Goal: Obtain resource: Download file/media

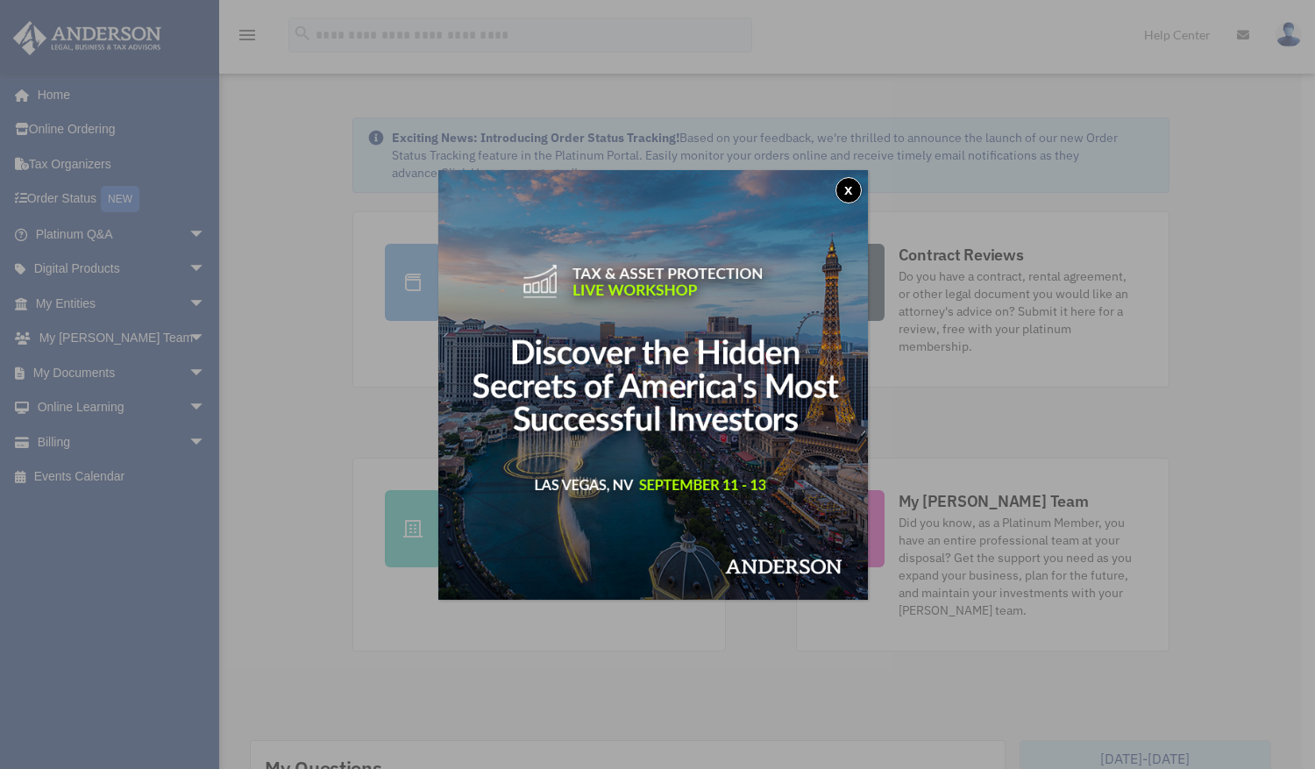
click at [858, 189] on button "x" at bounding box center [848, 190] width 26 height 26
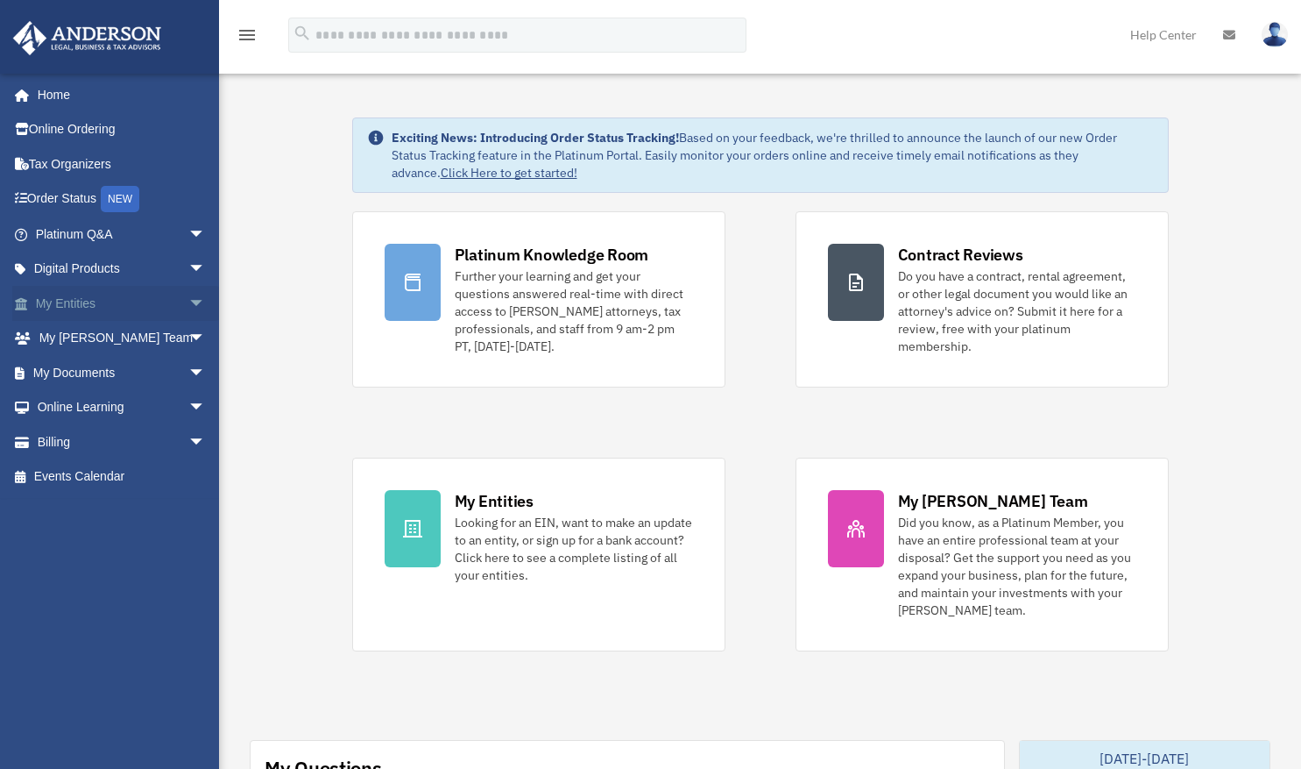
click at [79, 308] on link "My Entities arrow_drop_down" at bounding box center [122, 303] width 220 height 35
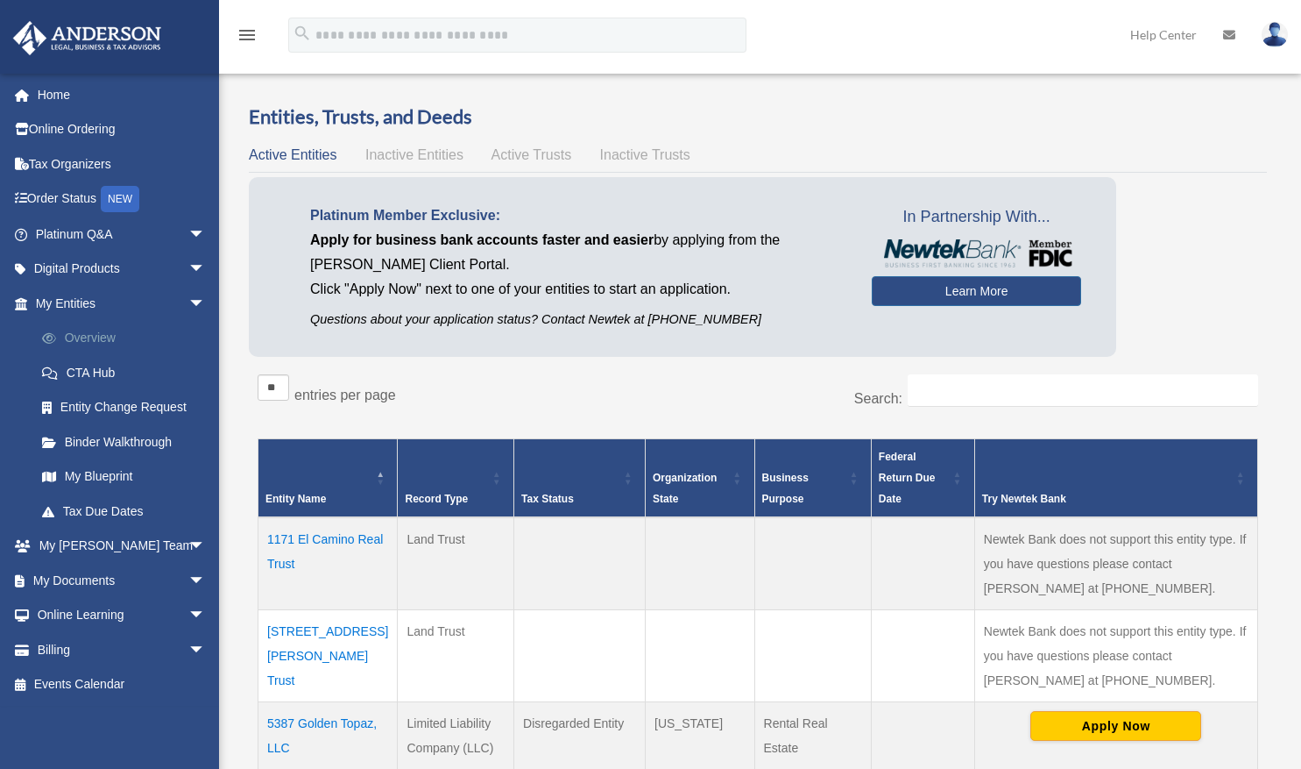
click at [99, 339] on link "Overview" at bounding box center [129, 338] width 208 height 35
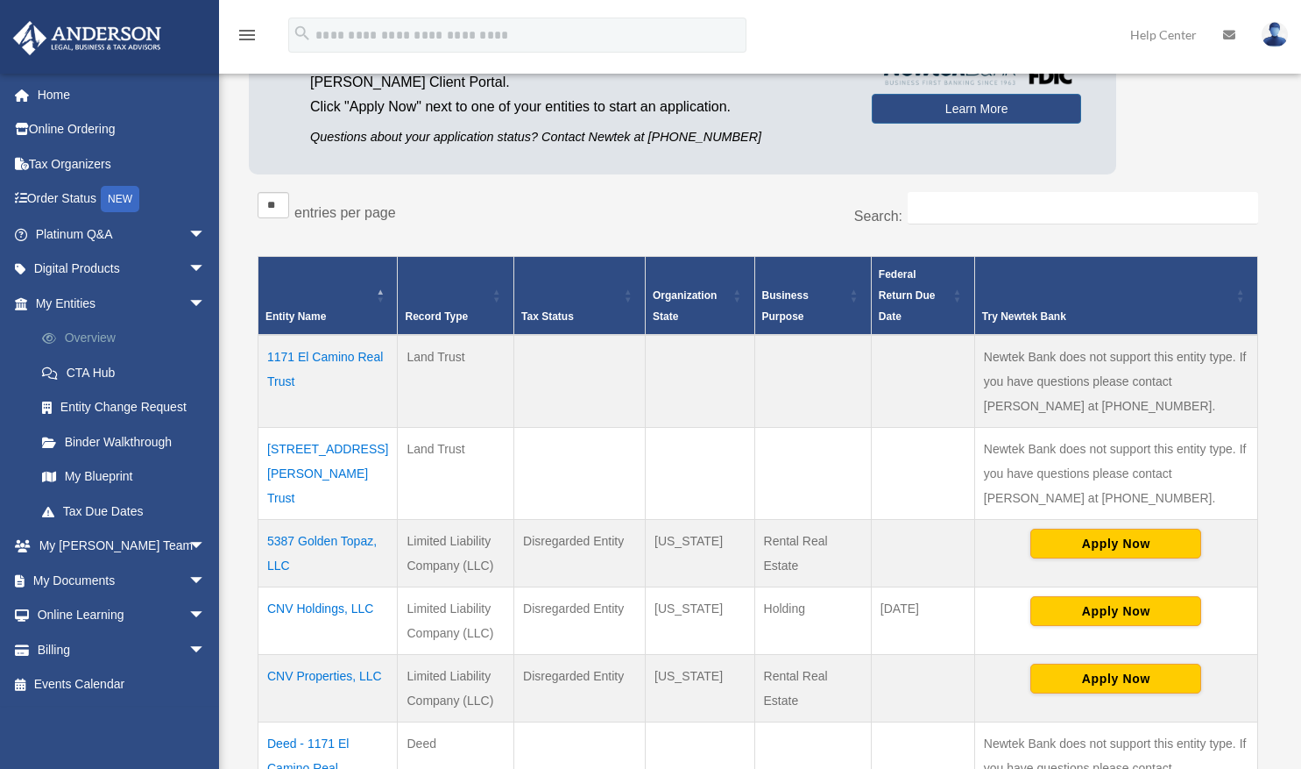
scroll to position [184, 0]
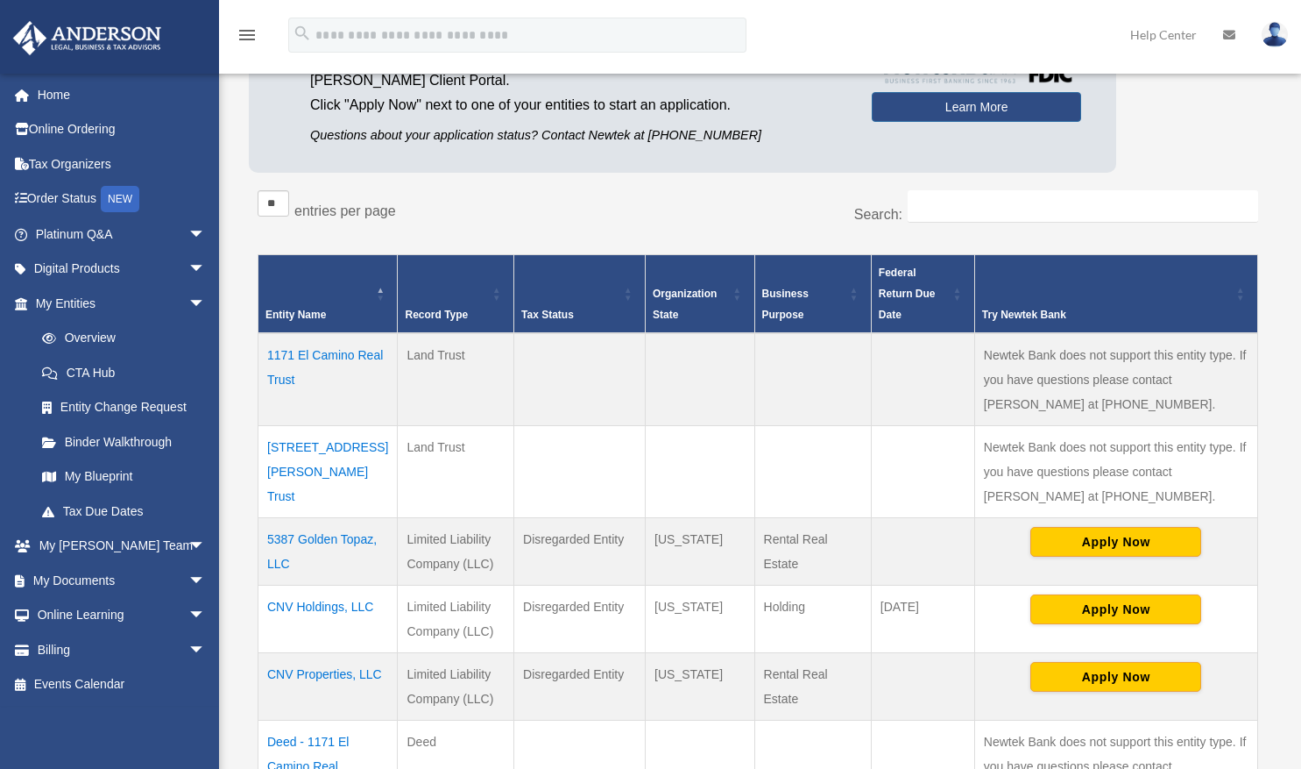
click at [312, 537] on td "5387 Golden Topaz, LLC" at bounding box center [328, 551] width 139 height 67
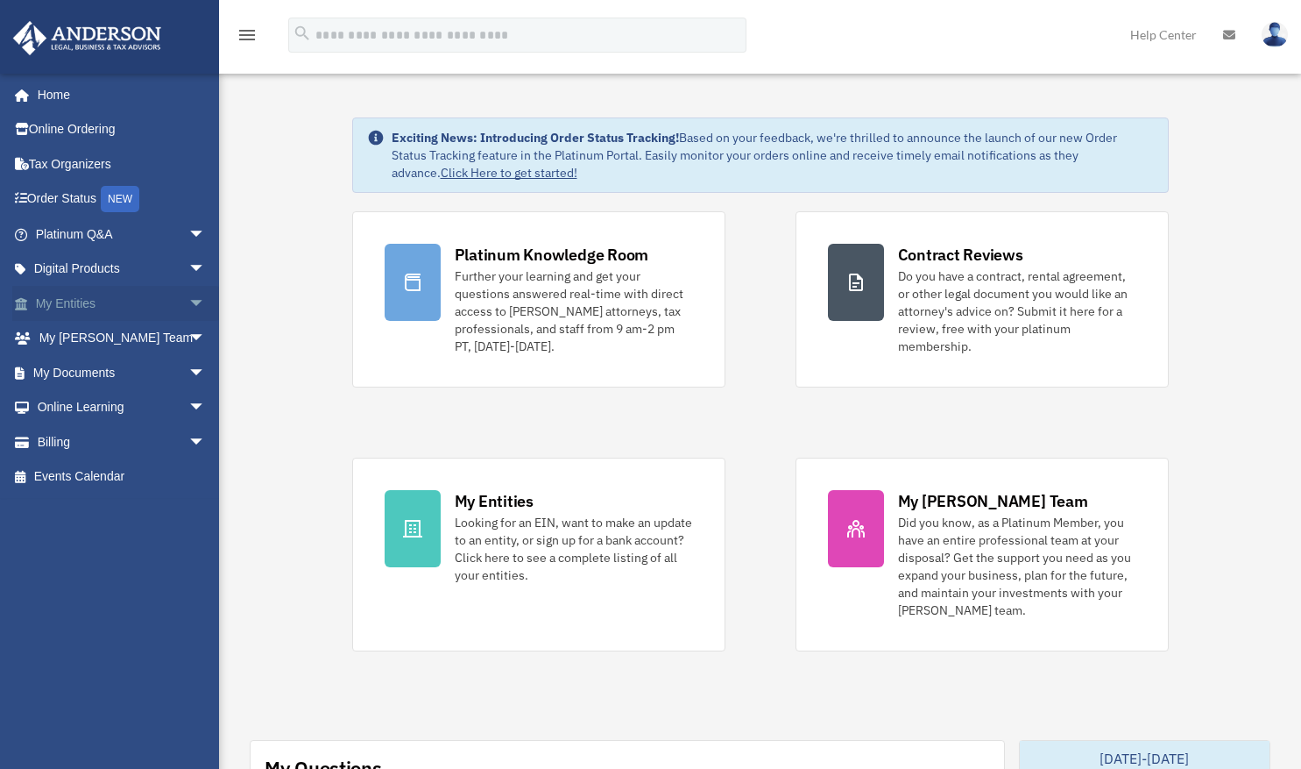
click at [188, 306] on span "arrow_drop_down" at bounding box center [205, 304] width 35 height 36
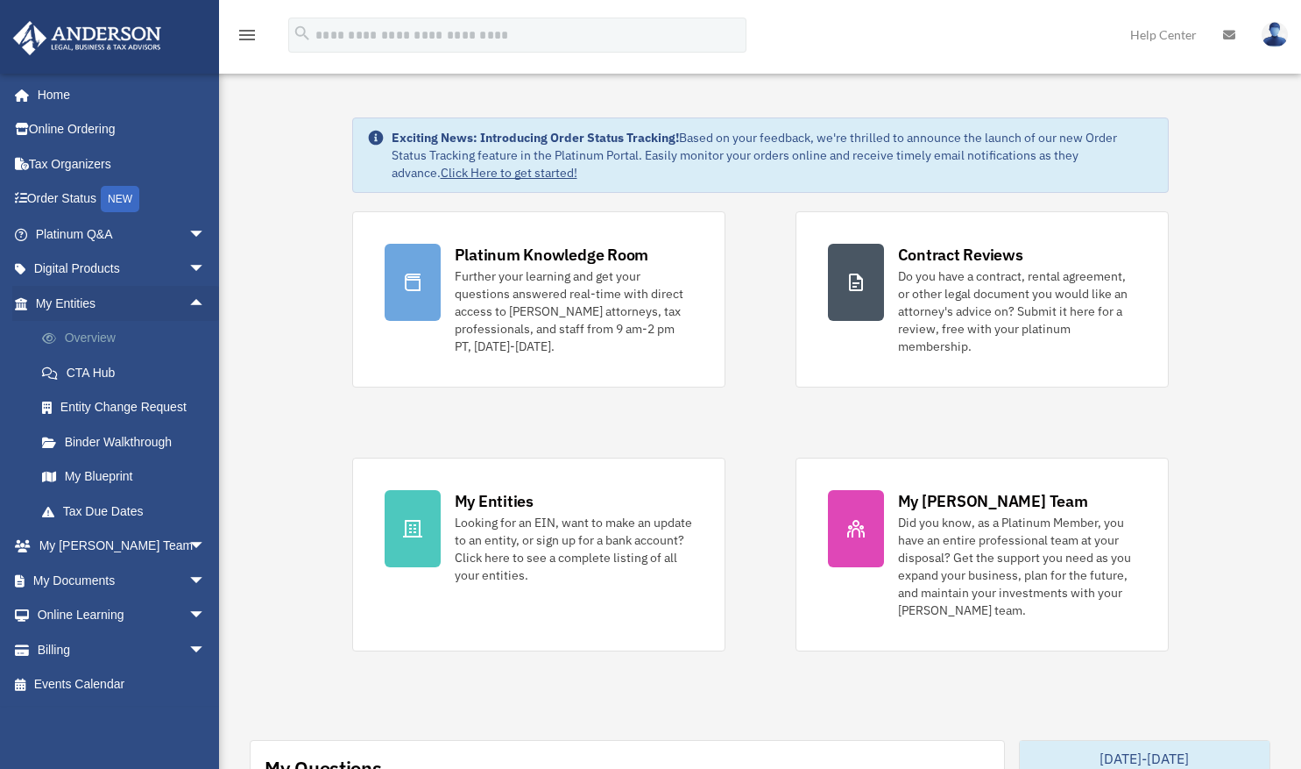
click at [103, 335] on link "Overview" at bounding box center [129, 338] width 208 height 35
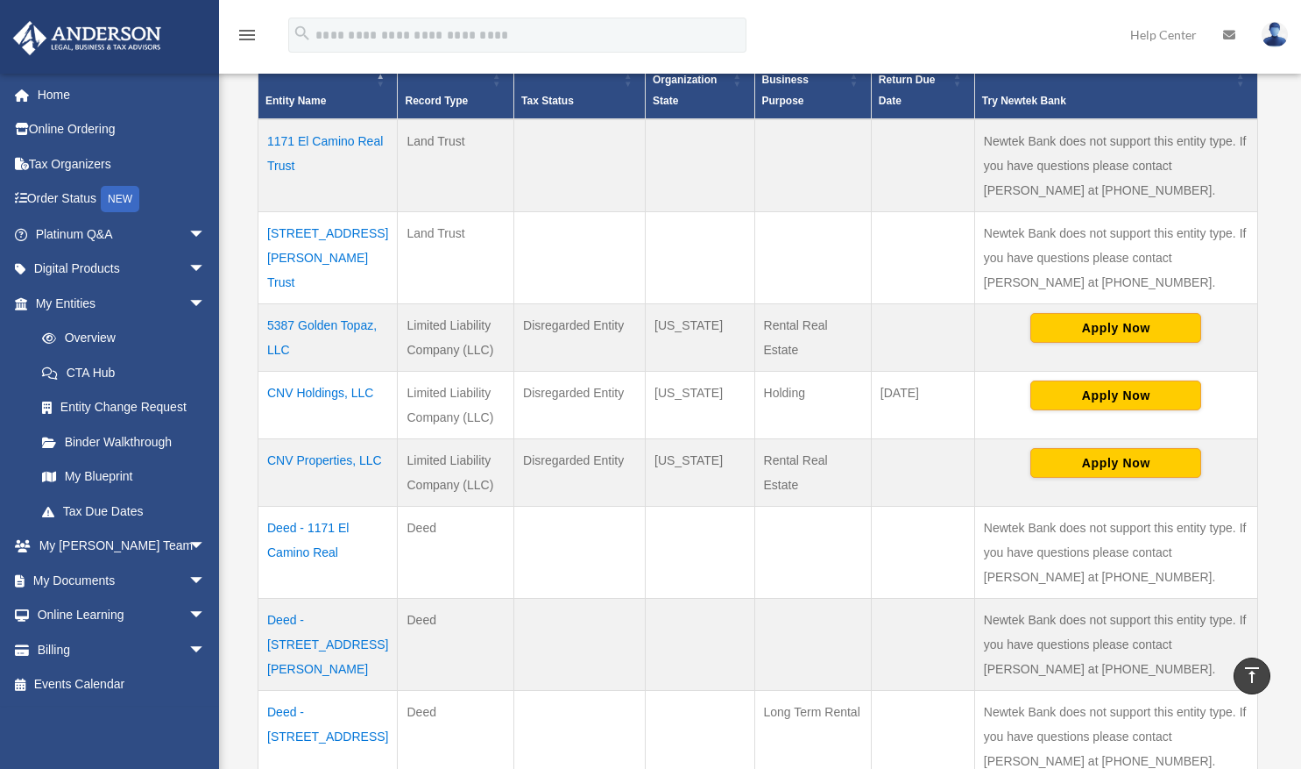
scroll to position [399, 0]
click at [339, 233] on td "[STREET_ADDRESS][PERSON_NAME] Trust" at bounding box center [328, 257] width 139 height 92
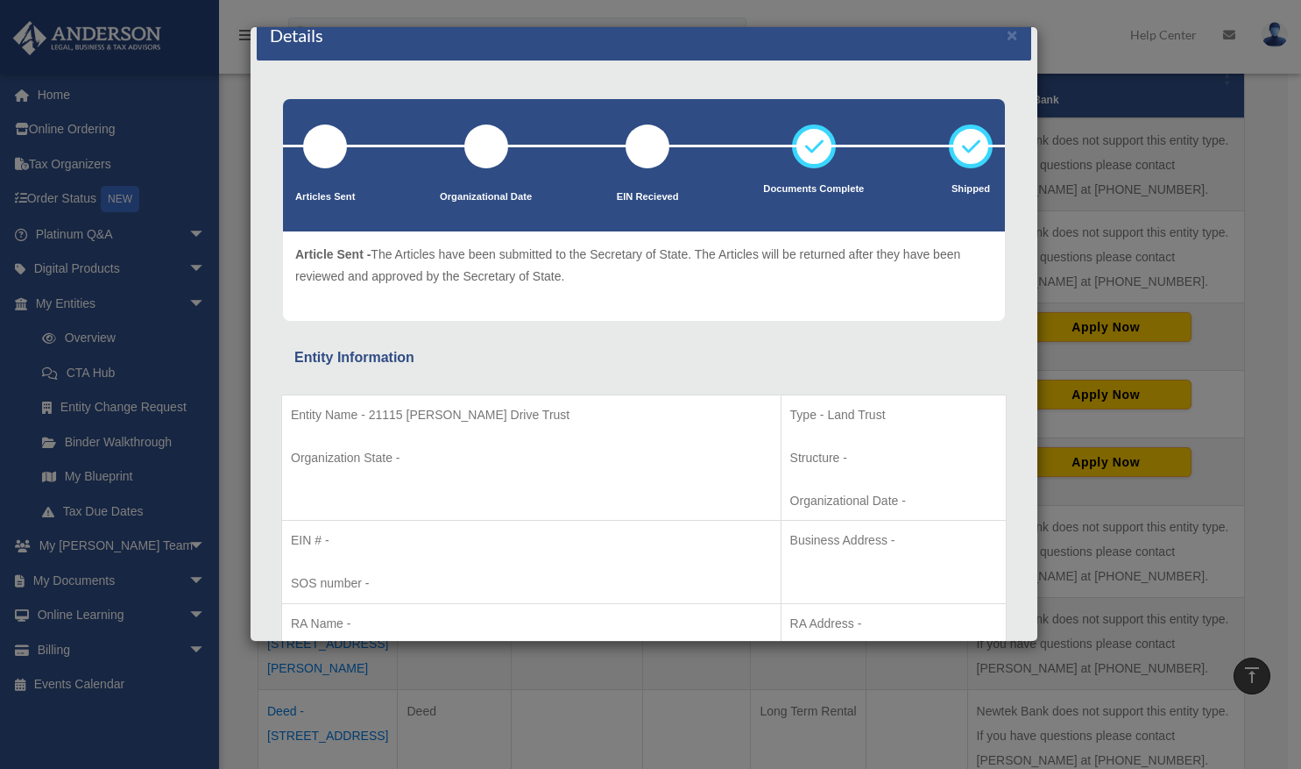
scroll to position [26, 0]
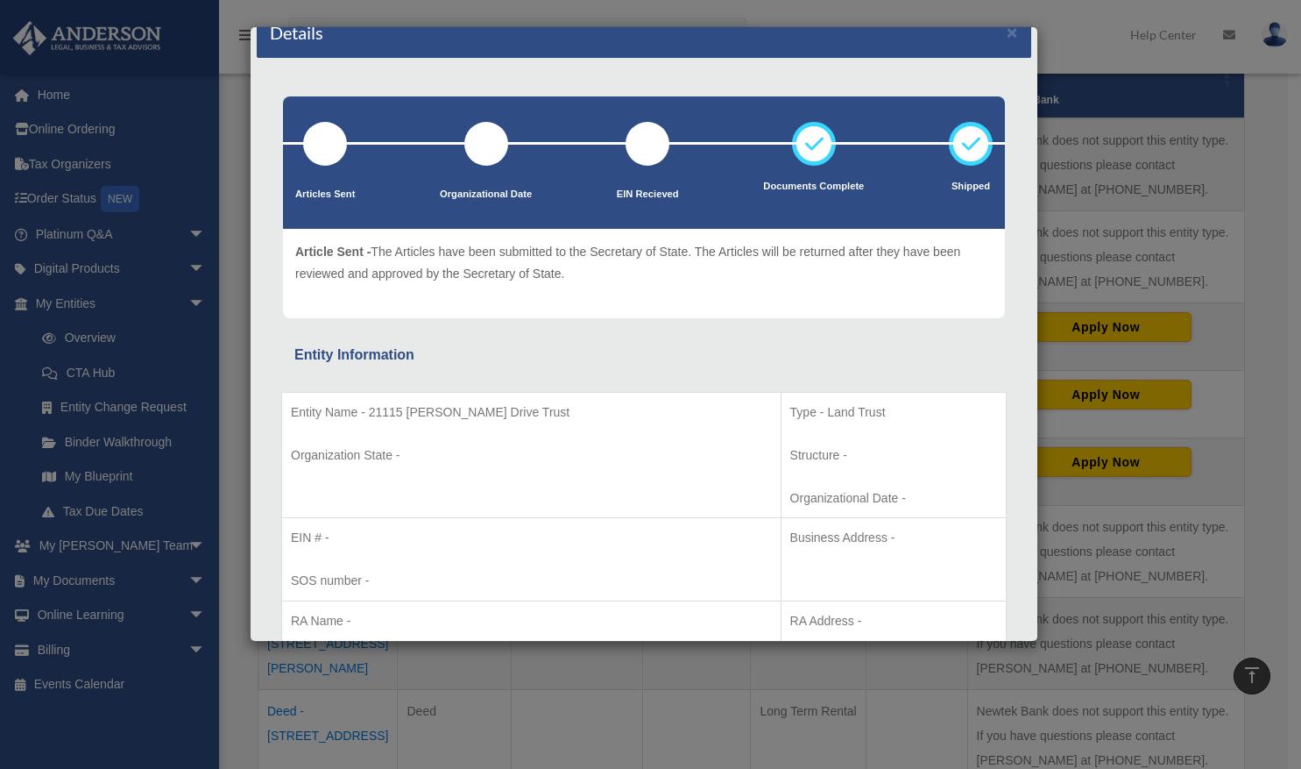
click at [109, 342] on div "Details × Articles Sent Organizational Date" at bounding box center [650, 384] width 1301 height 769
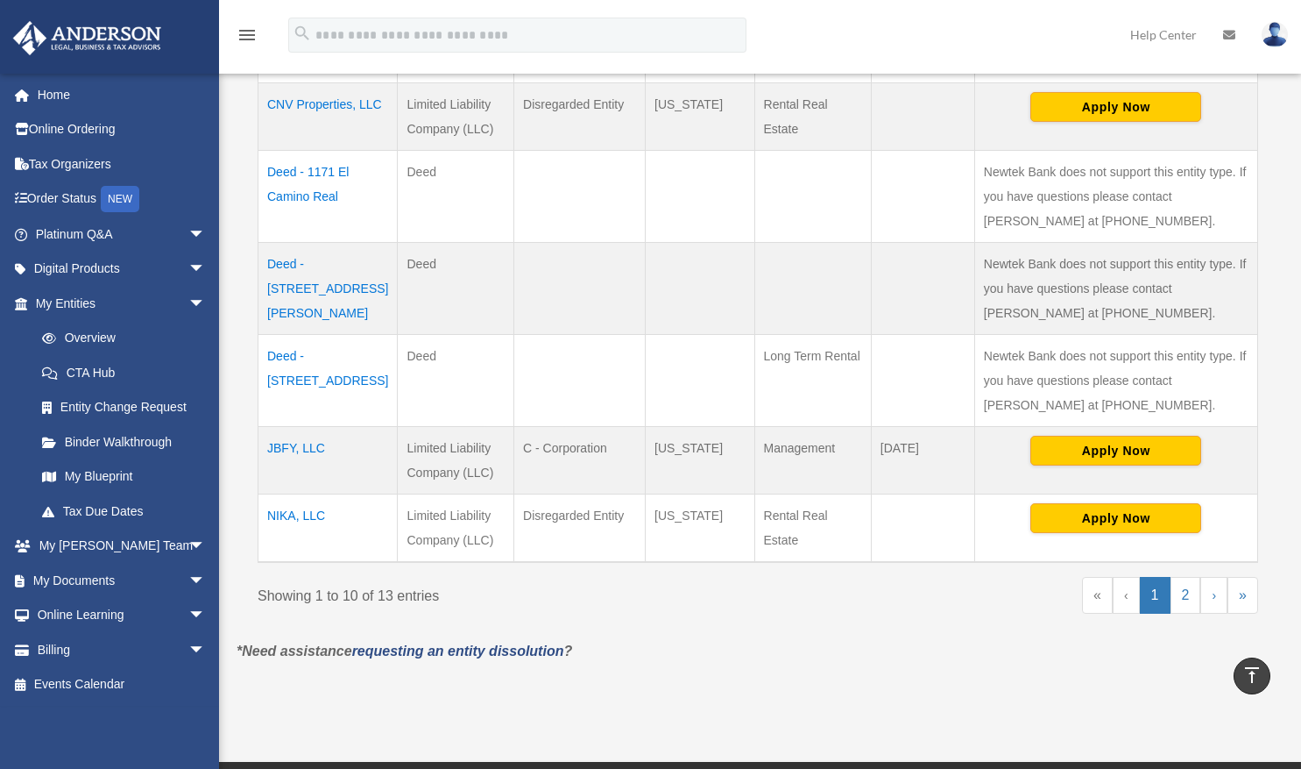
scroll to position [753, 0]
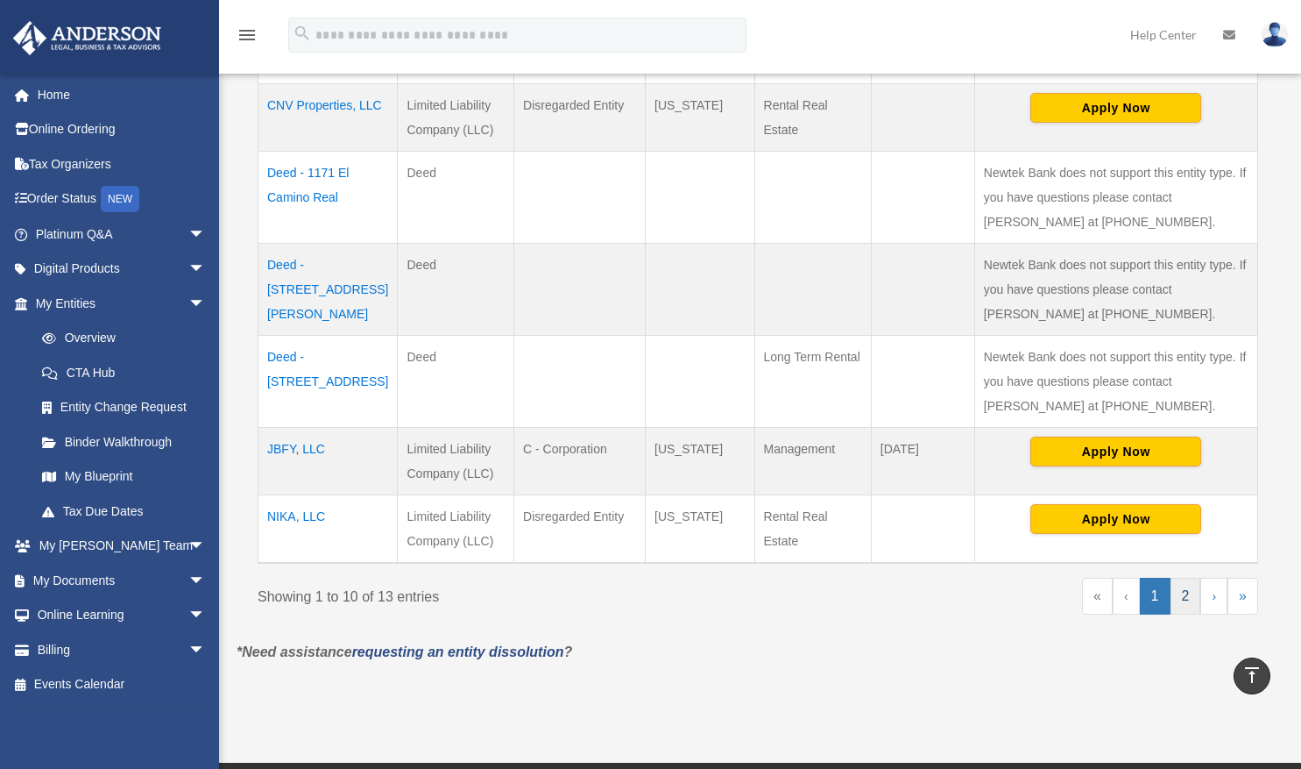
click at [1186, 599] on link "2" at bounding box center [1186, 596] width 31 height 37
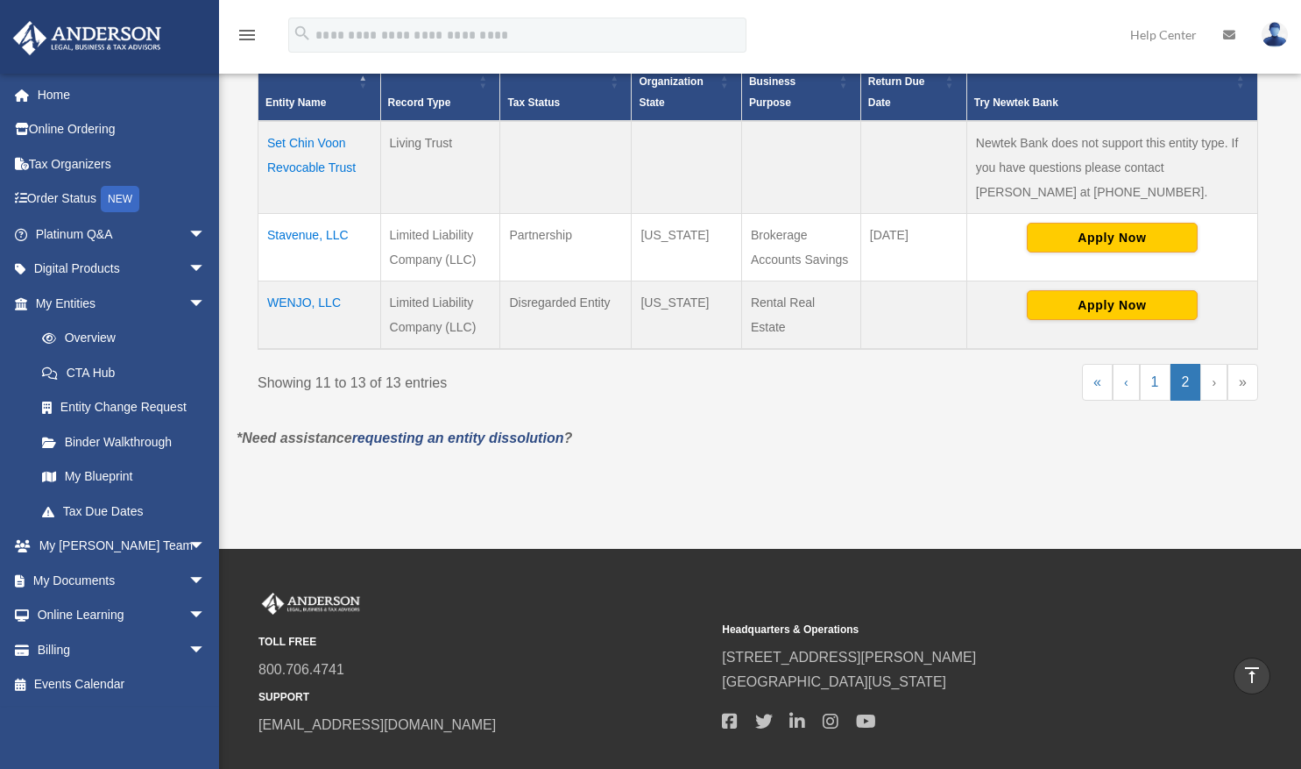
scroll to position [356, 0]
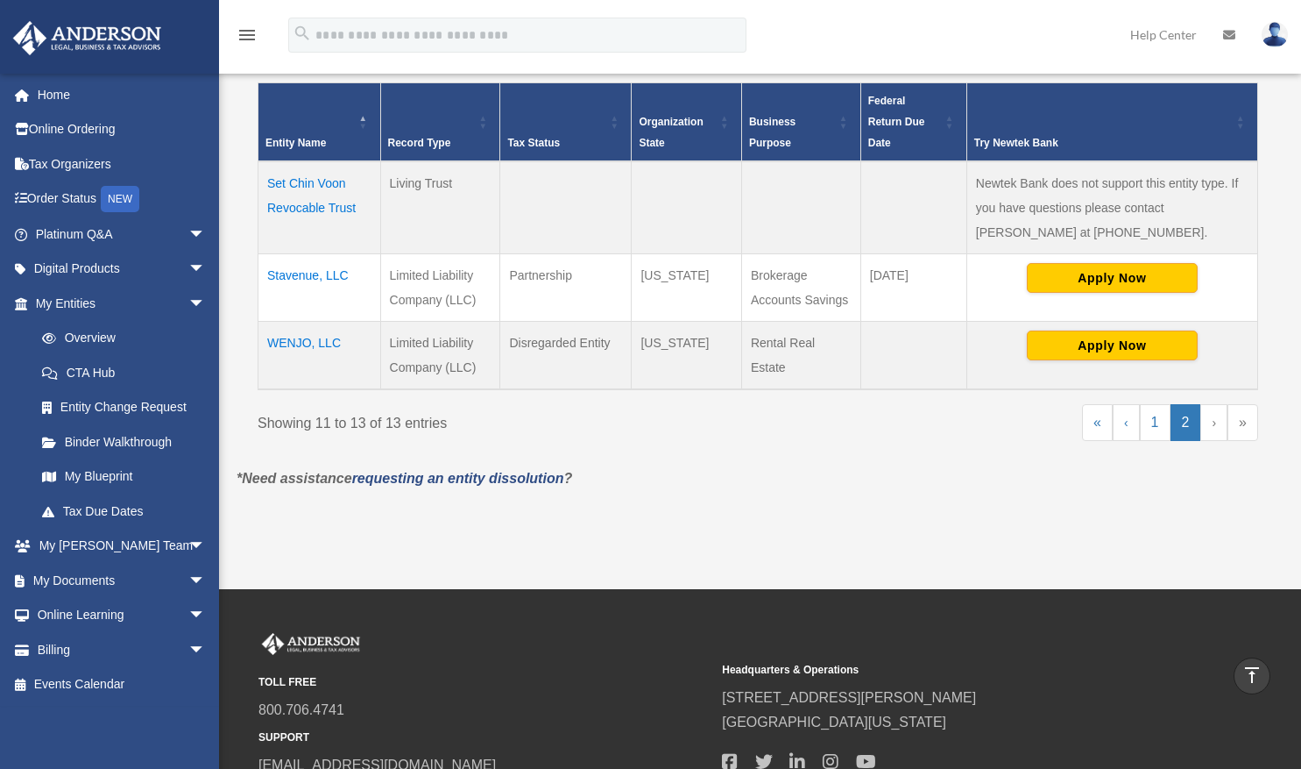
click at [310, 276] on td "Stavenue, LLC" at bounding box center [320, 287] width 123 height 67
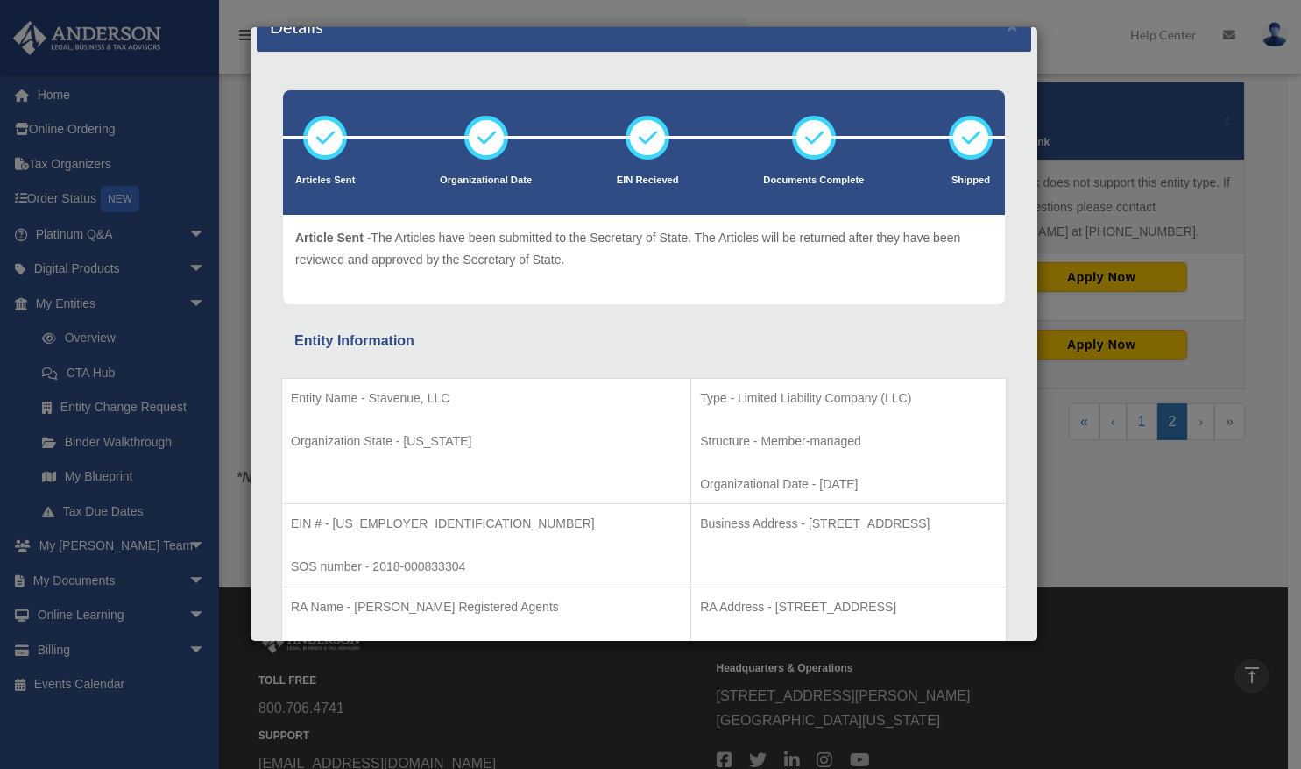
scroll to position [32, 0]
click at [109, 338] on div "Details × Articles Sent Organizational Date" at bounding box center [650, 384] width 1301 height 769
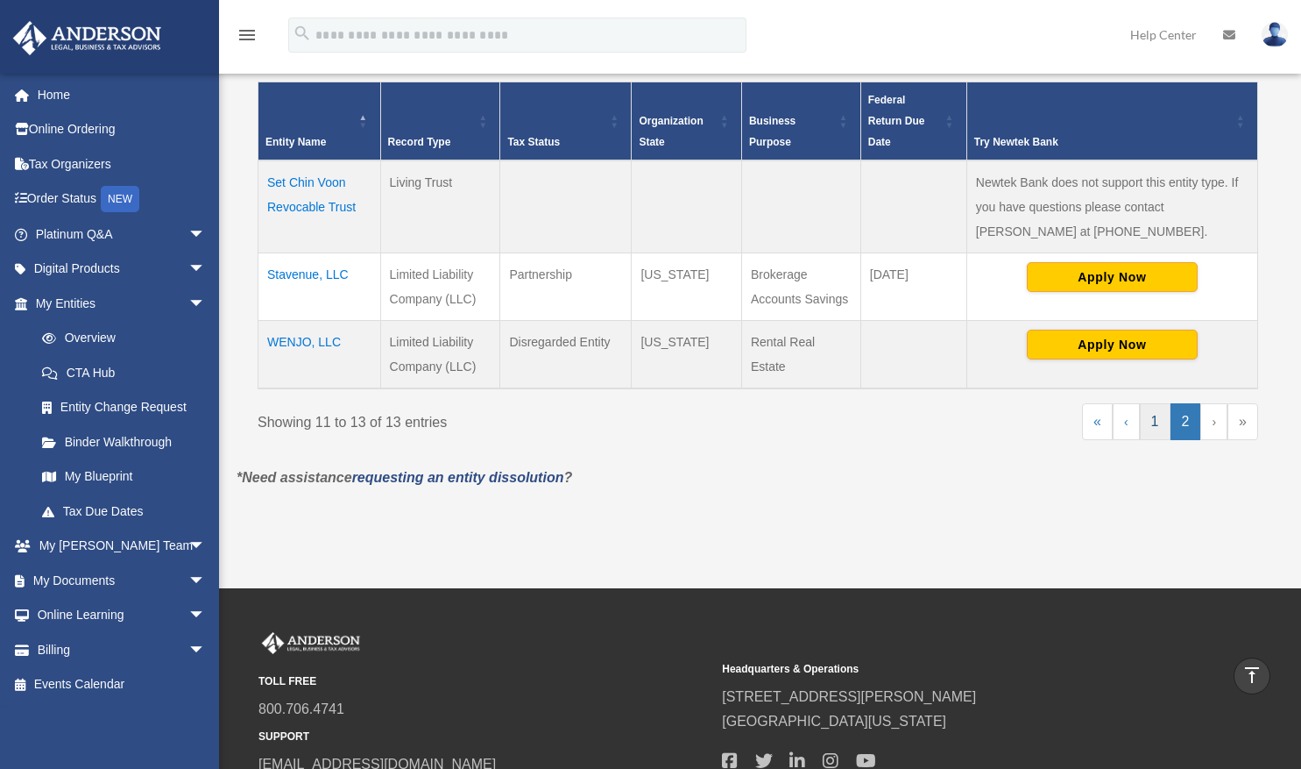
click at [1157, 423] on link "1" at bounding box center [1155, 421] width 31 height 37
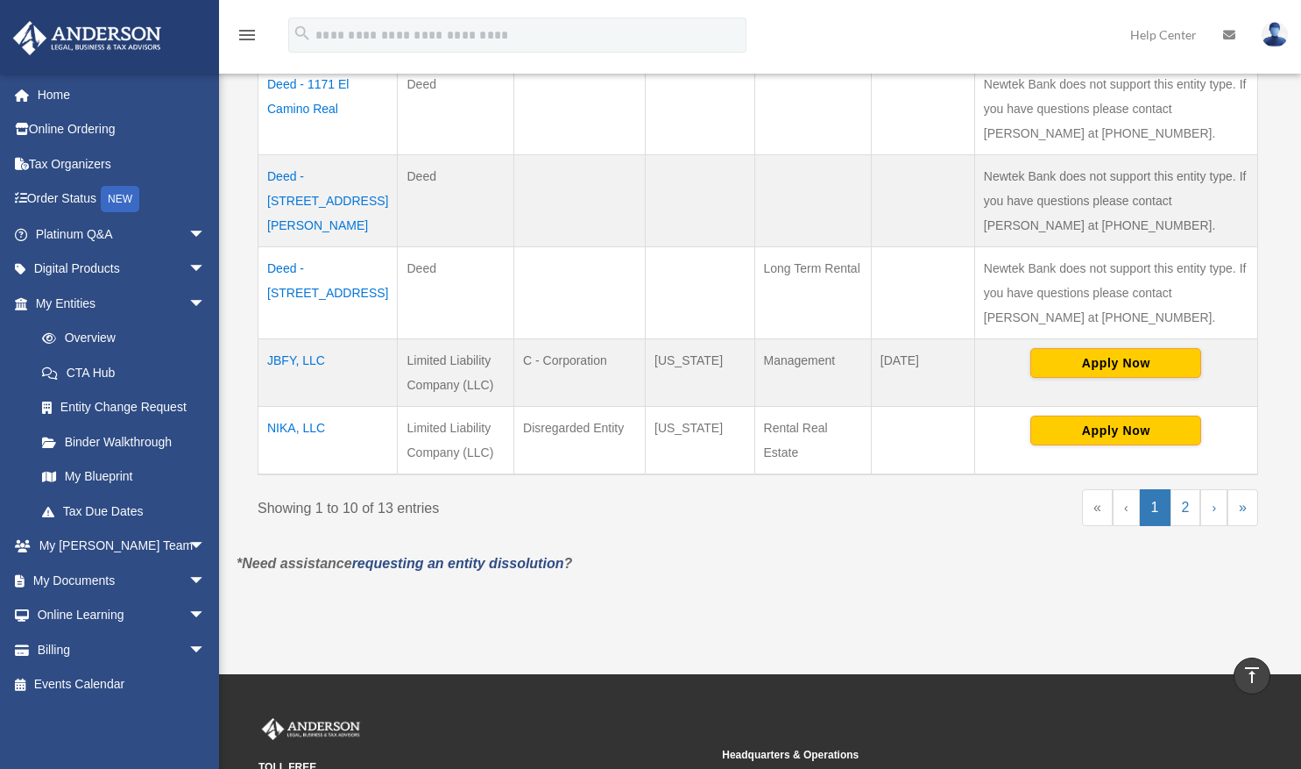
scroll to position [840, 0]
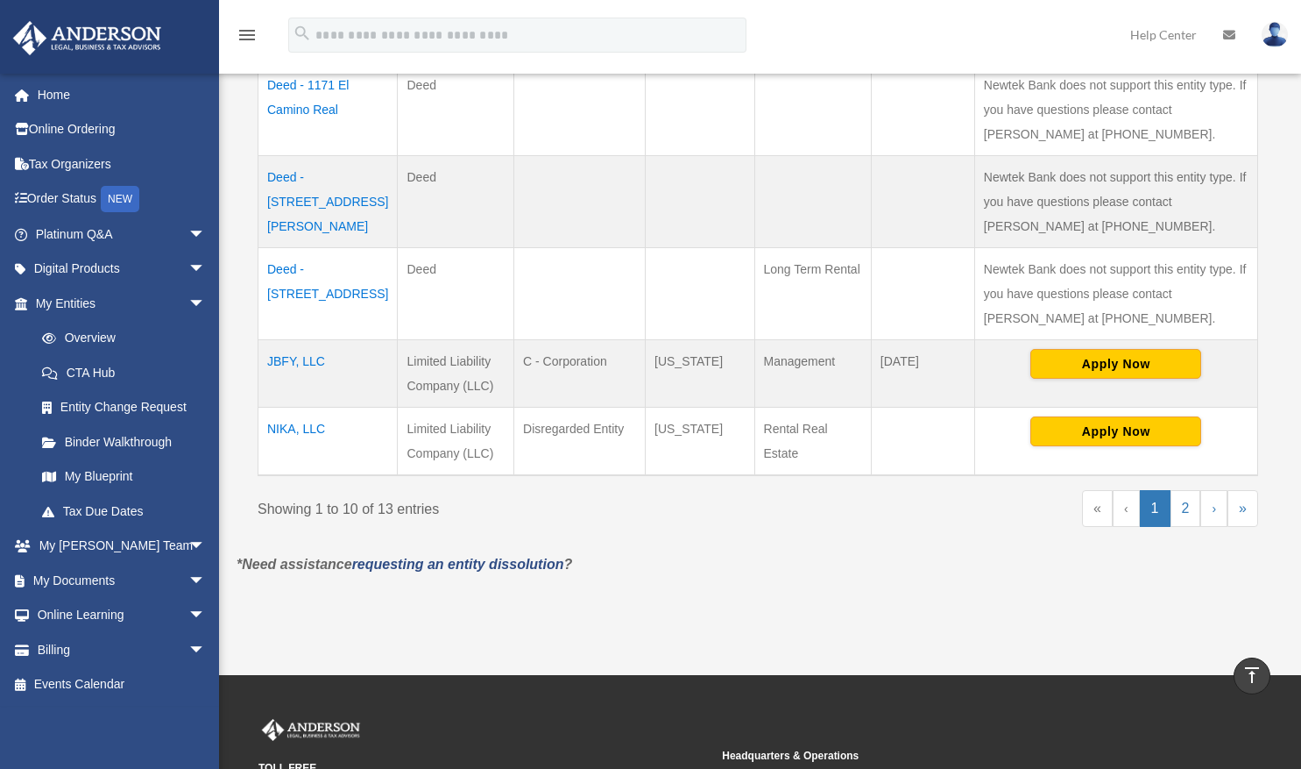
click at [318, 269] on td "Deed - [STREET_ADDRESS]" at bounding box center [328, 294] width 139 height 92
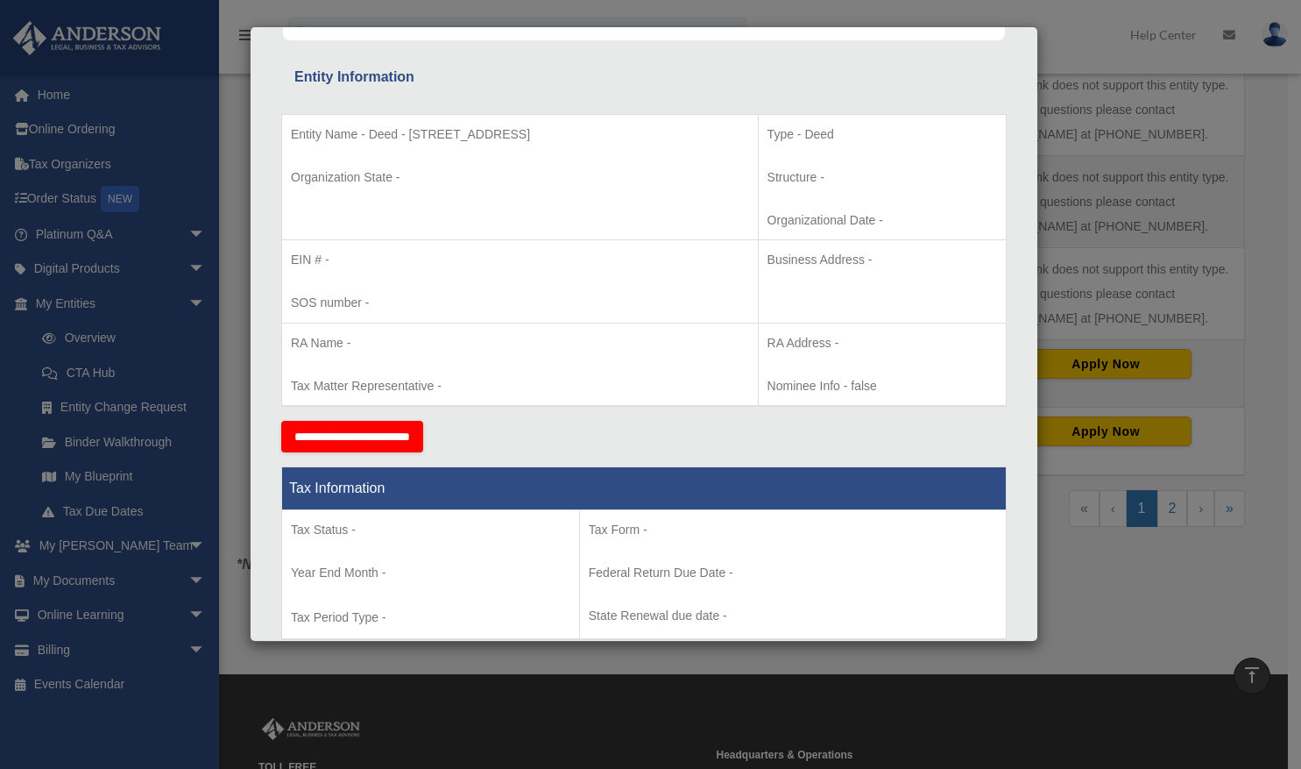
scroll to position [303, 0]
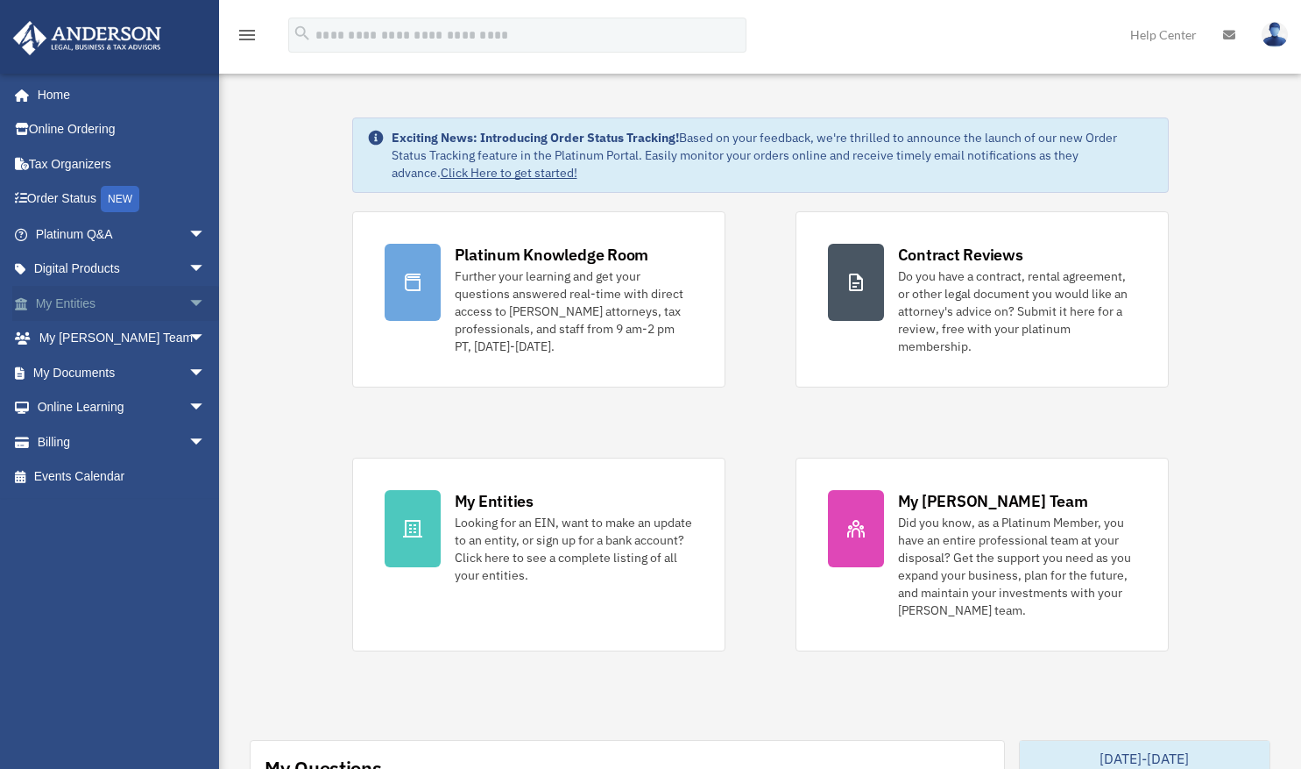
click at [89, 306] on link "My Entities arrow_drop_down" at bounding box center [122, 303] width 220 height 35
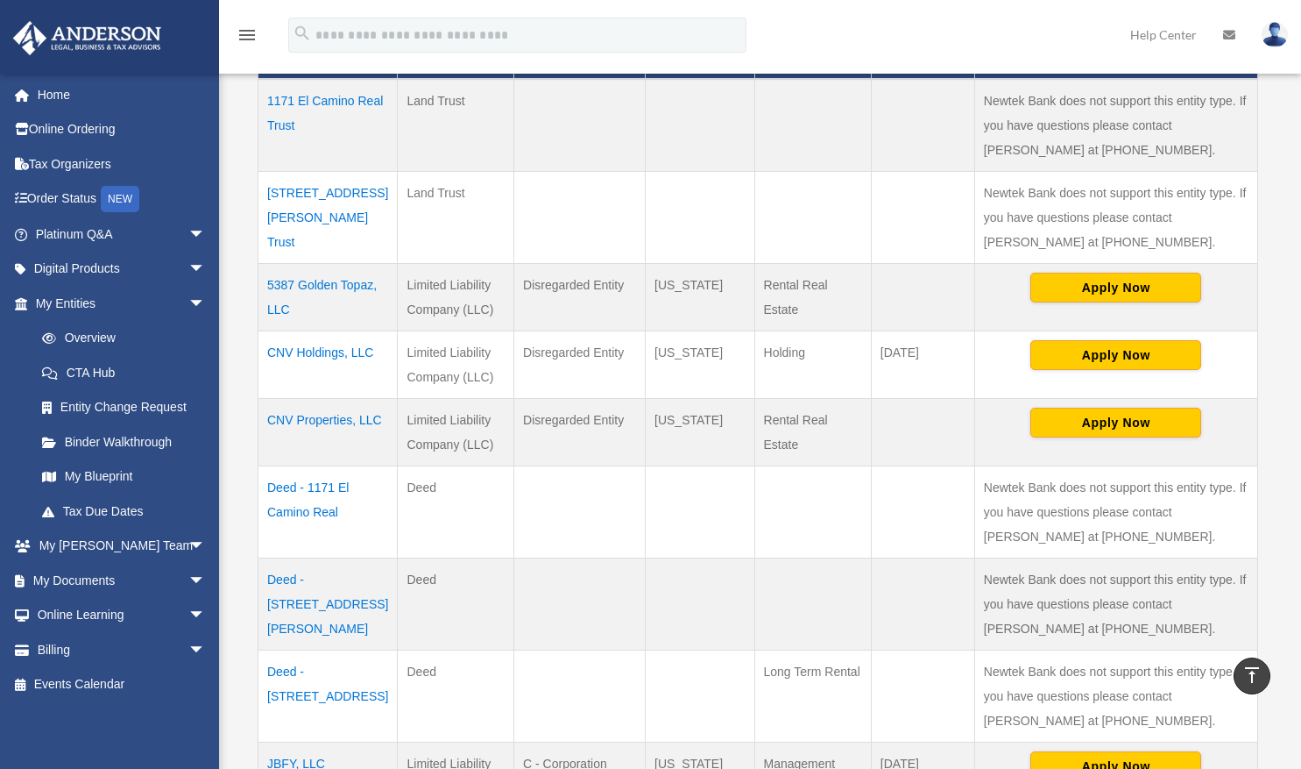
scroll to position [443, 0]
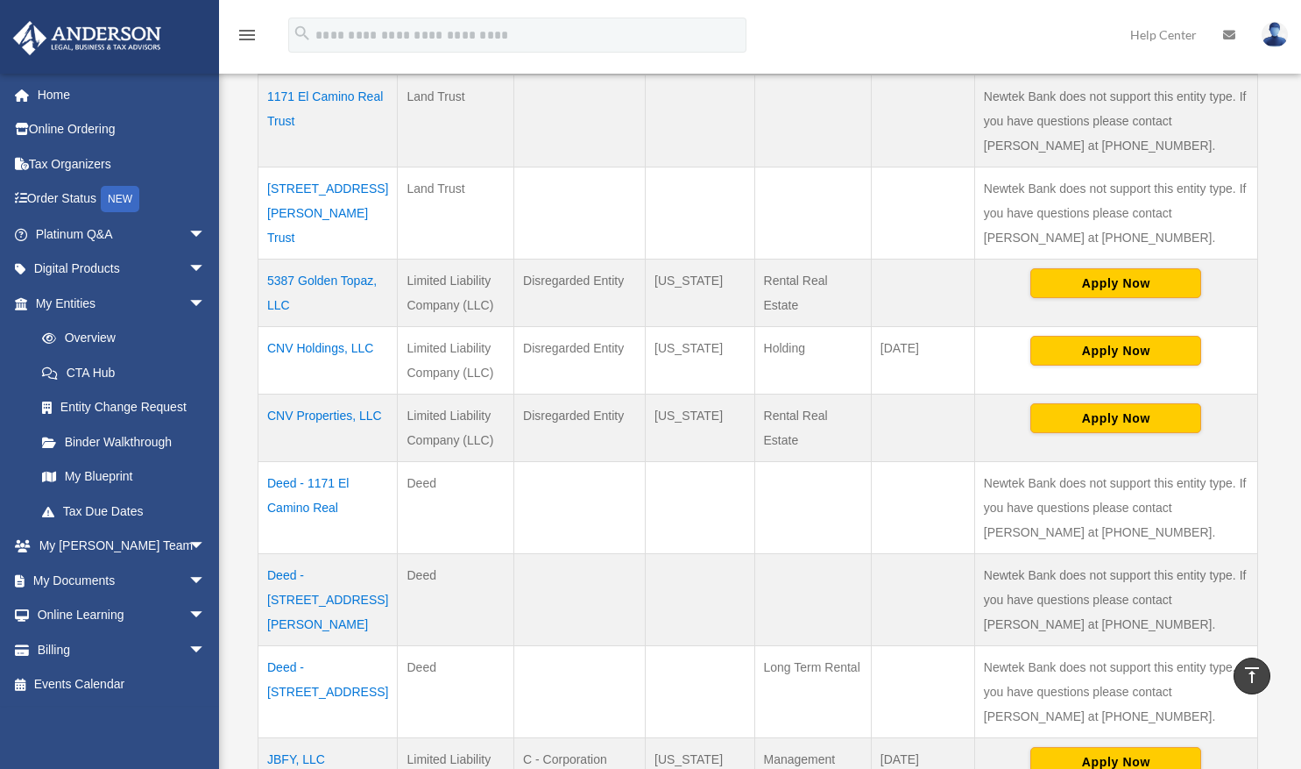
click at [286, 414] on td "CNV Properties, LLC" at bounding box center [328, 427] width 139 height 67
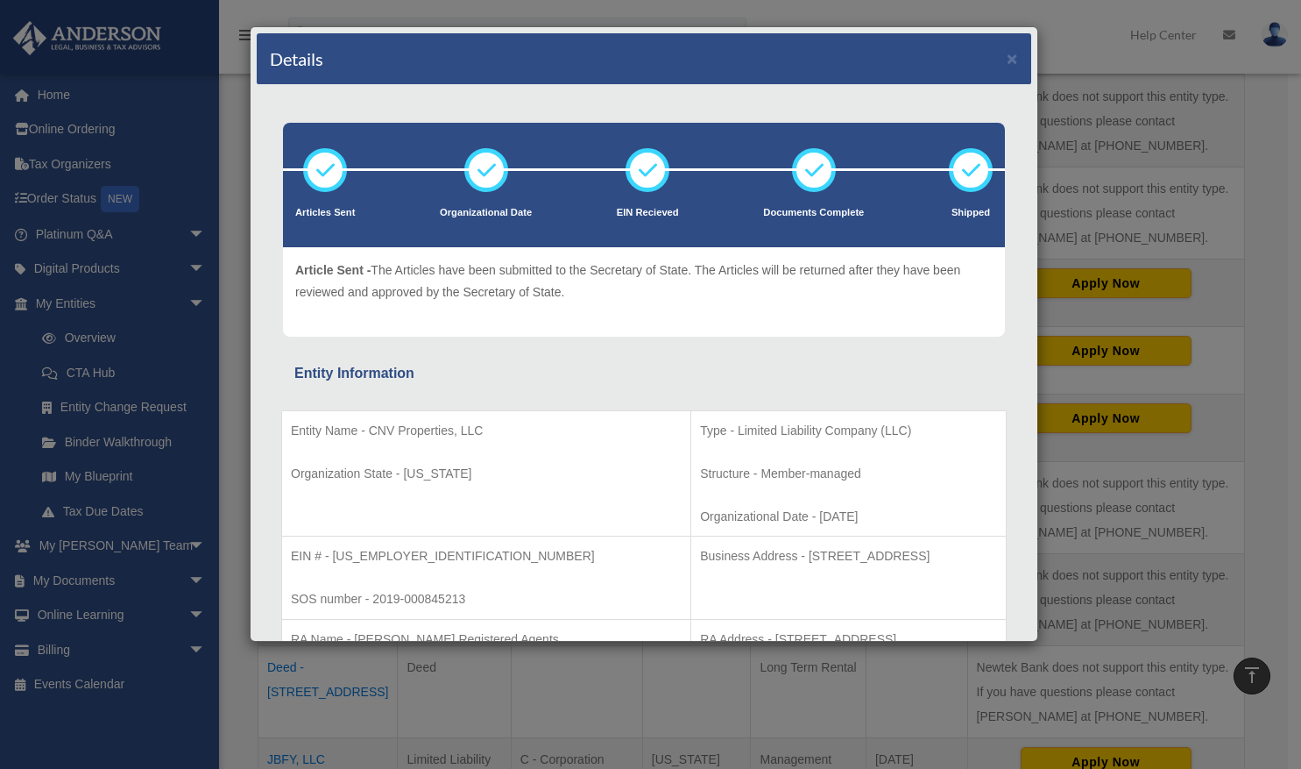
click at [106, 344] on div "Details × Articles Sent Organizational Date" at bounding box center [650, 384] width 1301 height 769
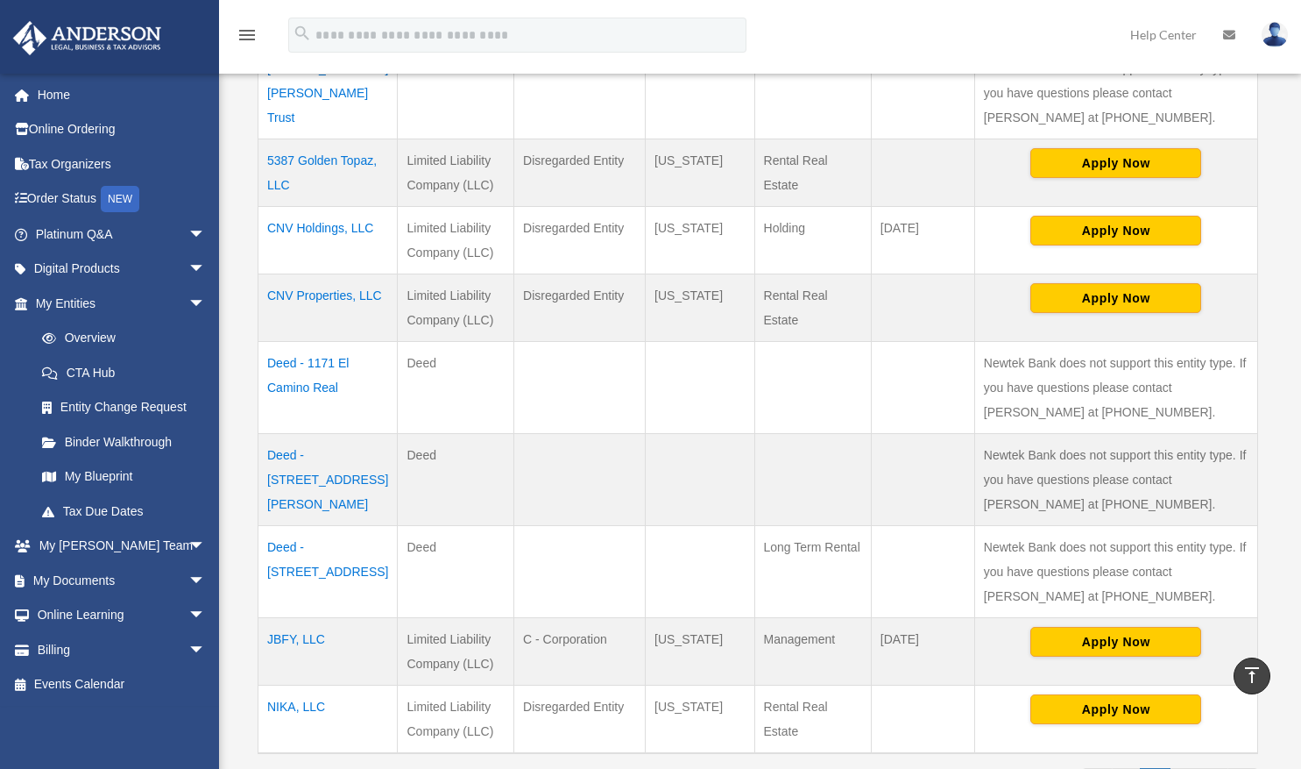
scroll to position [560, 0]
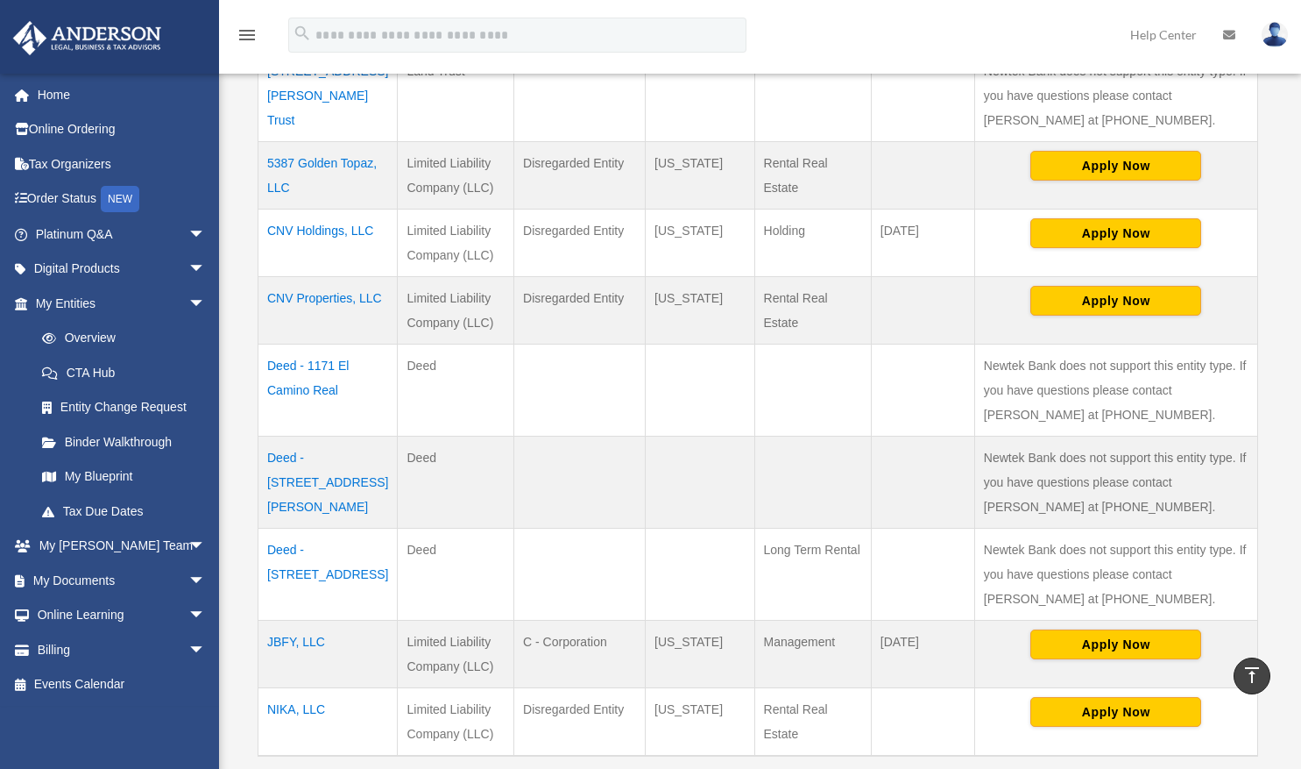
click at [324, 548] on td "Deed - [STREET_ADDRESS]" at bounding box center [328, 574] width 139 height 92
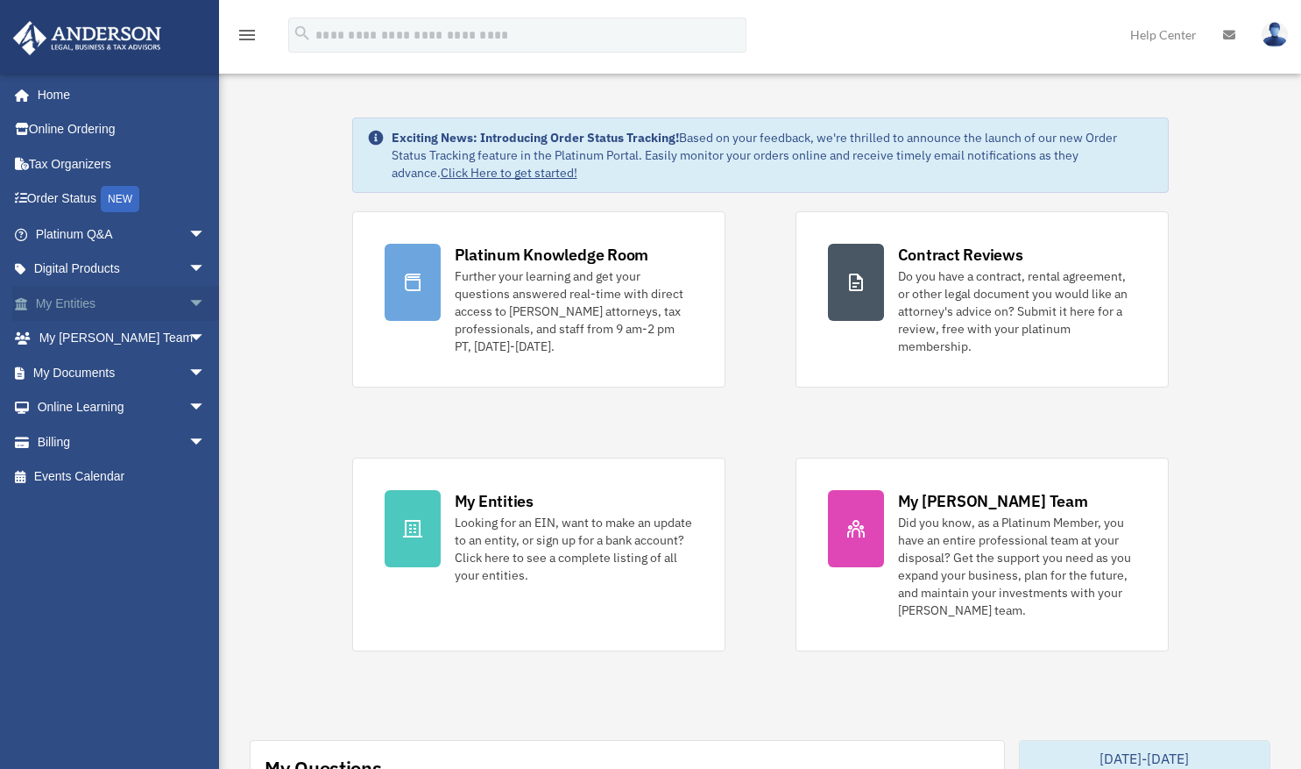
click at [82, 301] on link "My Entities arrow_drop_down" at bounding box center [122, 303] width 220 height 35
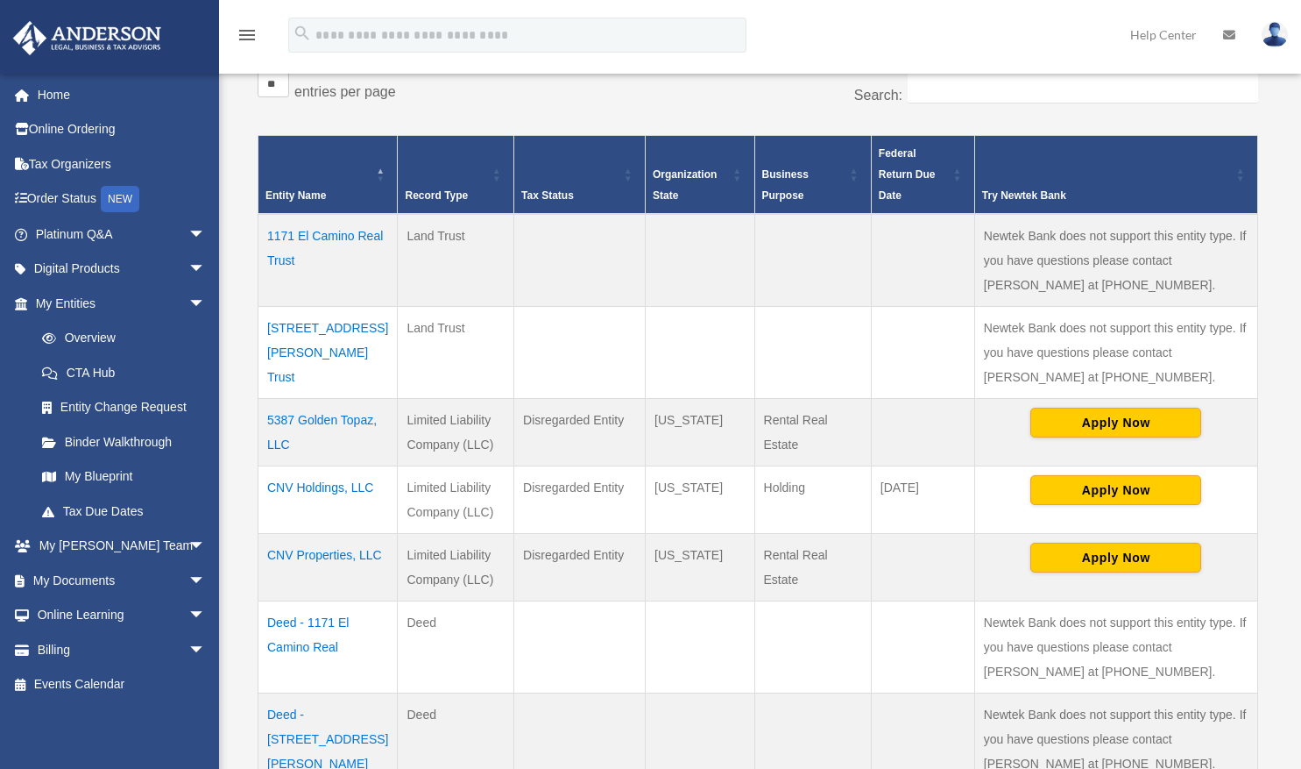
scroll to position [302, 0]
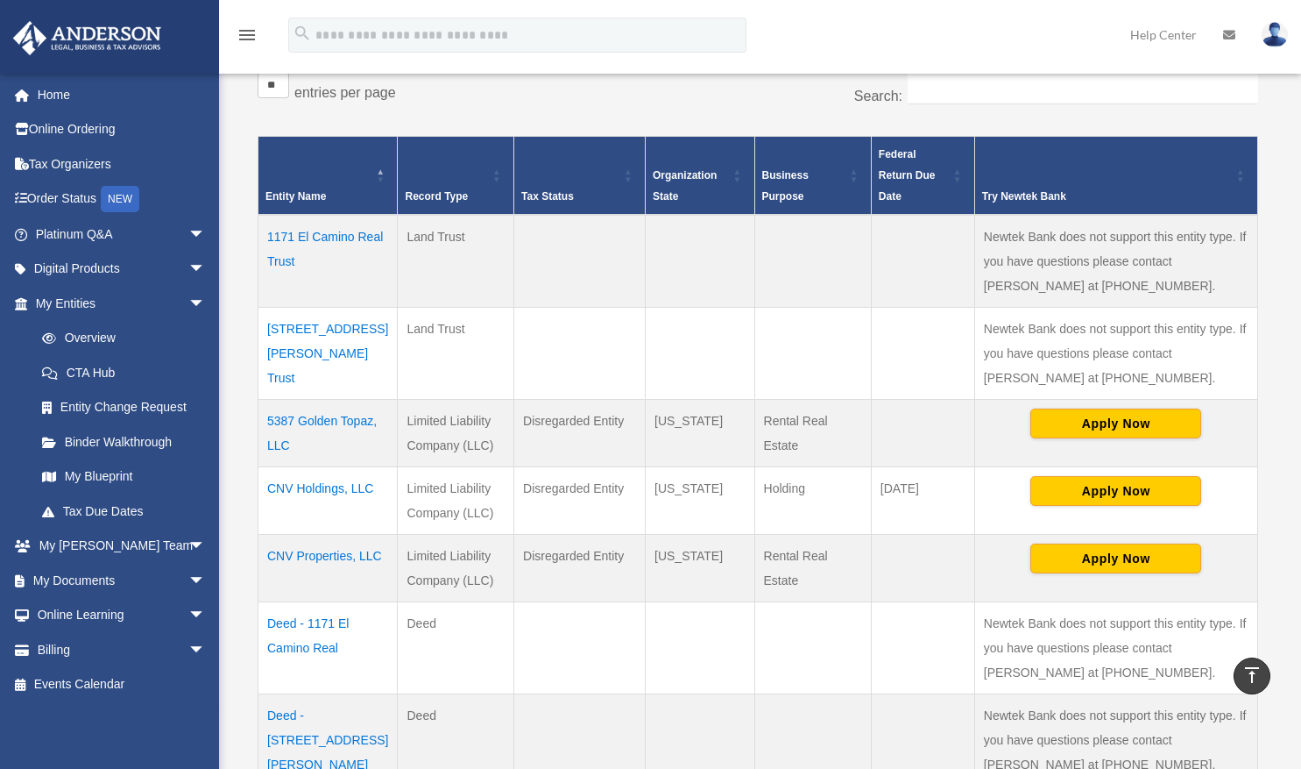
click at [321, 422] on td "5387 Golden Topaz, LLC" at bounding box center [328, 433] width 139 height 67
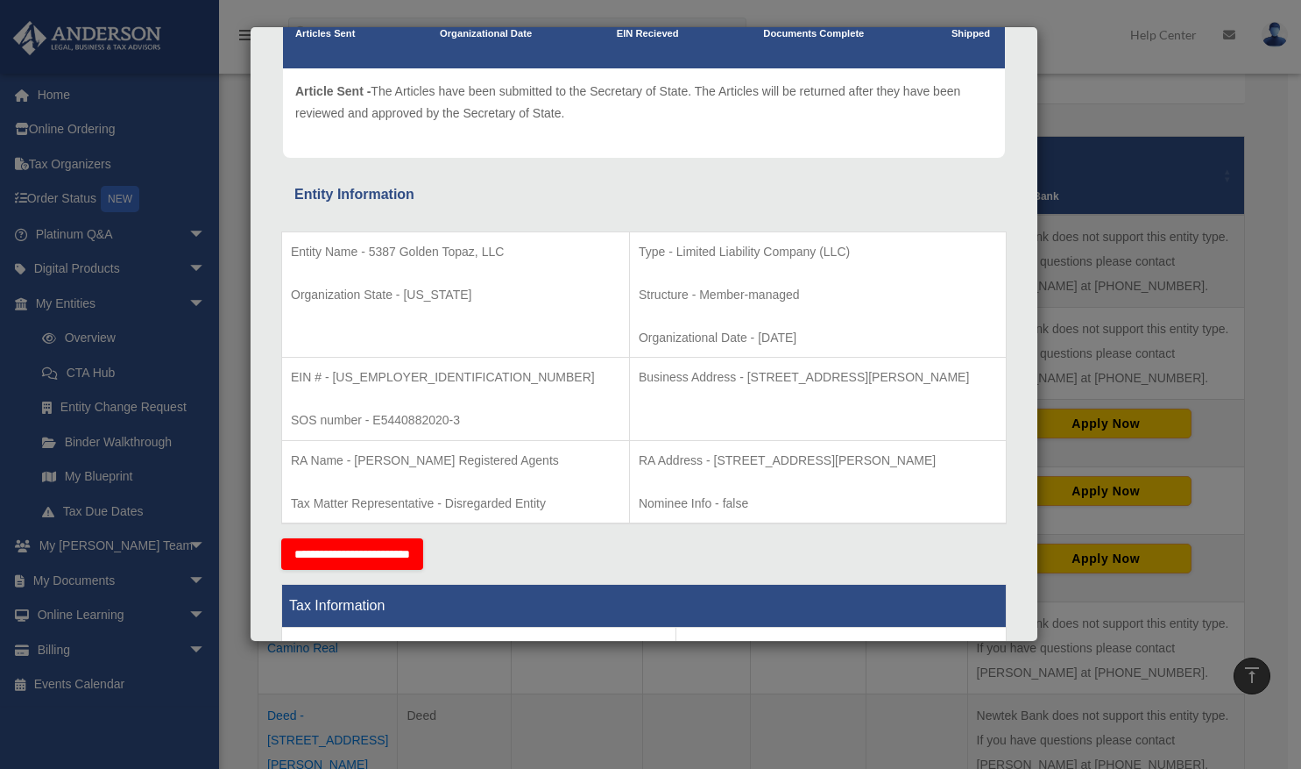
scroll to position [177, 0]
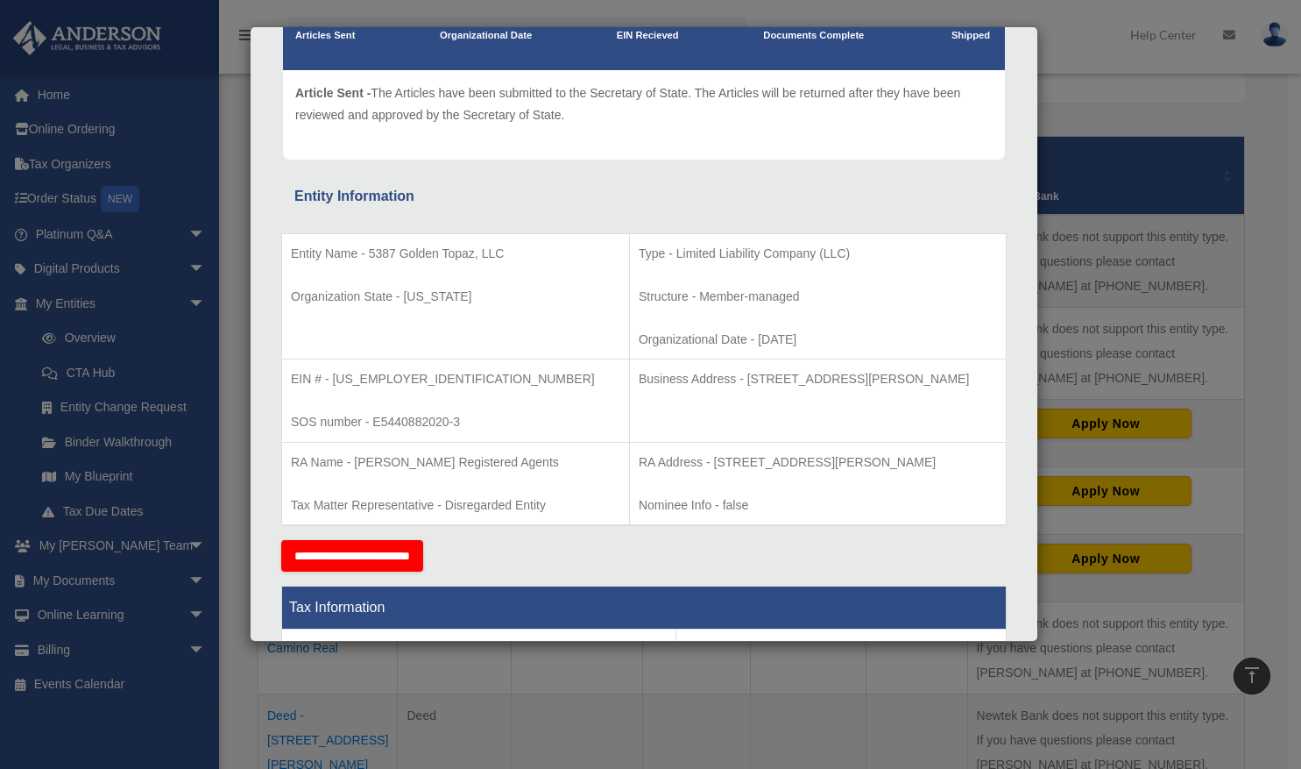
click at [97, 341] on div "Details × Articles Sent Organizational Date" at bounding box center [650, 384] width 1301 height 769
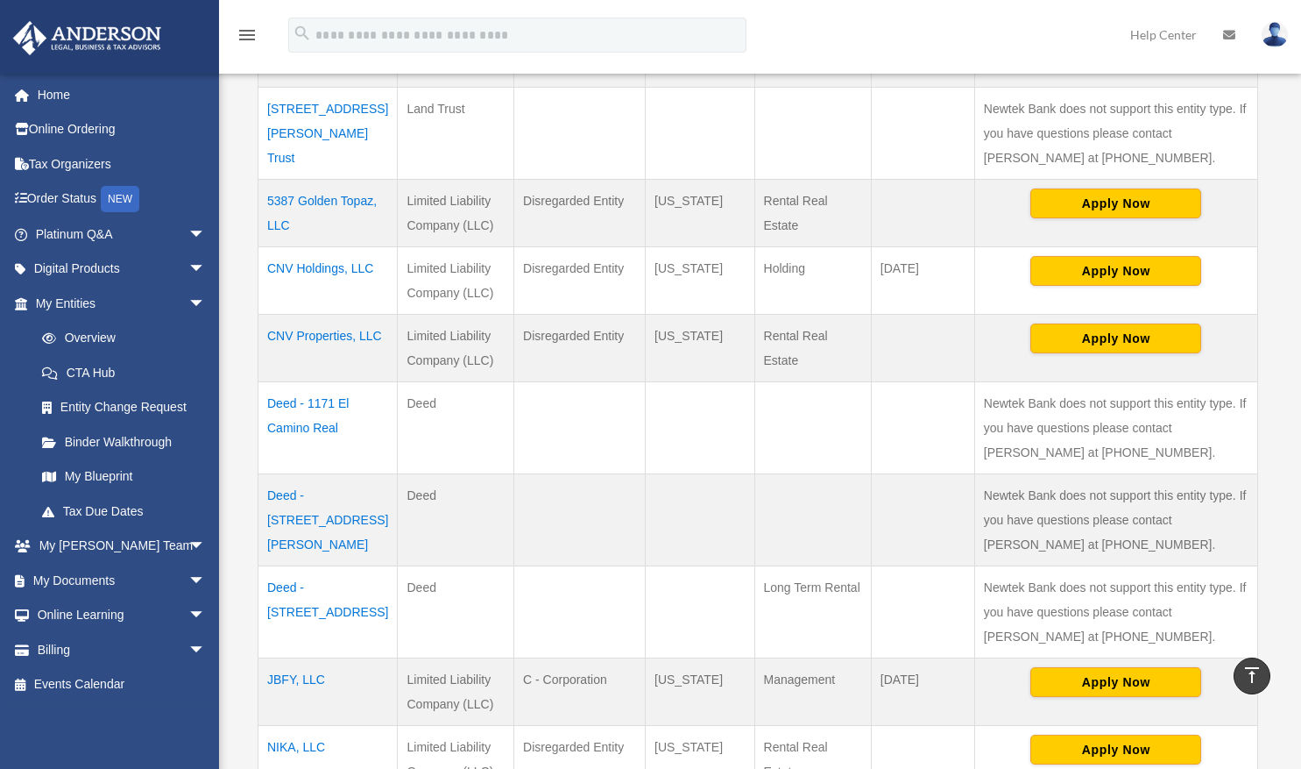
scroll to position [769, 0]
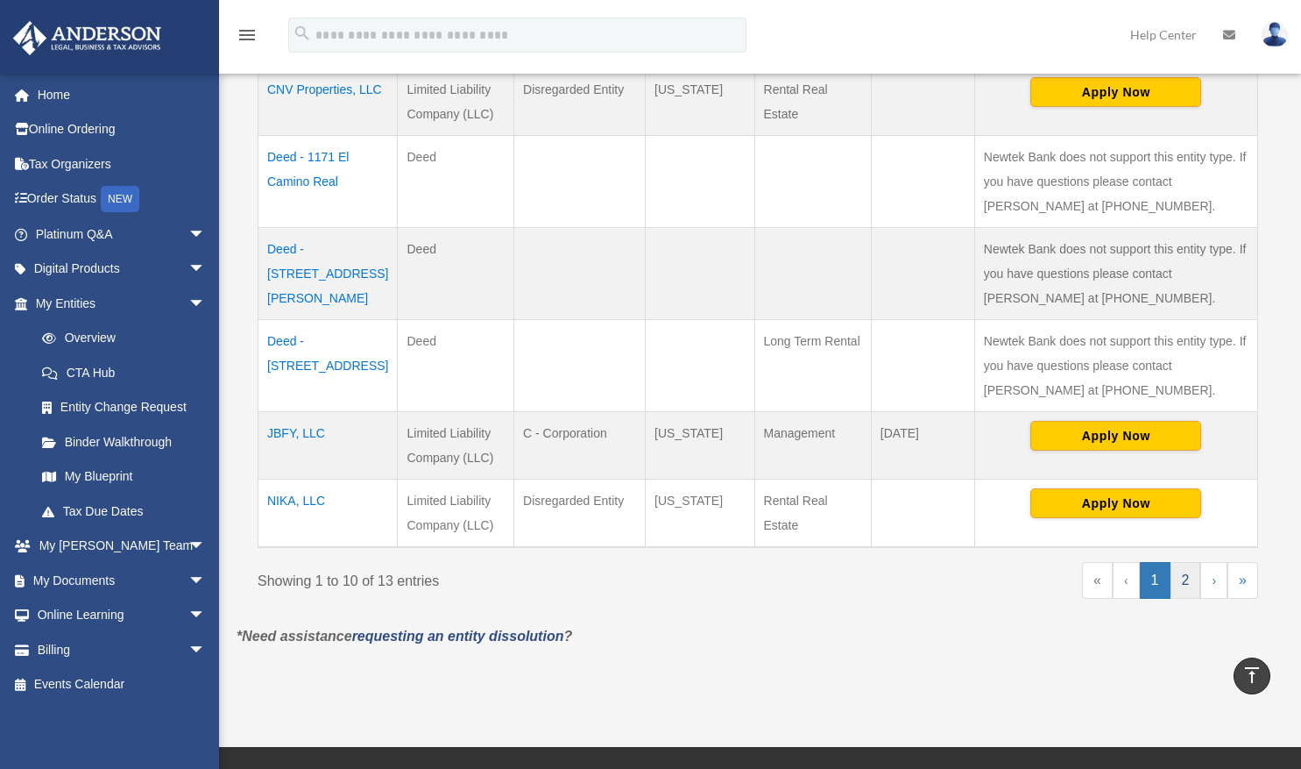
click at [1188, 582] on link "2" at bounding box center [1186, 580] width 31 height 37
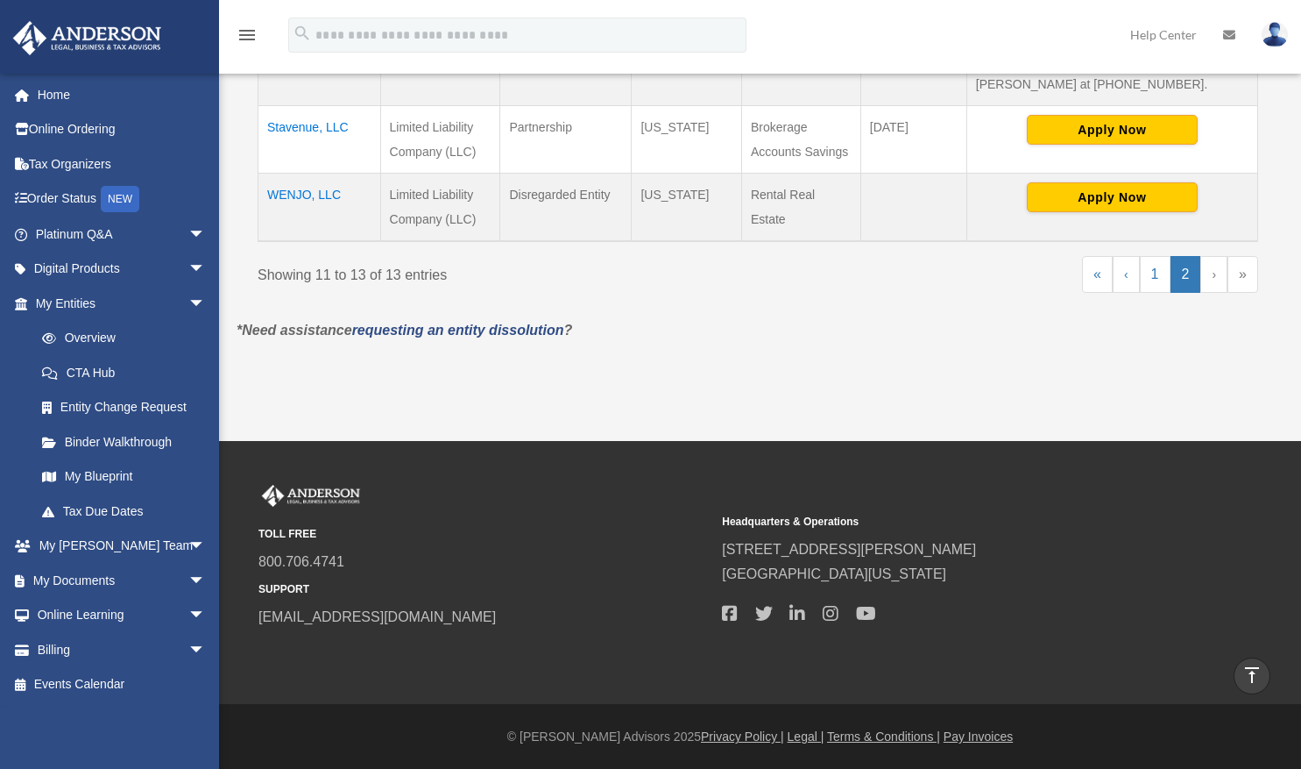
click at [1171, 256] on link "2" at bounding box center [1186, 274] width 31 height 37
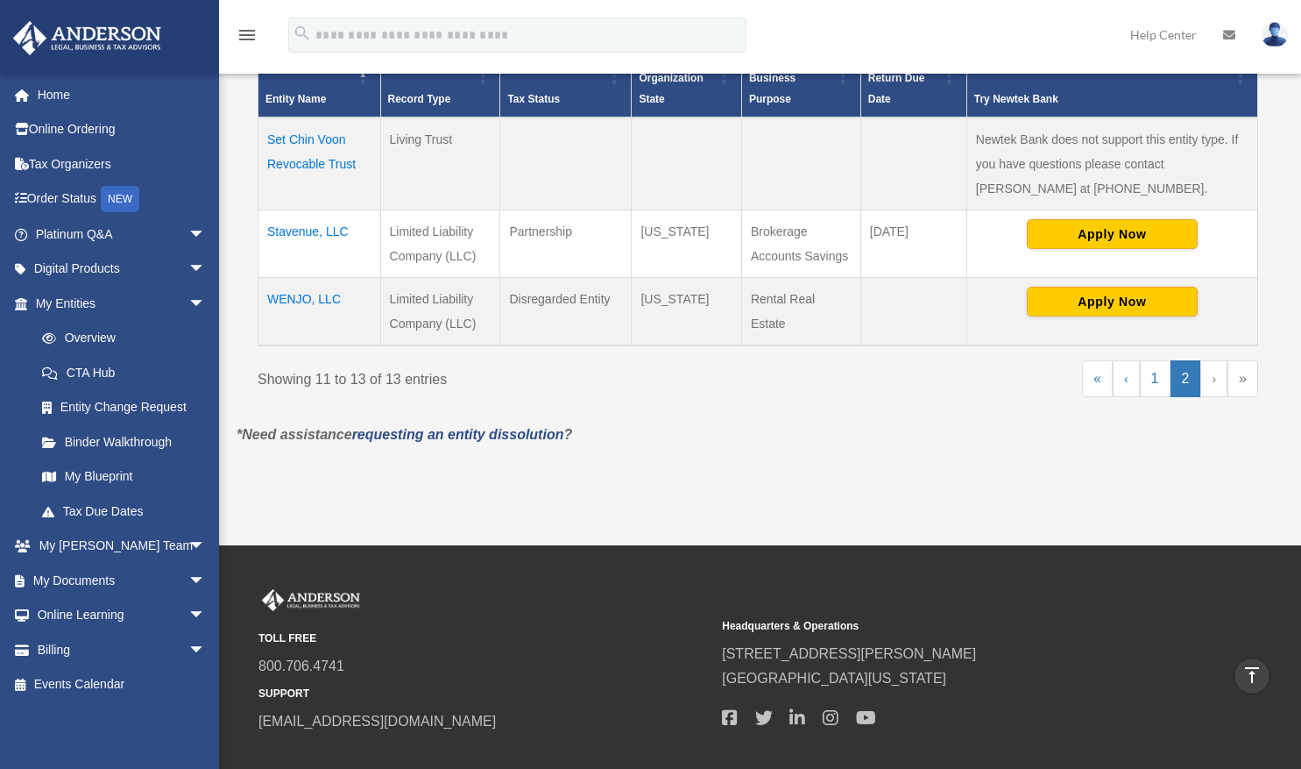
scroll to position [316, 0]
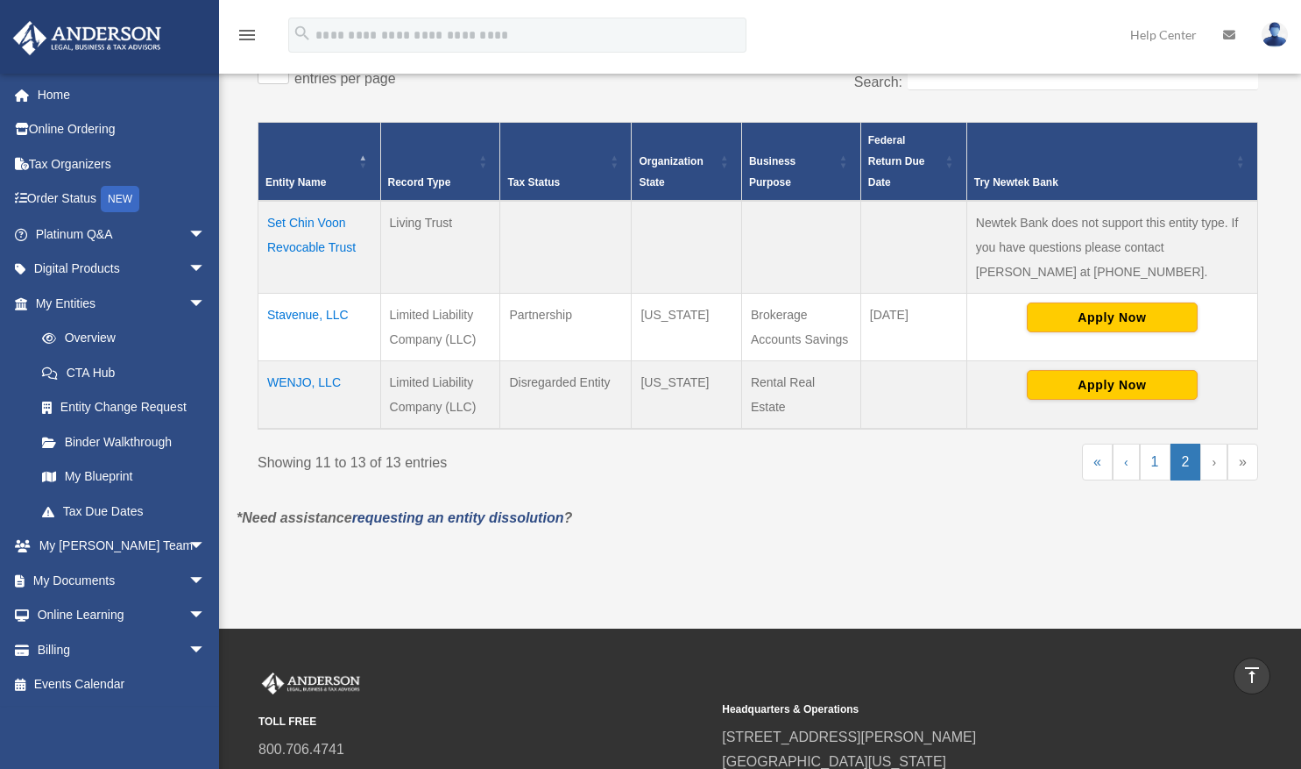
click at [1223, 369] on td "Apply Now" at bounding box center [1112, 395] width 291 height 68
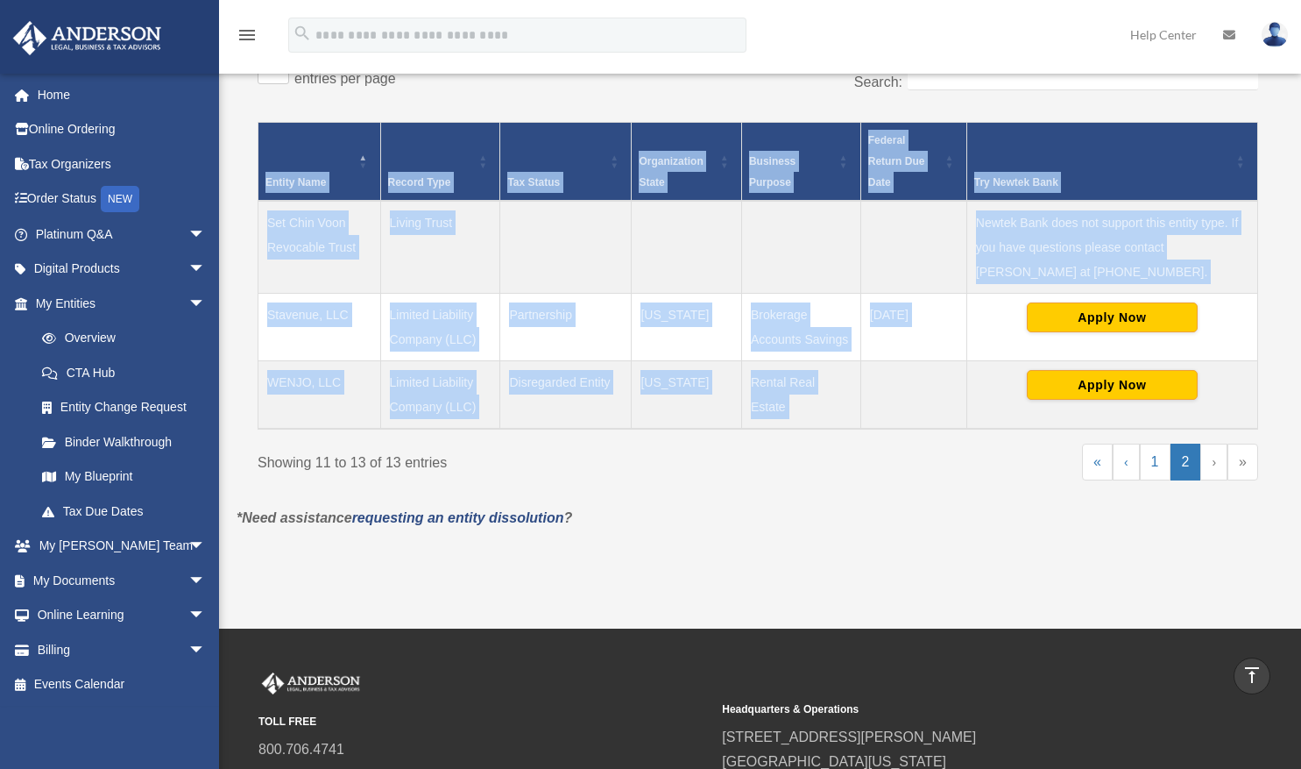
click at [1223, 369] on td "Apply Now" at bounding box center [1112, 395] width 291 height 68
click at [188, 578] on span "arrow_drop_down" at bounding box center [205, 581] width 35 height 36
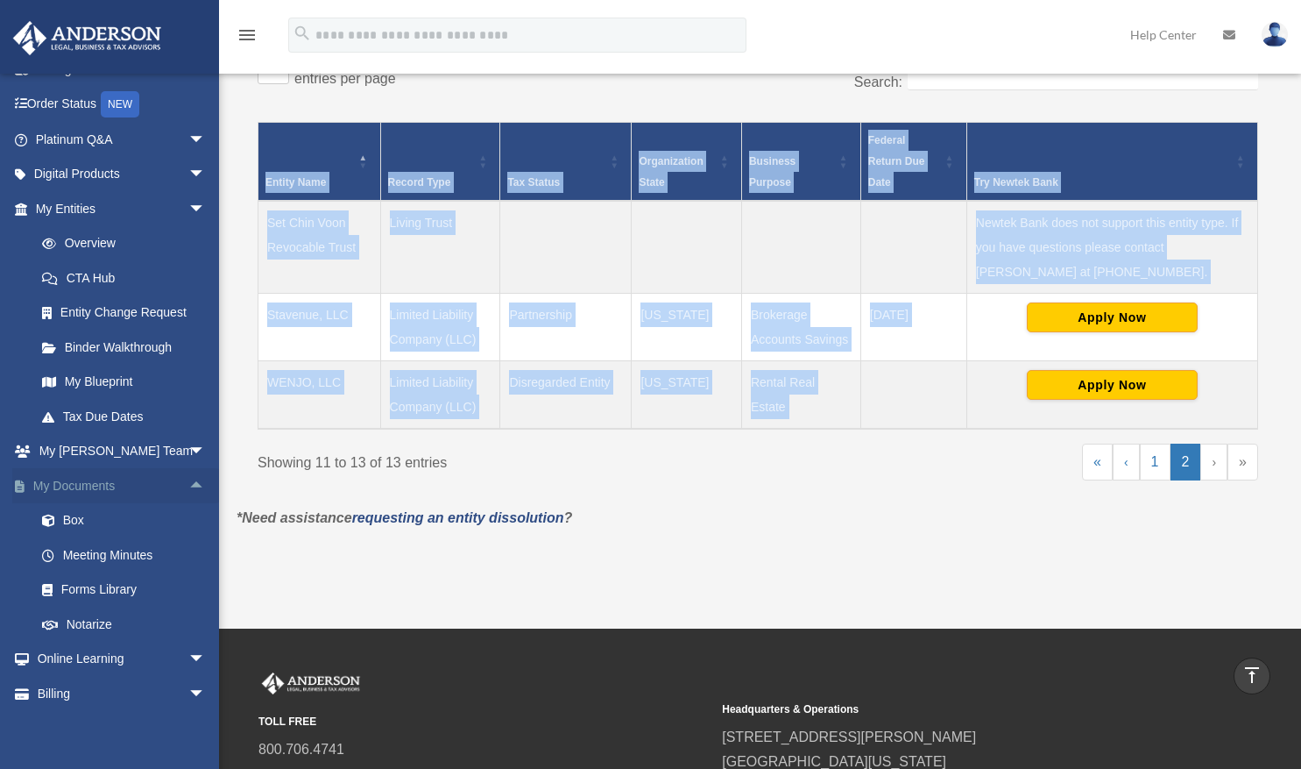
scroll to position [96, 0]
click at [76, 527] on link "Box" at bounding box center [129, 519] width 208 height 35
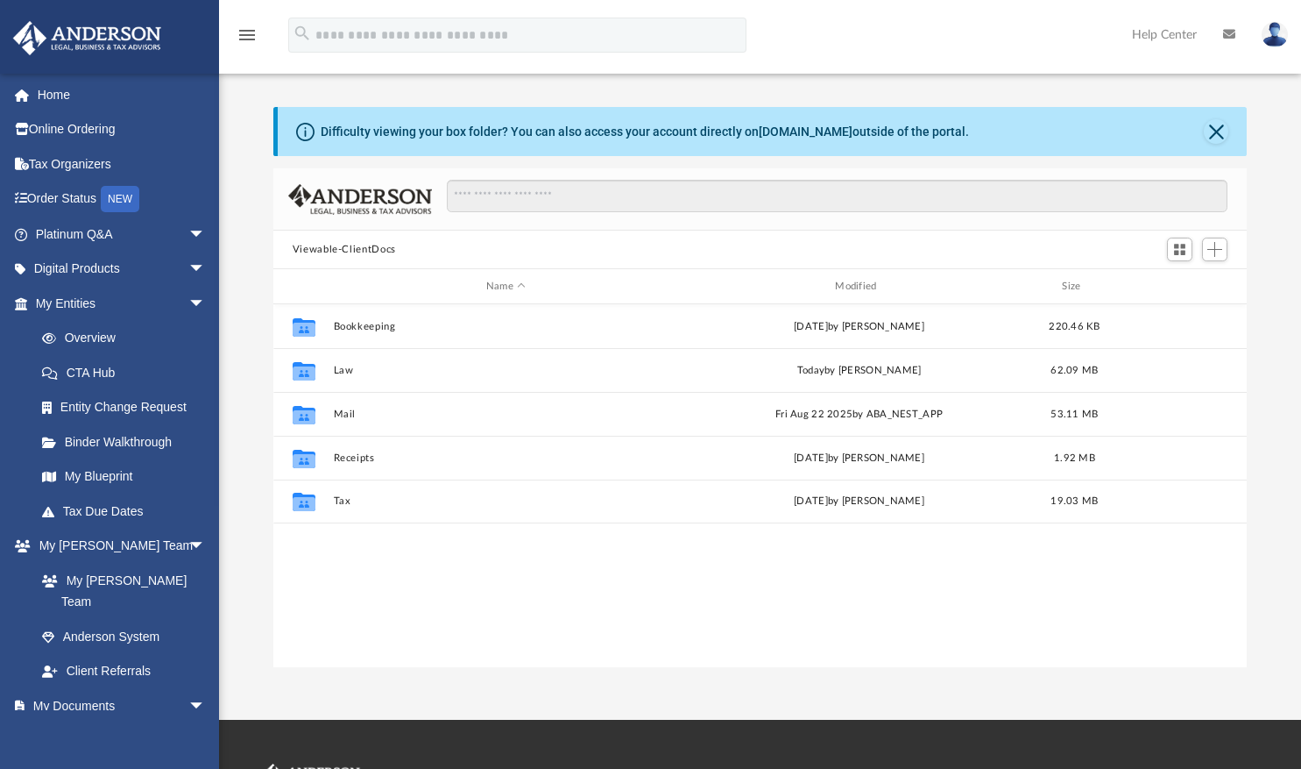
scroll to position [385, 961]
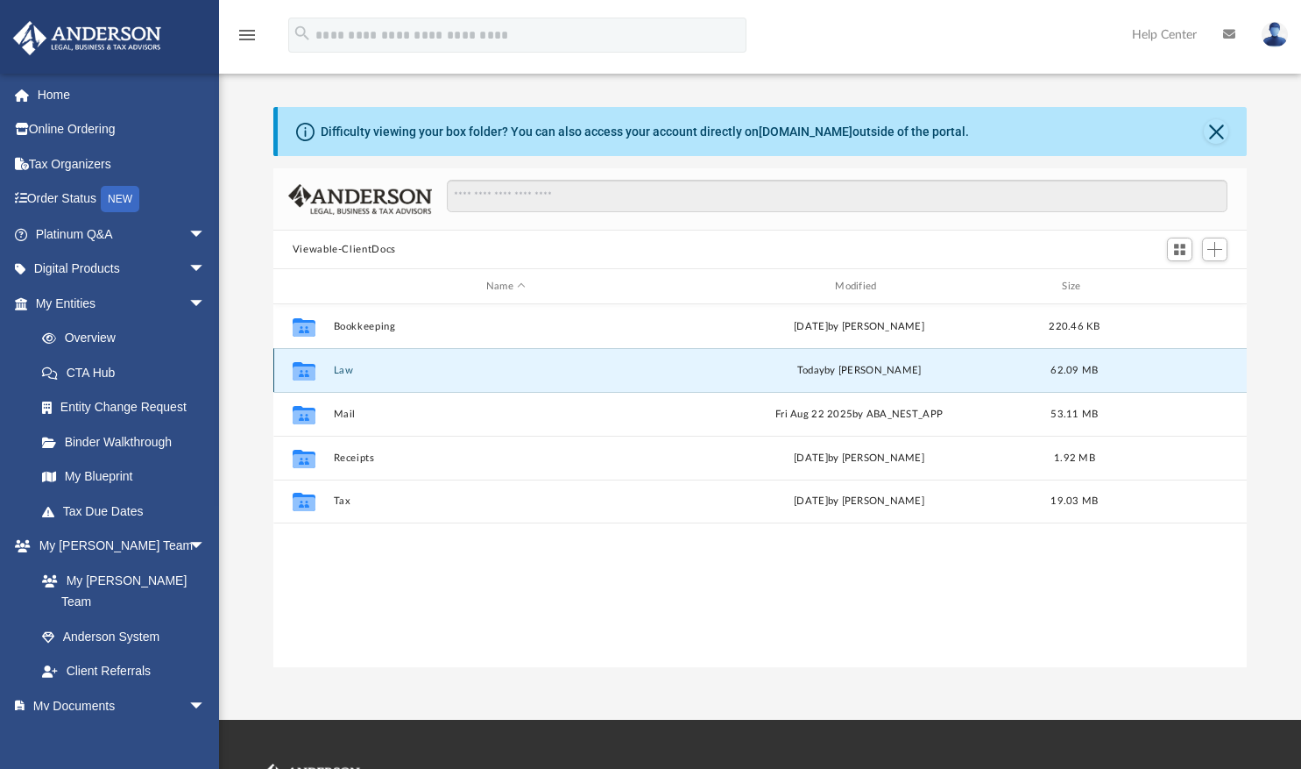
click at [343, 368] on button "Law" at bounding box center [505, 370] width 345 height 11
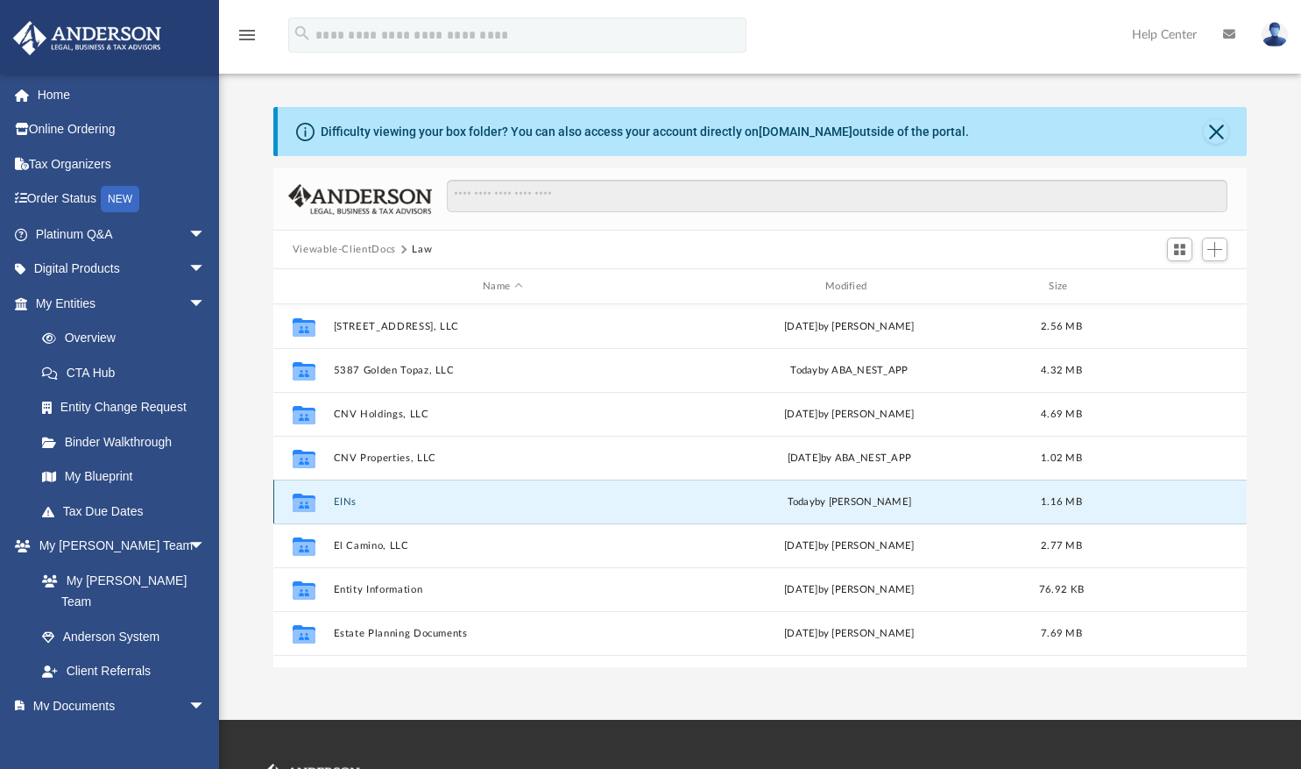
click at [346, 502] on button "EINs" at bounding box center [502, 501] width 339 height 11
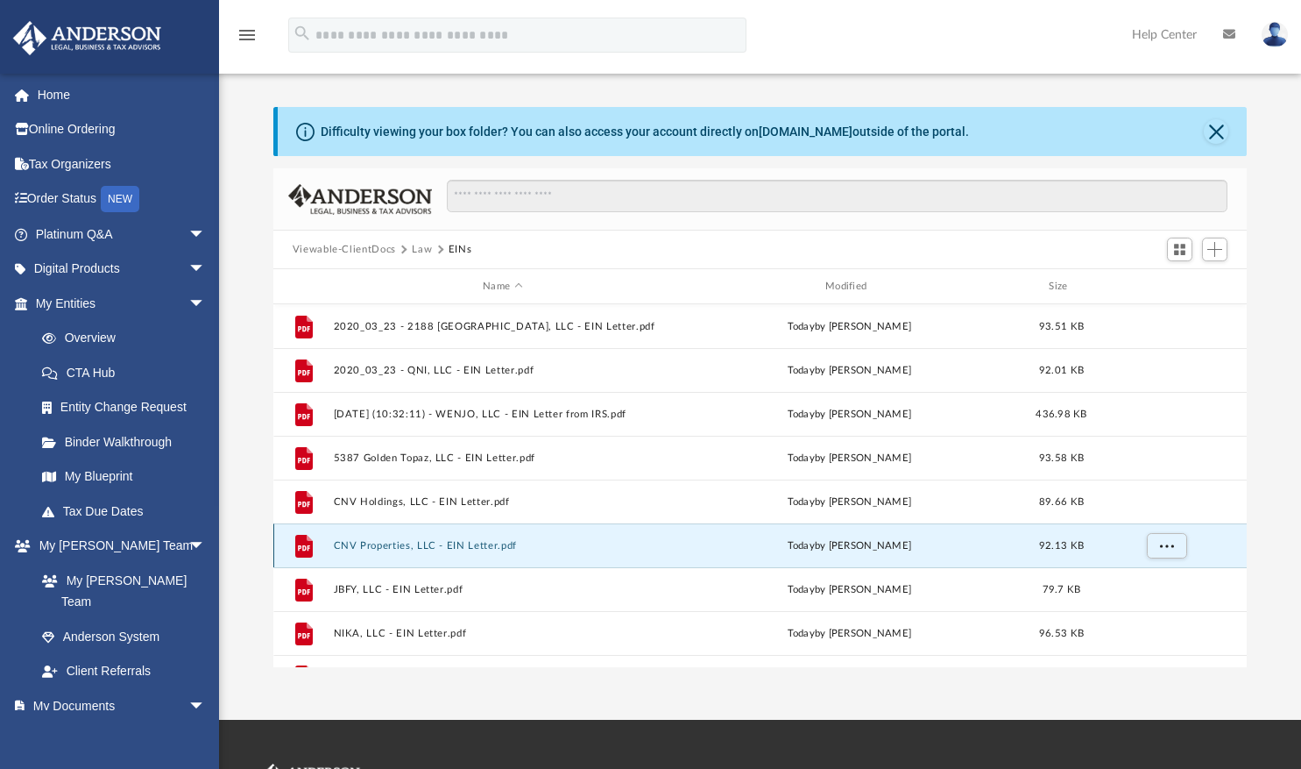
click at [435, 550] on button "CNV Properties, LLC - EIN Letter.pdf" at bounding box center [502, 545] width 339 height 11
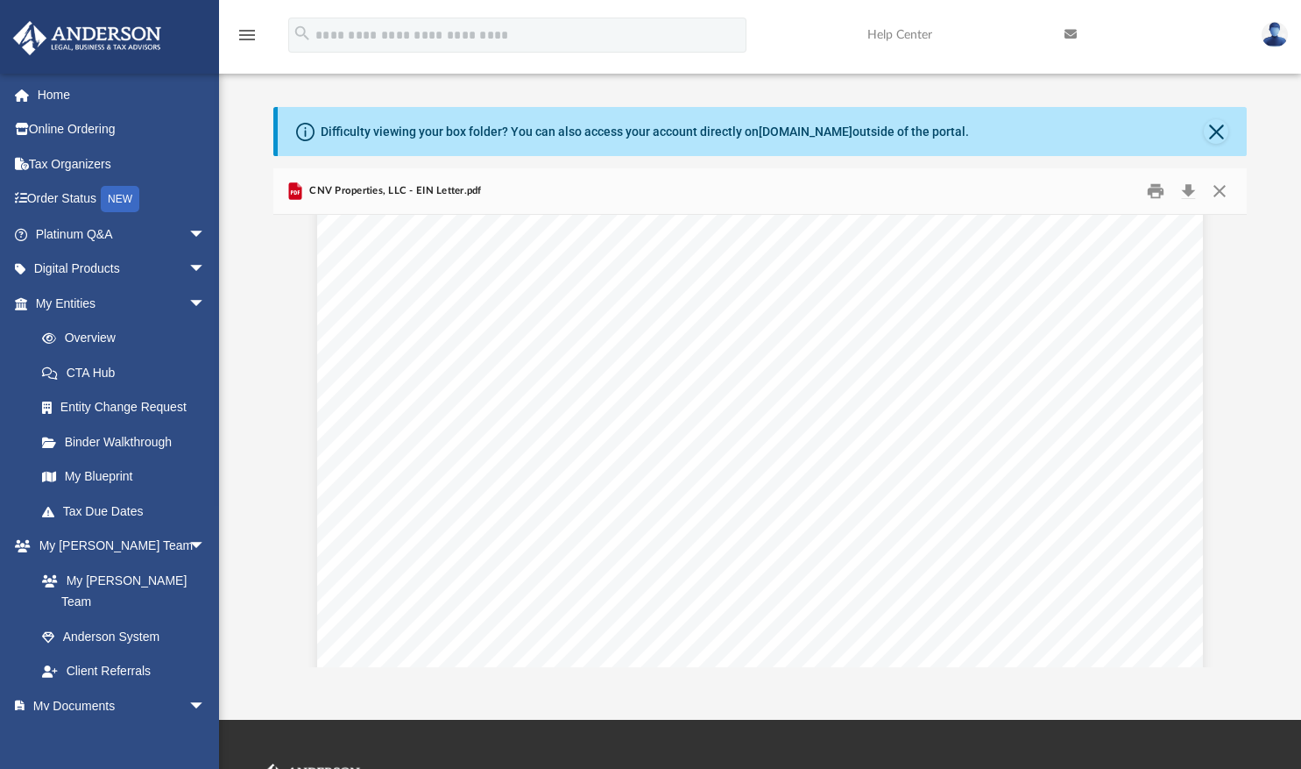
scroll to position [135, 0]
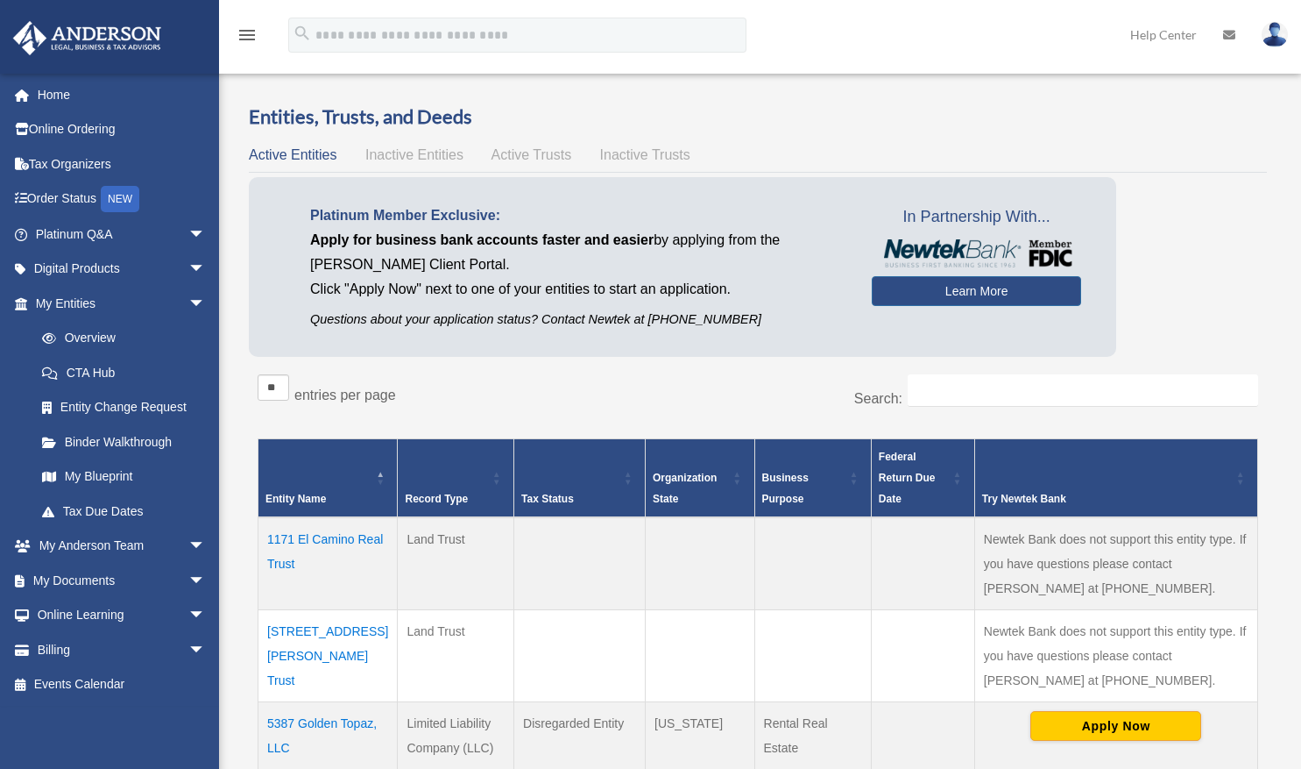
scroll to position [316, 0]
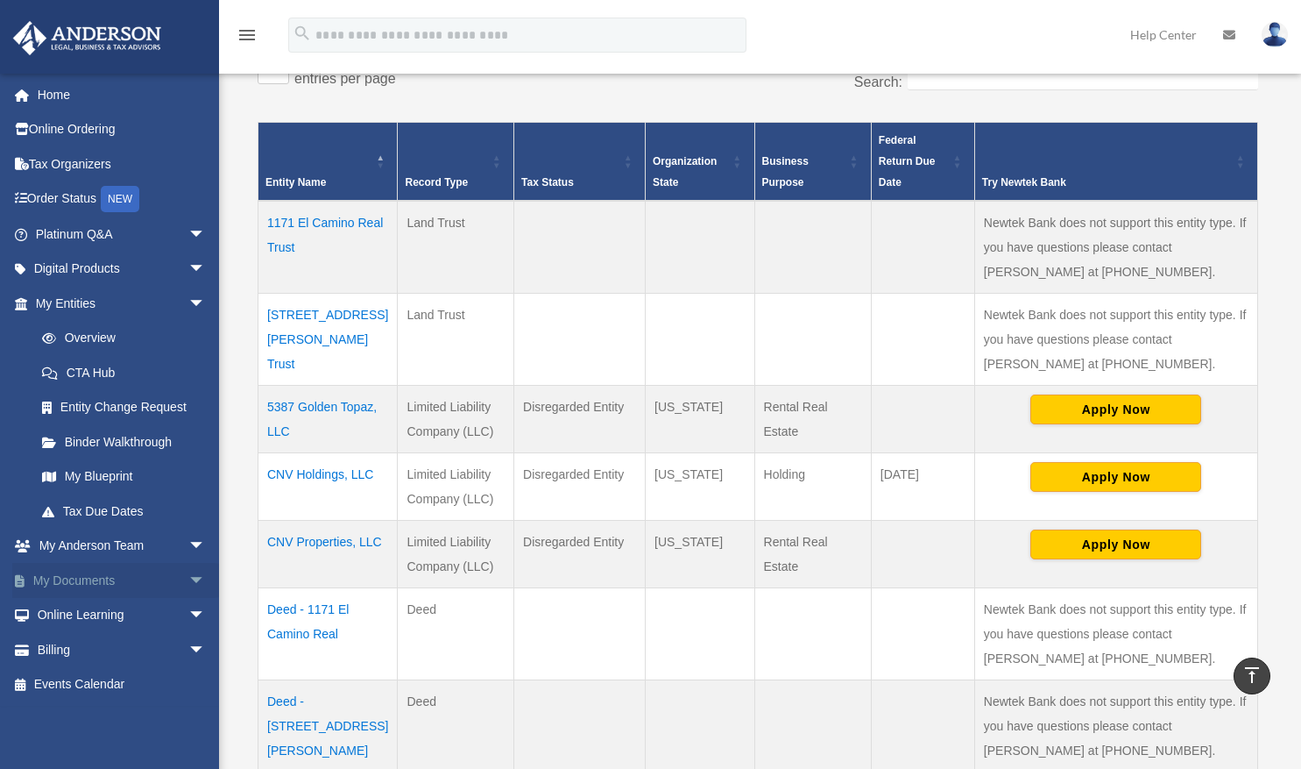
click at [188, 577] on span "arrow_drop_down" at bounding box center [205, 581] width 35 height 36
click at [74, 617] on link "Box" at bounding box center [129, 615] width 208 height 35
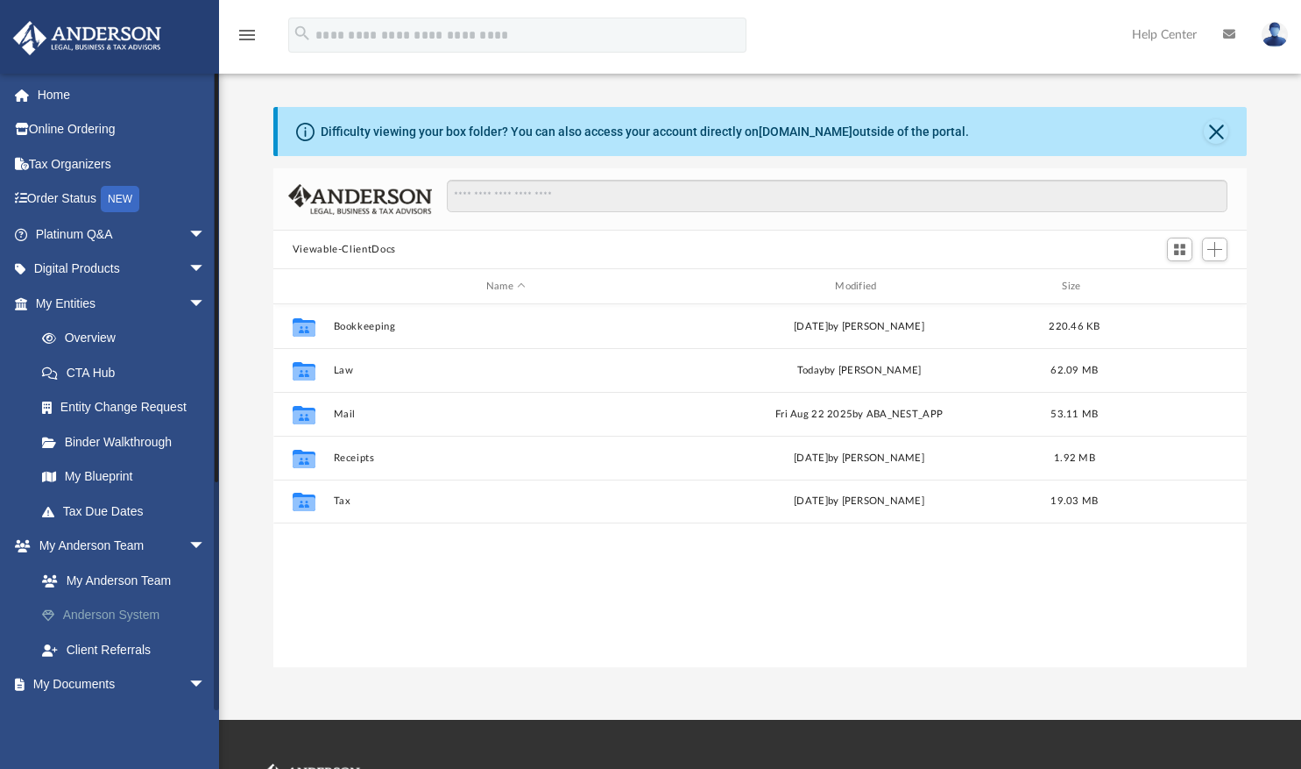
scroll to position [385, 961]
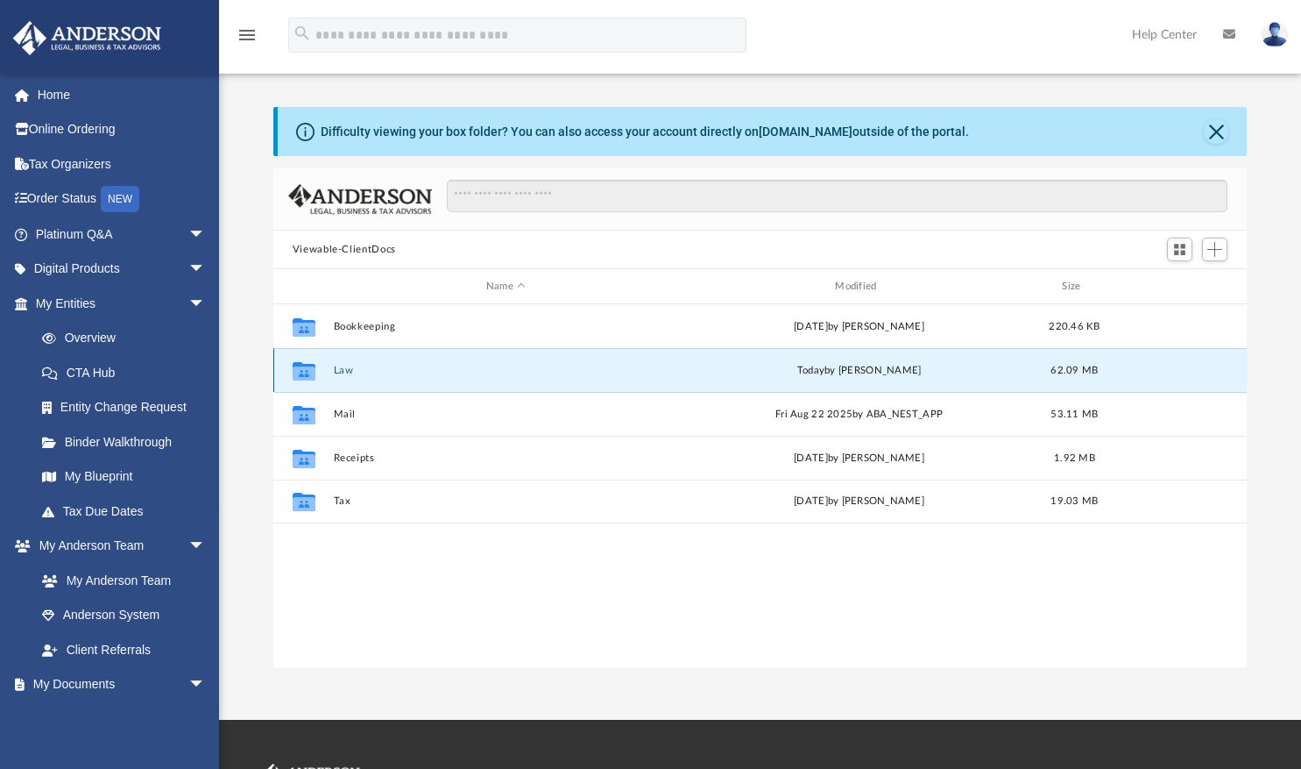
click at [344, 371] on button "Law" at bounding box center [505, 370] width 345 height 11
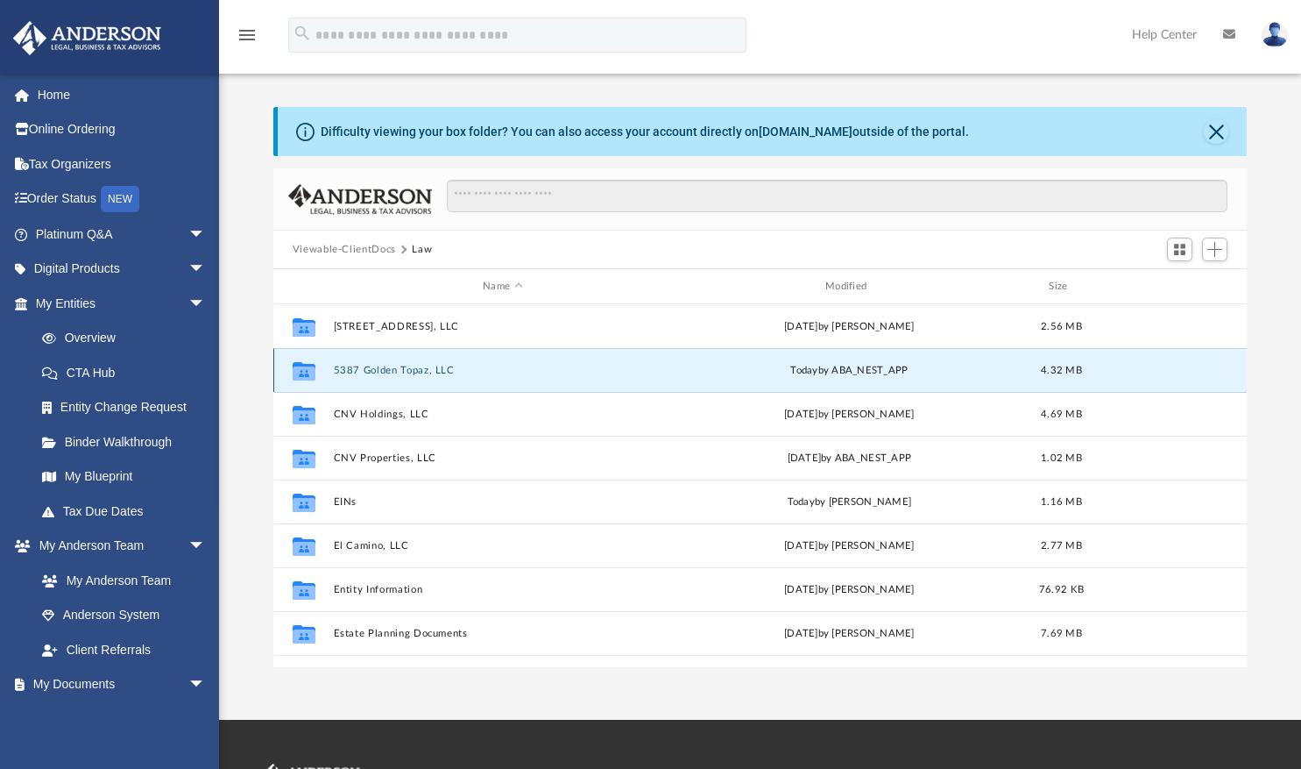
click at [344, 371] on button "5387 Golden Topaz, LLC" at bounding box center [502, 370] width 339 height 11
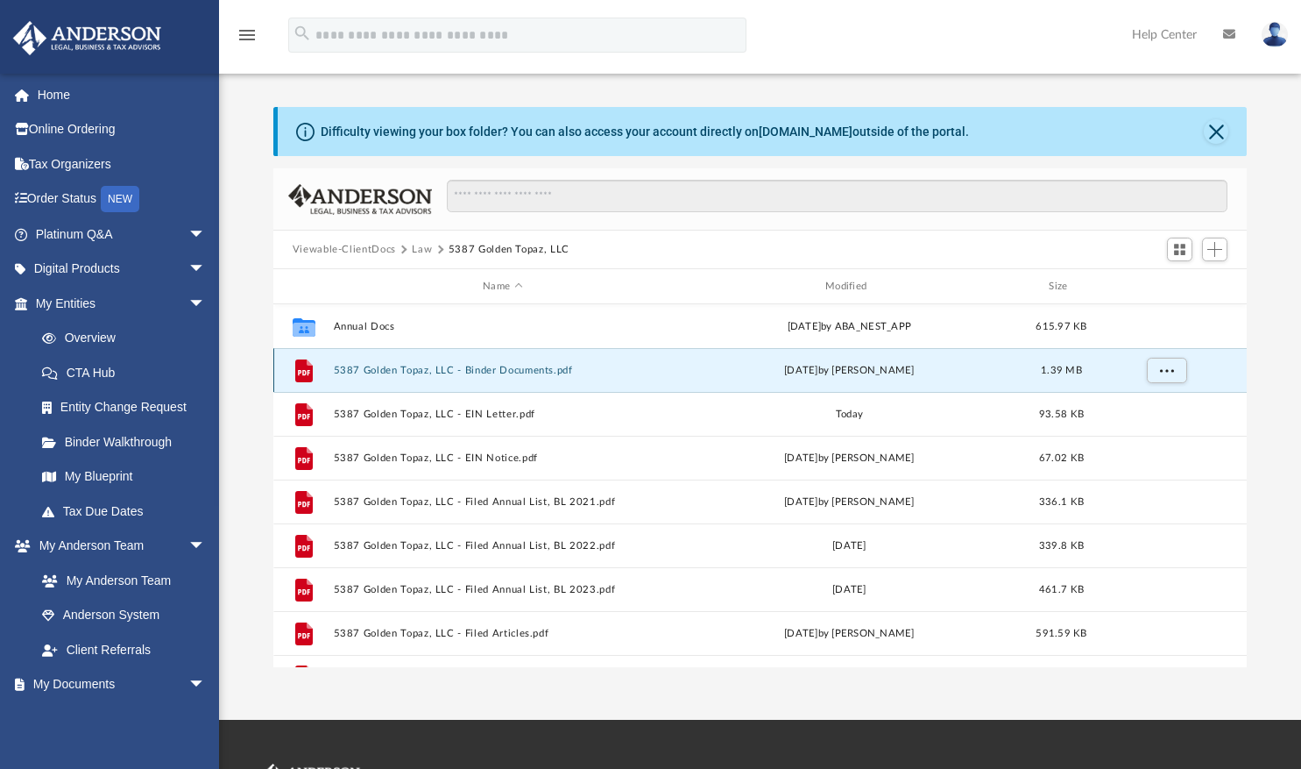
click at [344, 371] on button "5387 Golden Topaz, LLC - Binder Documents.pdf" at bounding box center [502, 370] width 339 height 11
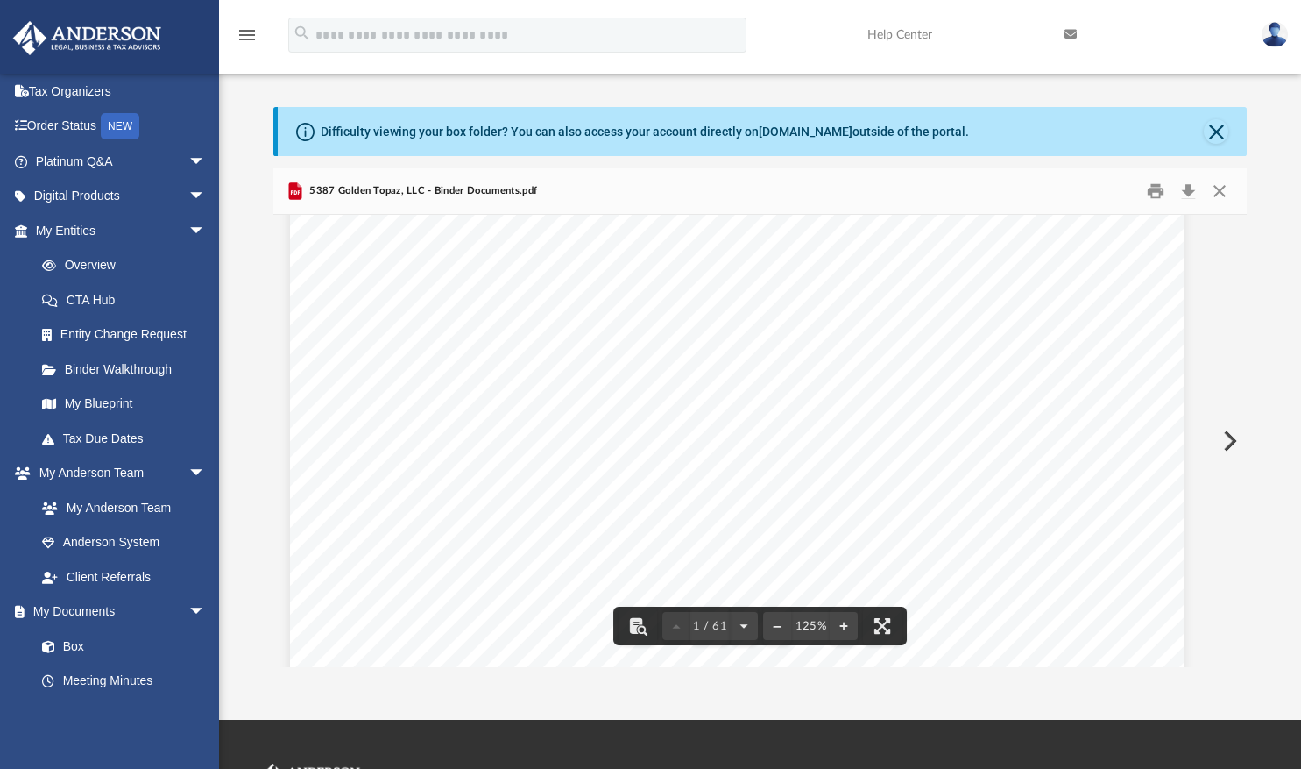
scroll to position [598, 24]
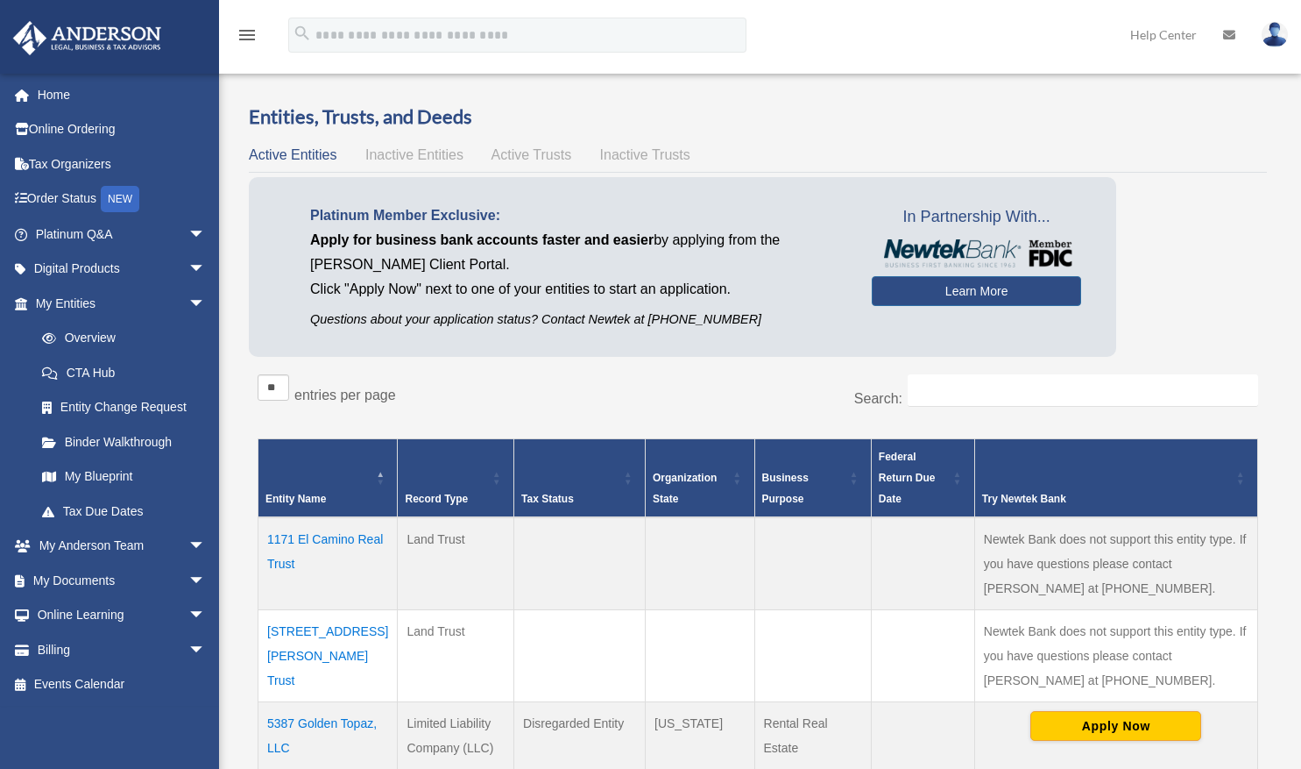
scroll to position [316, 0]
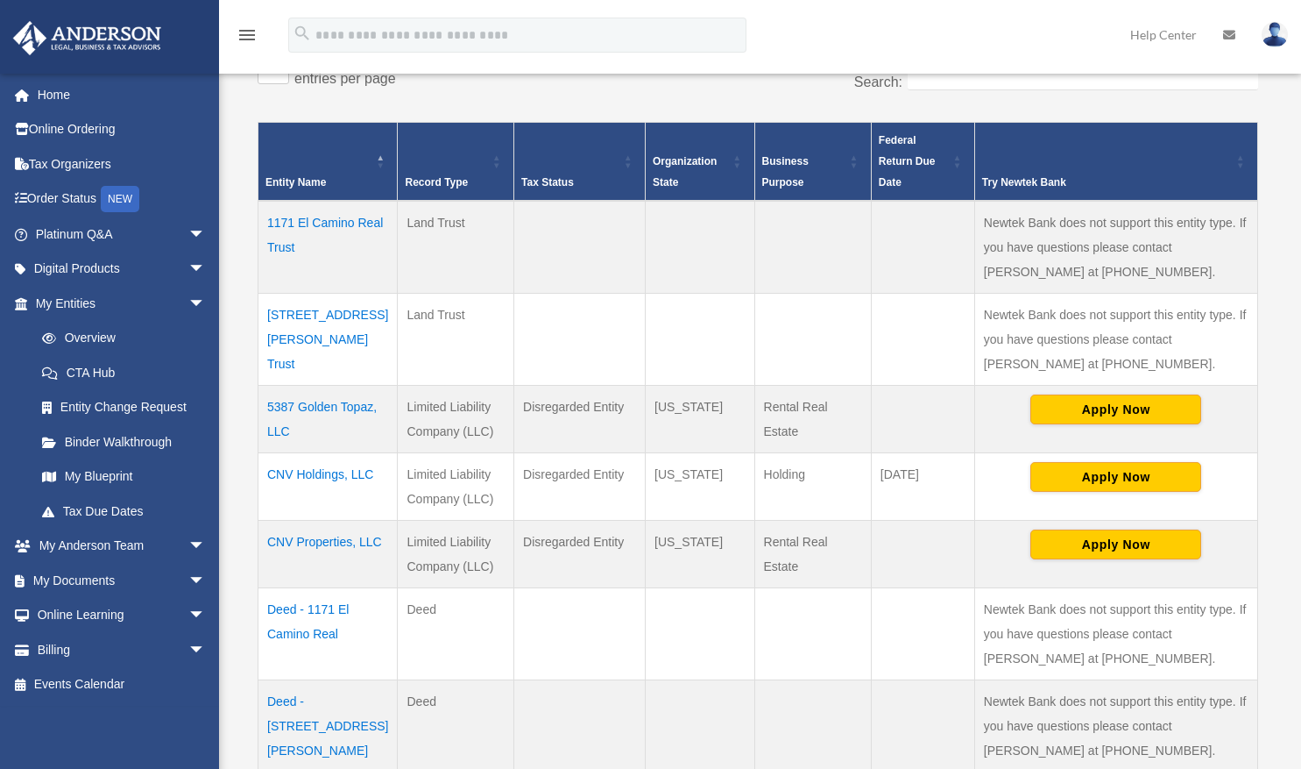
click at [426, 347] on td "Land Trust" at bounding box center [456, 340] width 117 height 92
click at [117, 584] on link "My Documents arrow_drop_down" at bounding box center [122, 580] width 220 height 35
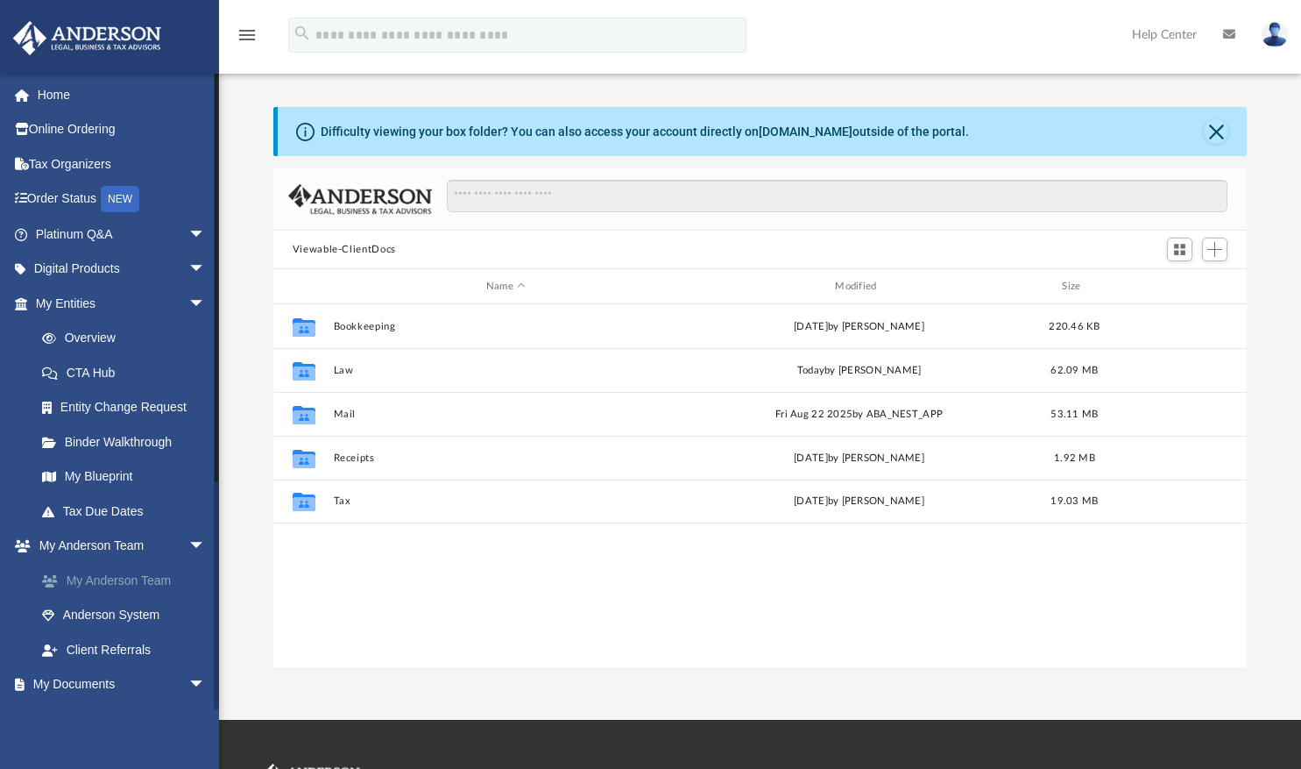
scroll to position [385, 961]
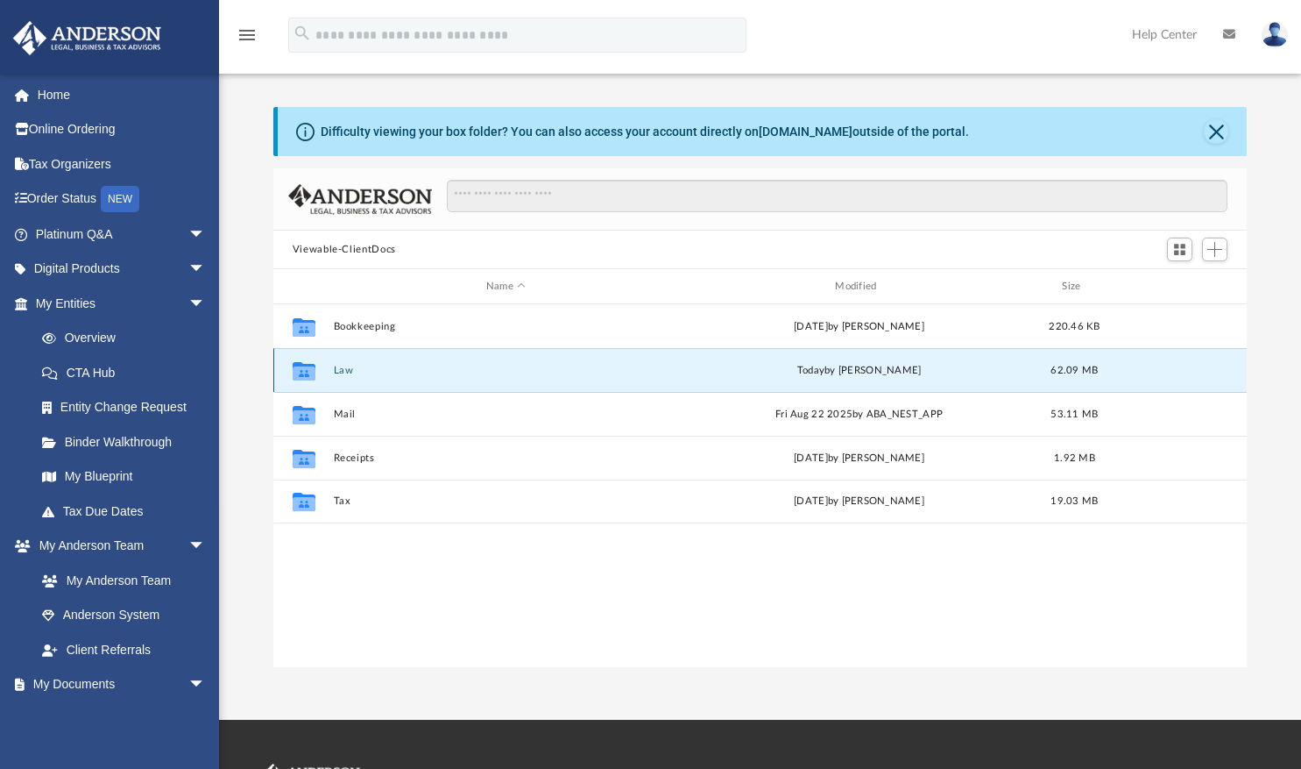
click at [351, 367] on button "Law" at bounding box center [505, 370] width 345 height 11
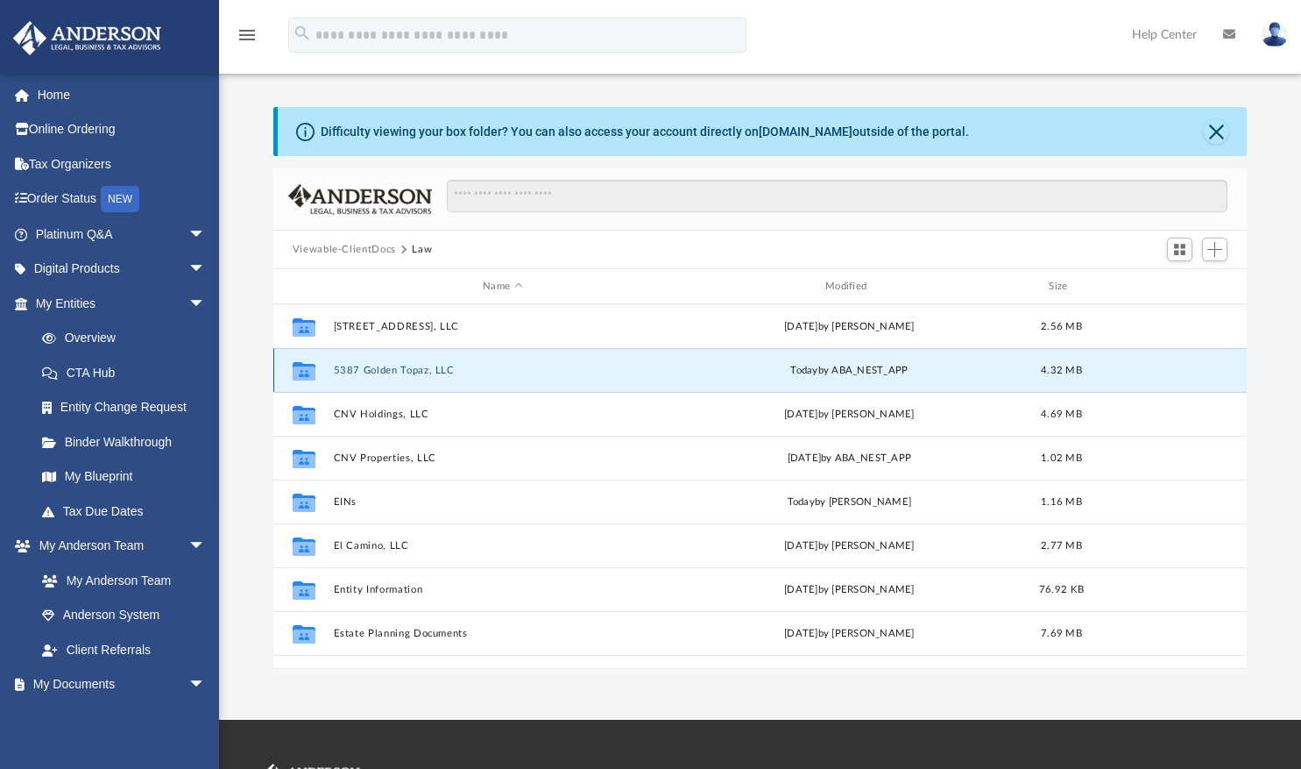
click at [351, 367] on button "5387 Golden Topaz, LLC" at bounding box center [502, 370] width 339 height 11
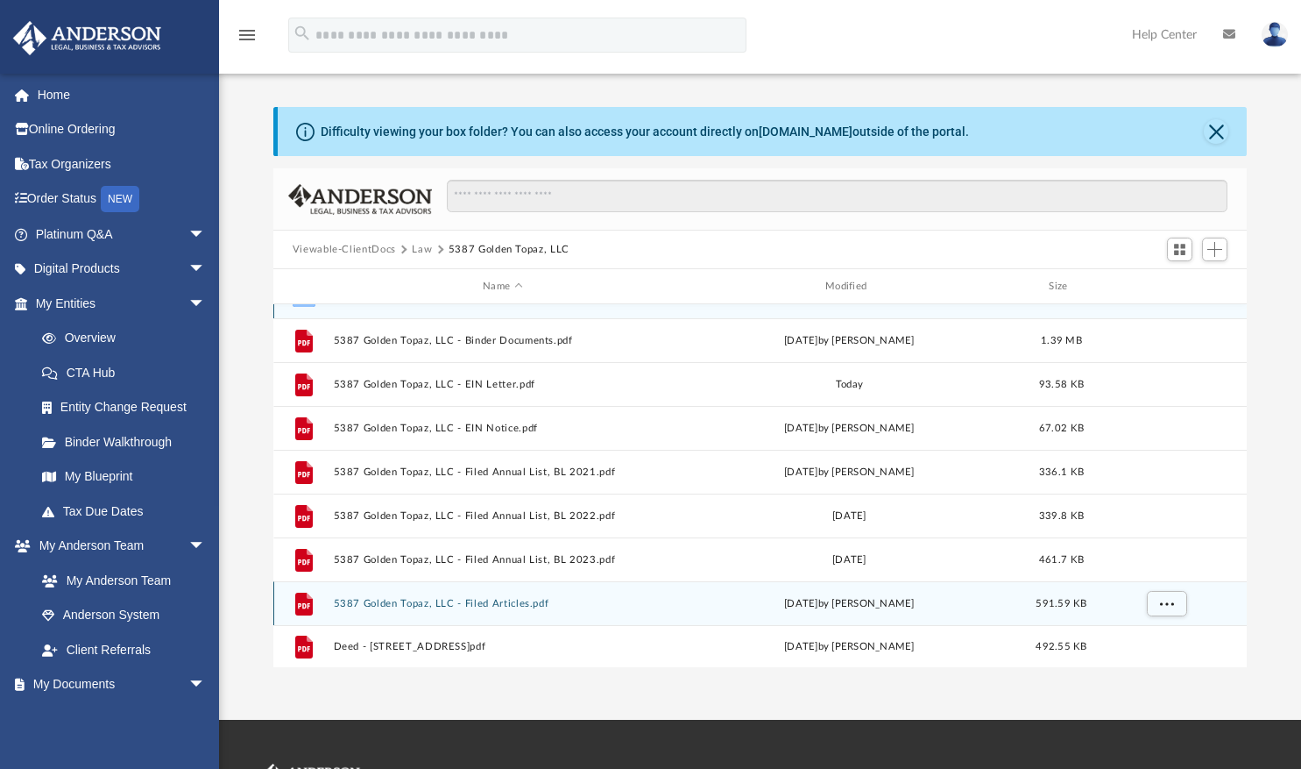
scroll to position [29, 0]
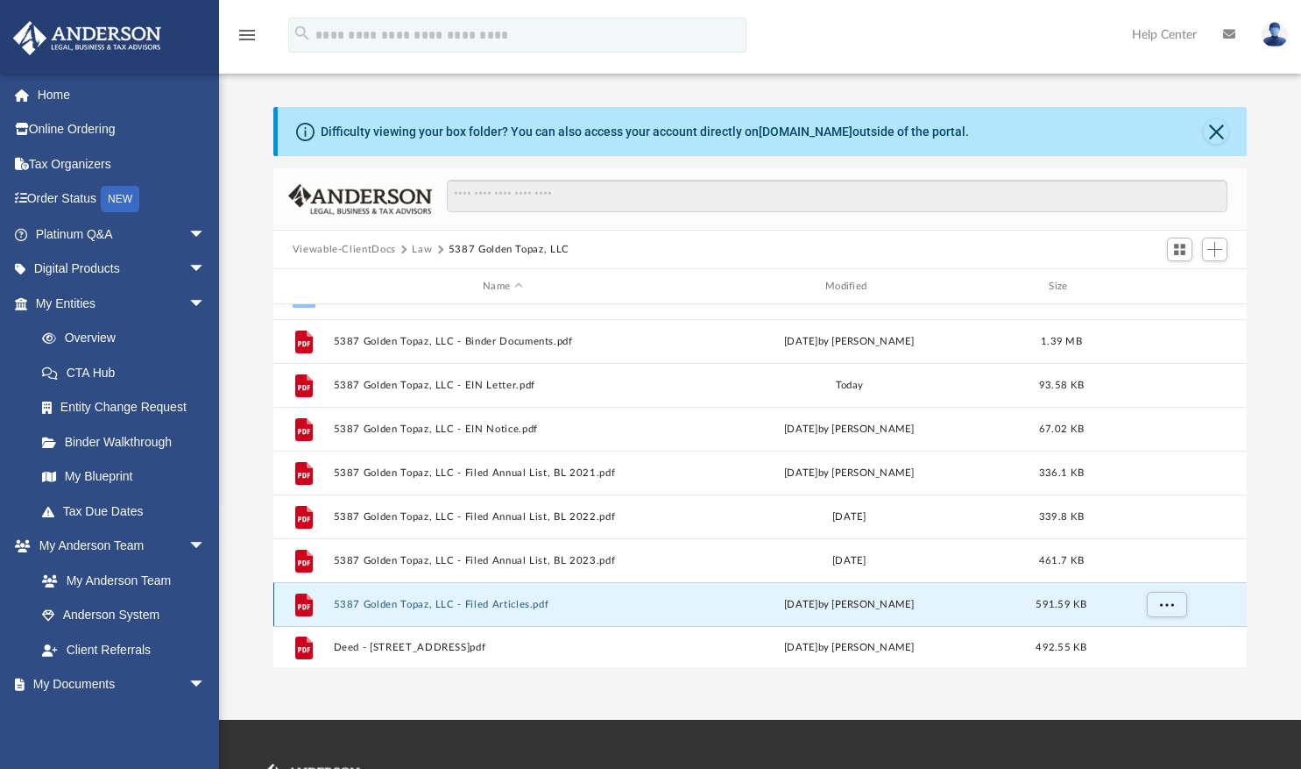
click at [389, 603] on button "5387 Golden Topaz, LLC - Filed Articles.pdf" at bounding box center [502, 604] width 339 height 11
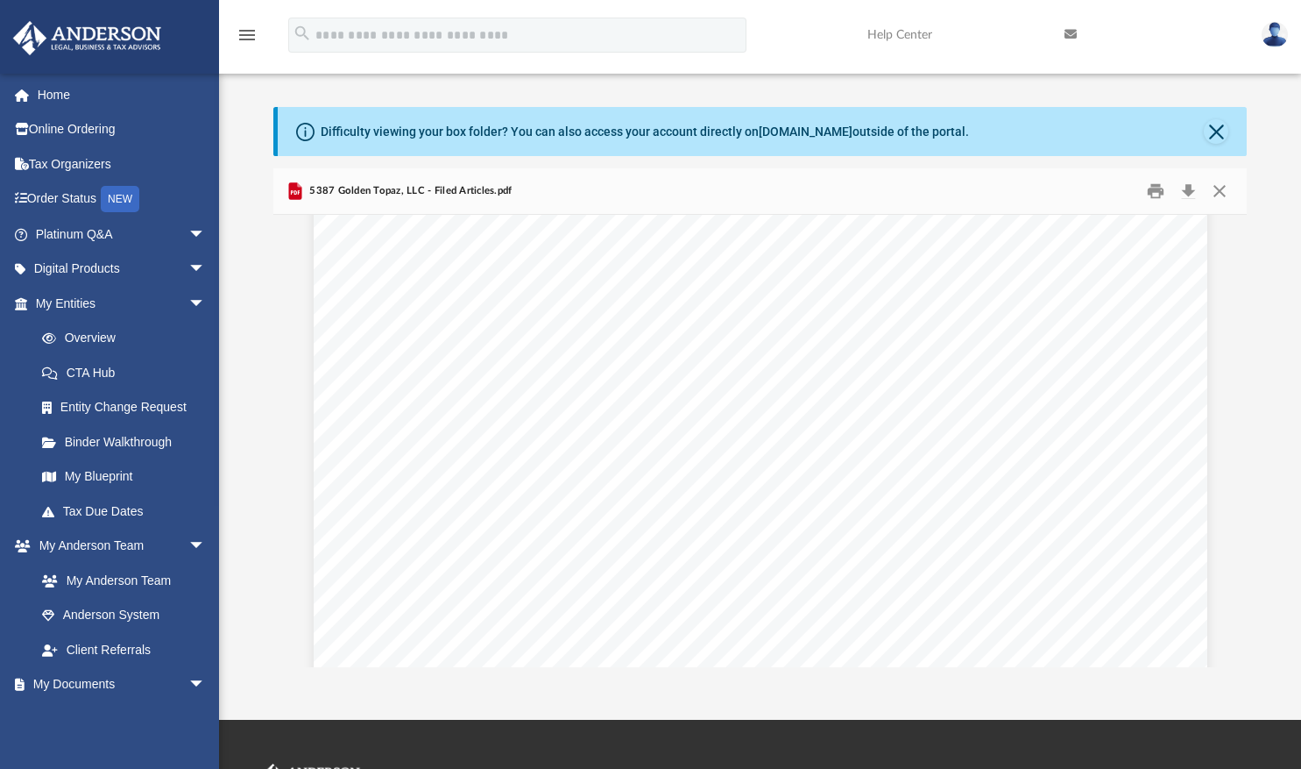
scroll to position [1221, 0]
click at [188, 684] on span "arrow_drop_down" at bounding box center [205, 685] width 35 height 36
click at [188, 684] on span "arrow_drop_up" at bounding box center [205, 685] width 35 height 36
click at [67, 685] on link "My Documents arrow_drop_down" at bounding box center [122, 684] width 220 height 35
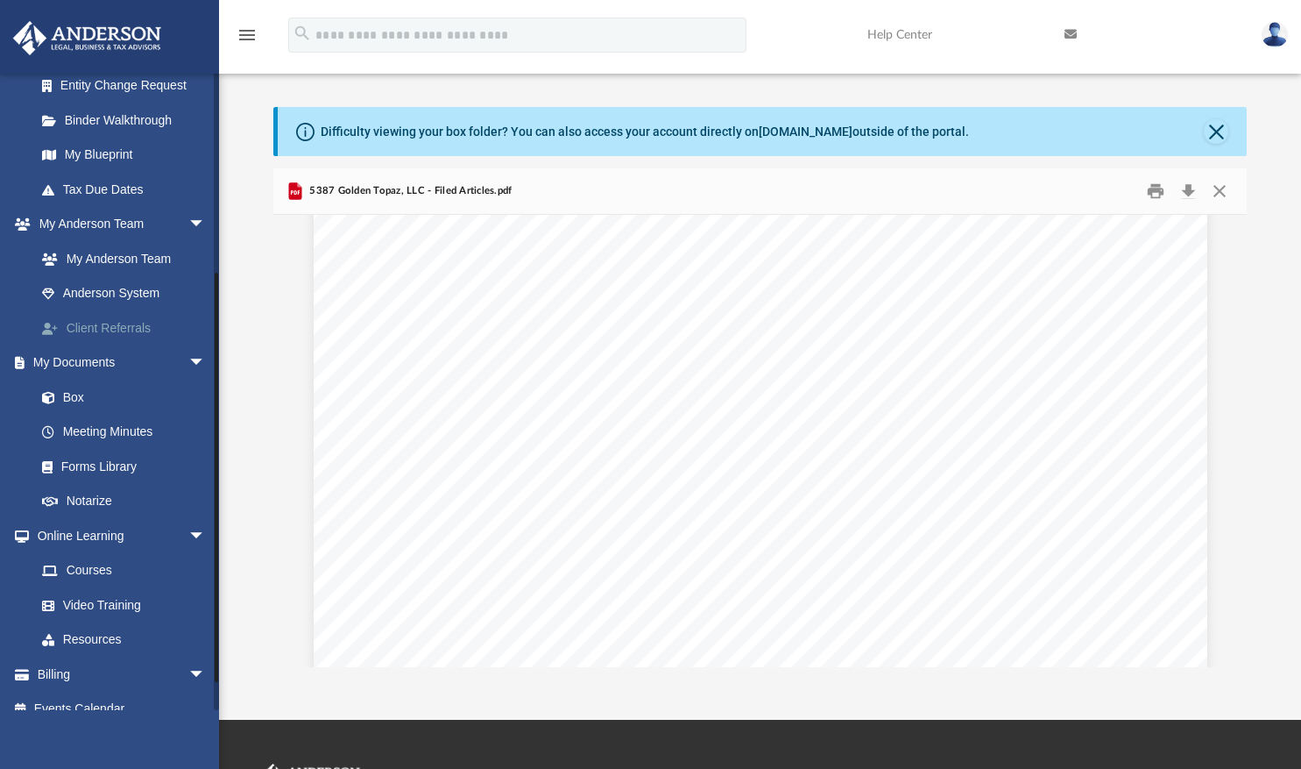
scroll to position [332, 0]
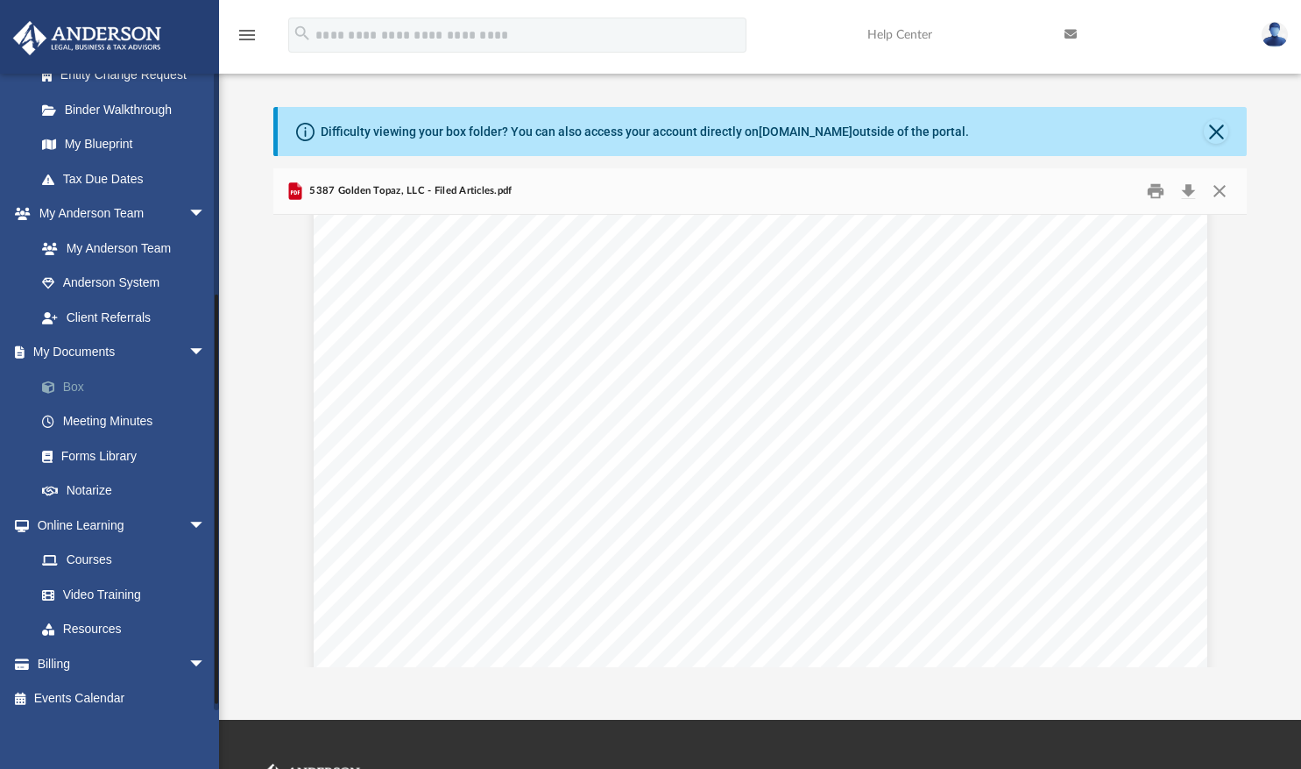
click at [74, 383] on link "Box" at bounding box center [129, 386] width 208 height 35
click at [73, 389] on link "Box" at bounding box center [129, 386] width 208 height 35
click at [64, 356] on link "My Documents arrow_drop_down" at bounding box center [122, 352] width 220 height 35
click at [75, 386] on link "Box" at bounding box center [129, 386] width 208 height 35
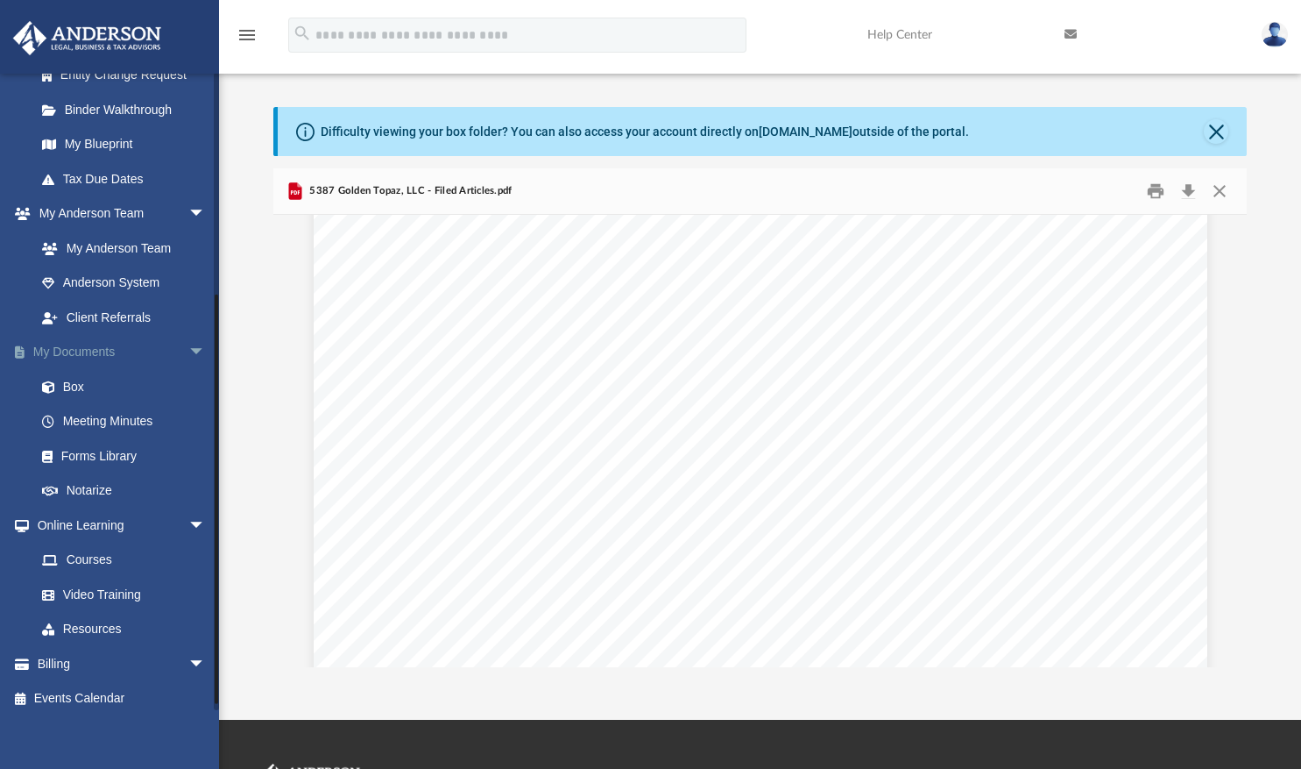
click at [84, 354] on link "My Documents arrow_drop_down" at bounding box center [122, 352] width 220 height 35
click at [77, 387] on link "Box" at bounding box center [129, 386] width 208 height 35
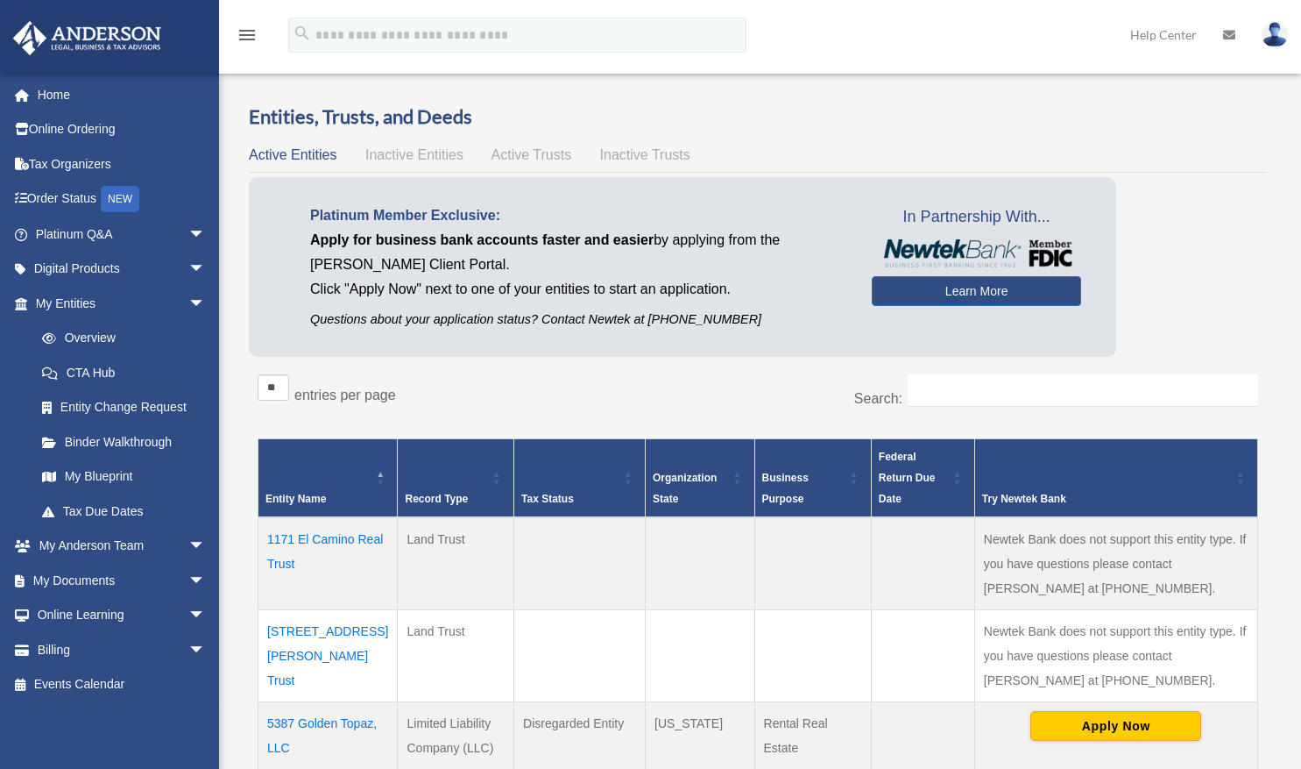
scroll to position [316, 0]
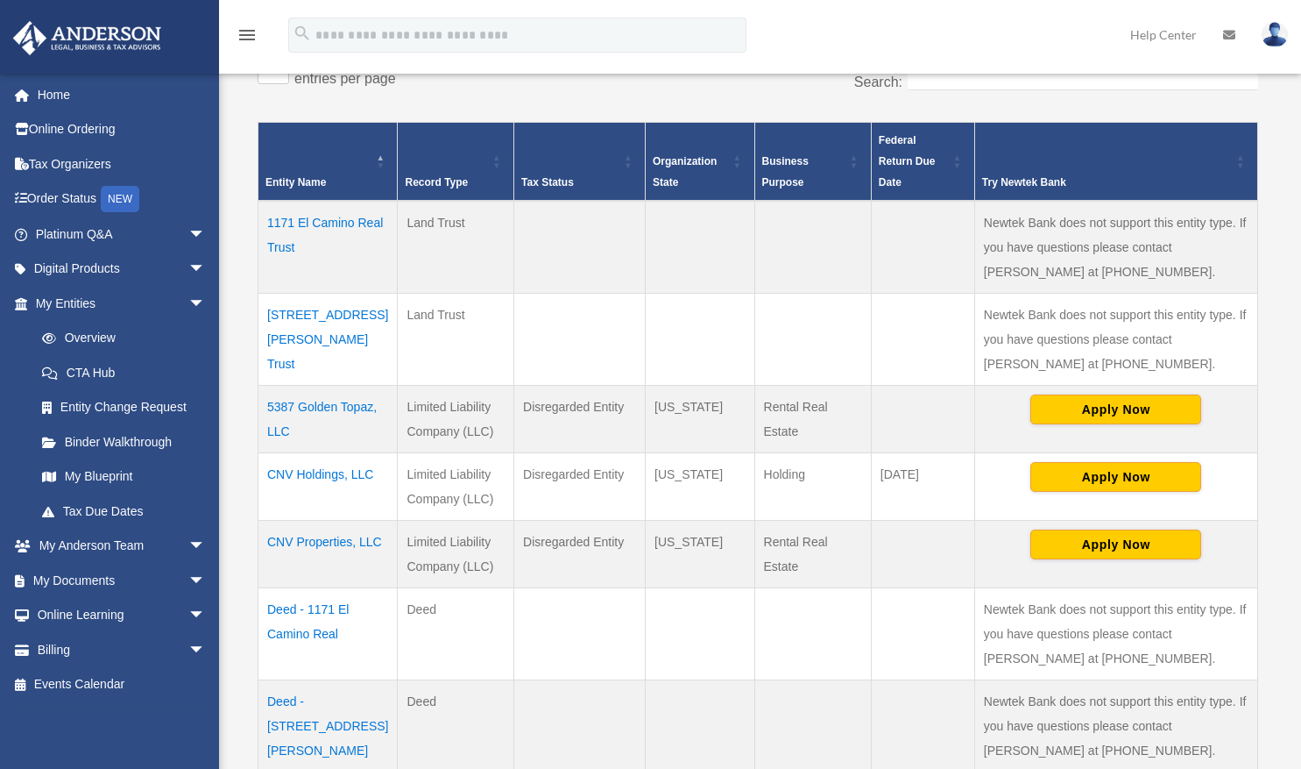
click at [311, 400] on td "5387 Golden Topaz, LLC" at bounding box center [328, 419] width 139 height 67
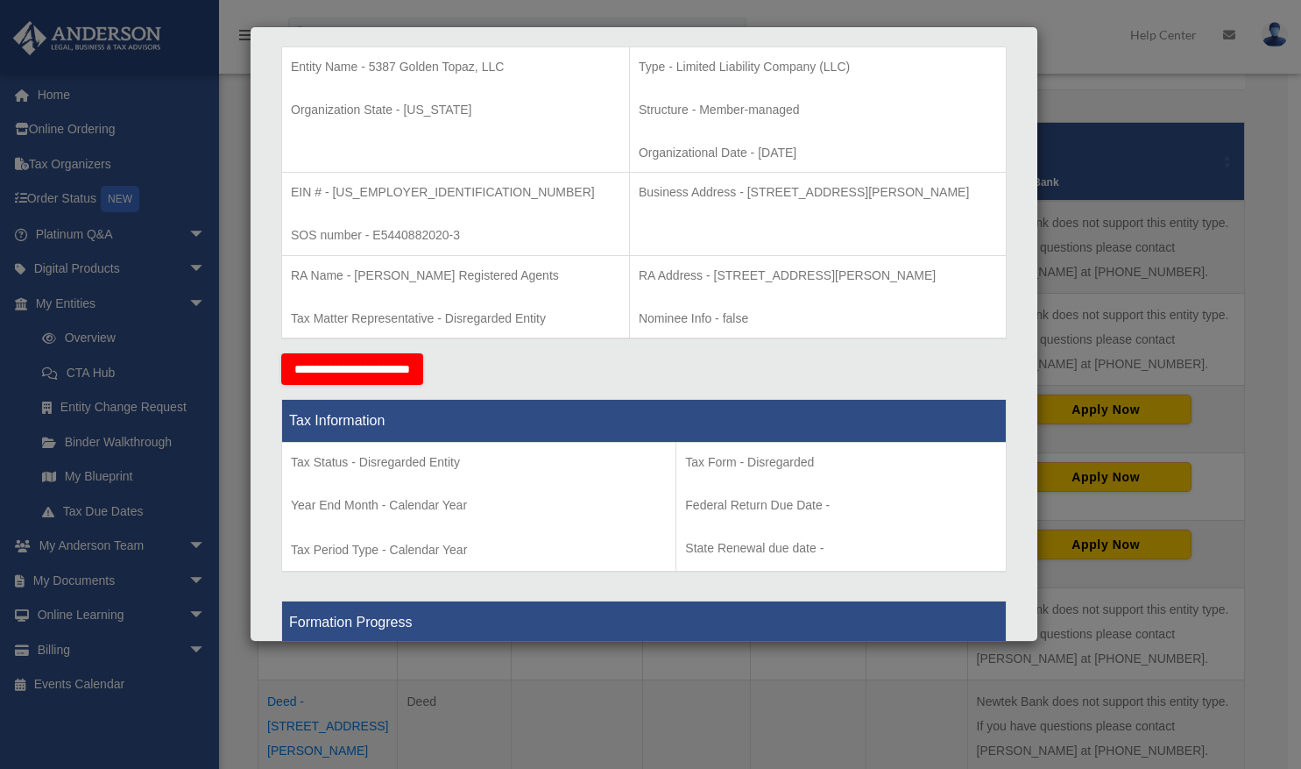
scroll to position [0, 0]
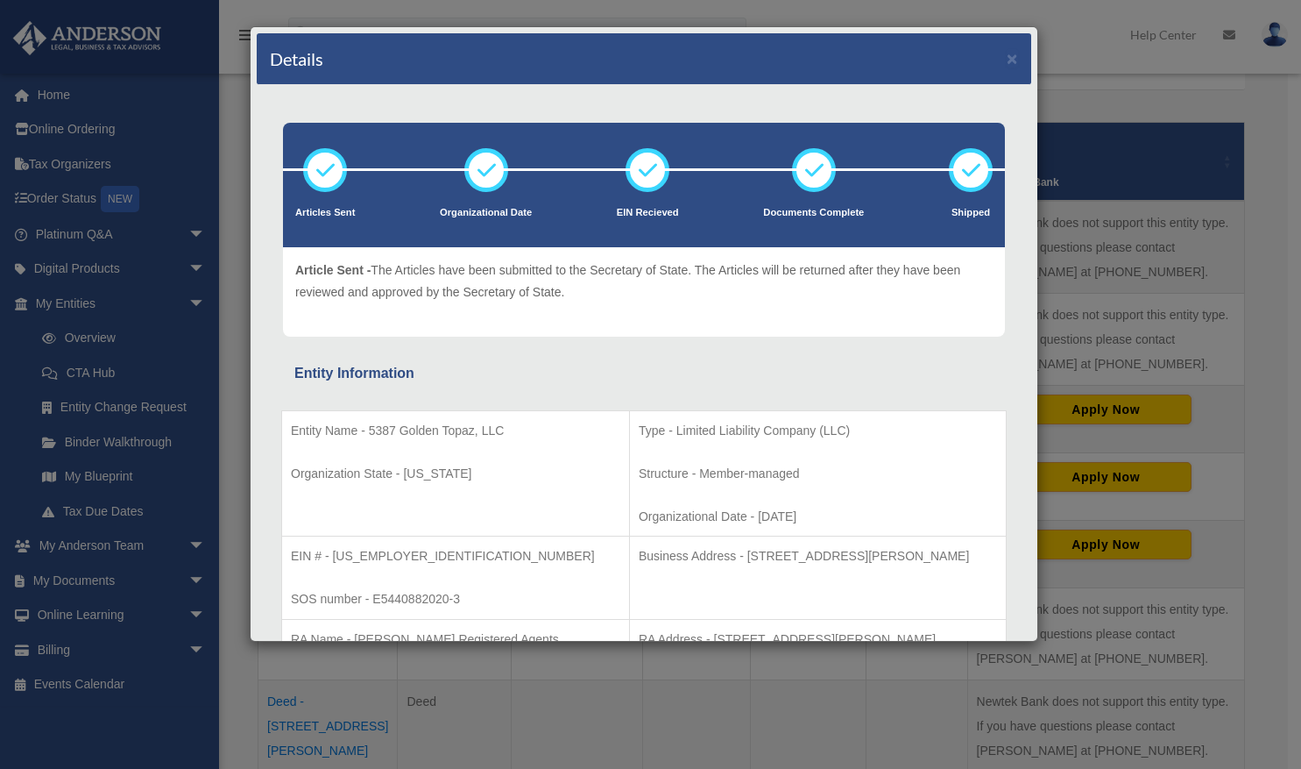
click at [228, 573] on div "Details × Articles Sent Organizational Date" at bounding box center [650, 384] width 1301 height 769
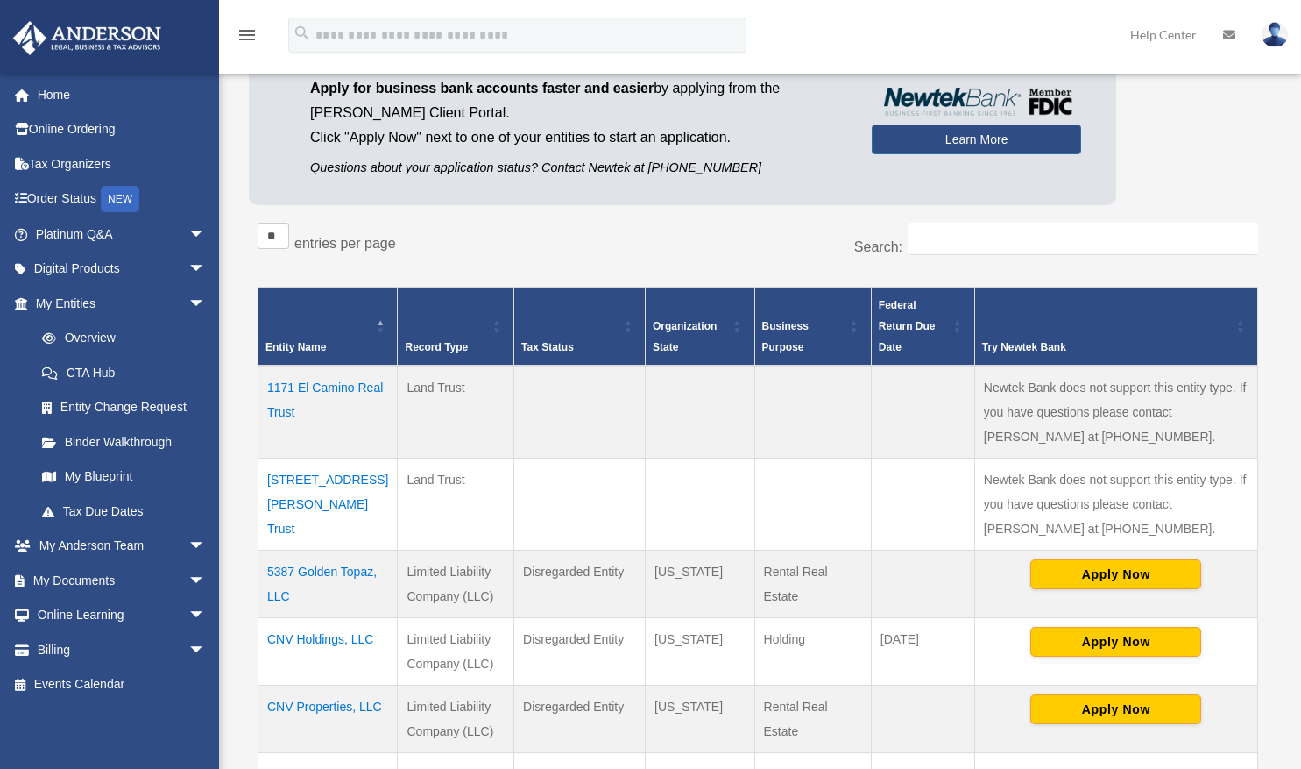
scroll to position [156, 0]
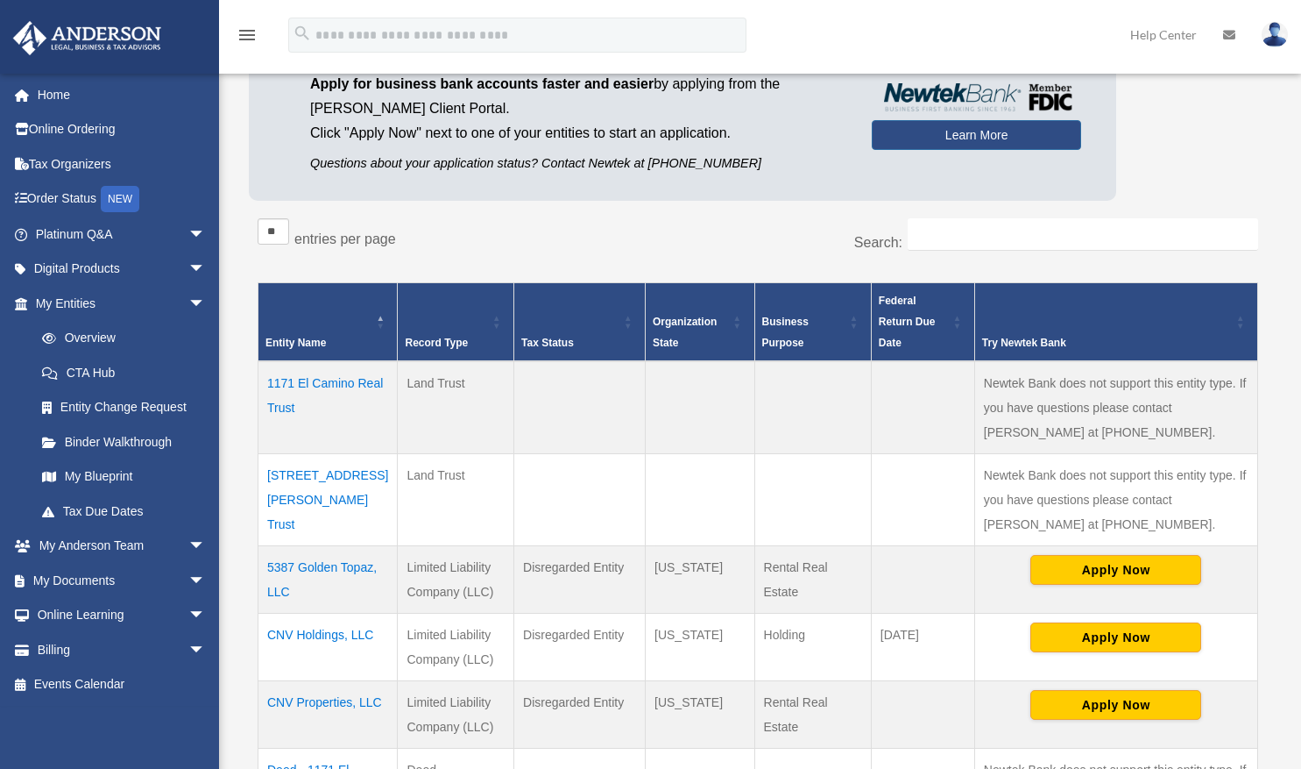
click at [307, 565] on td "5387 Golden Topaz, LLC" at bounding box center [328, 579] width 139 height 67
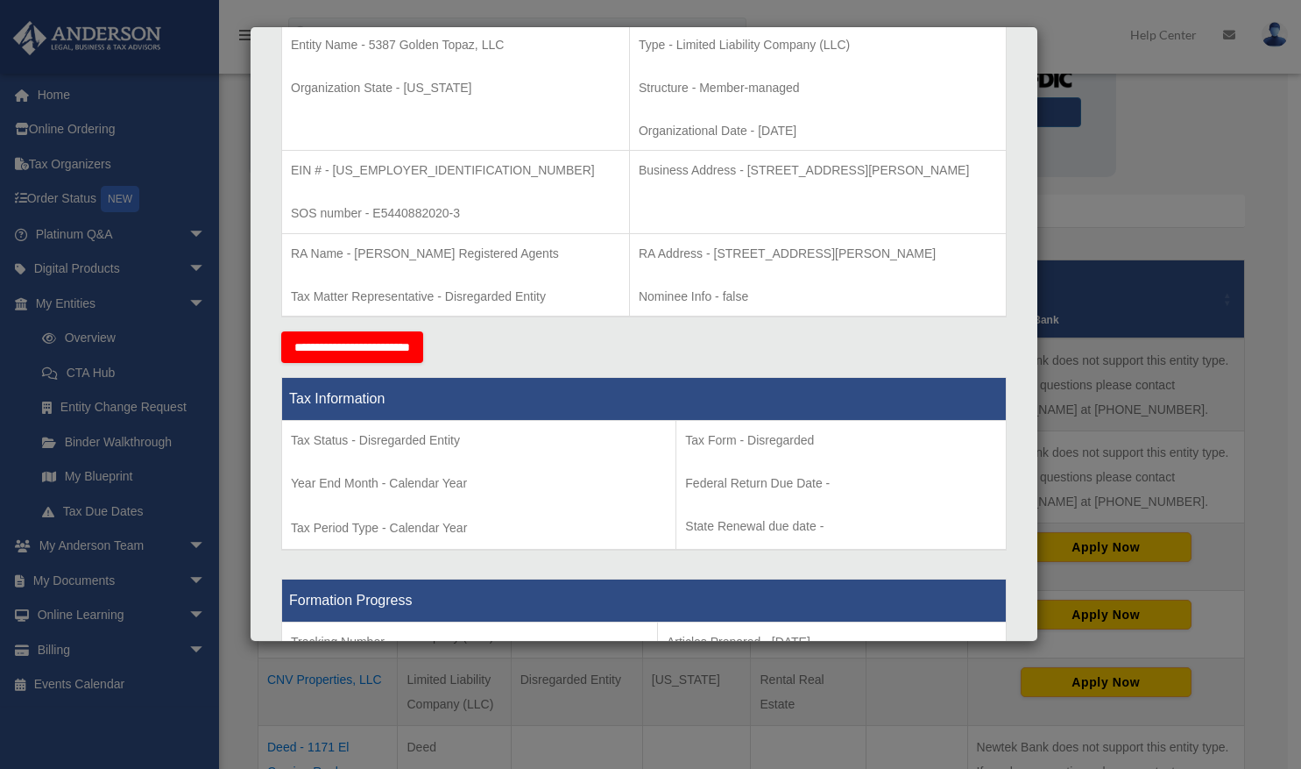
scroll to position [183, 0]
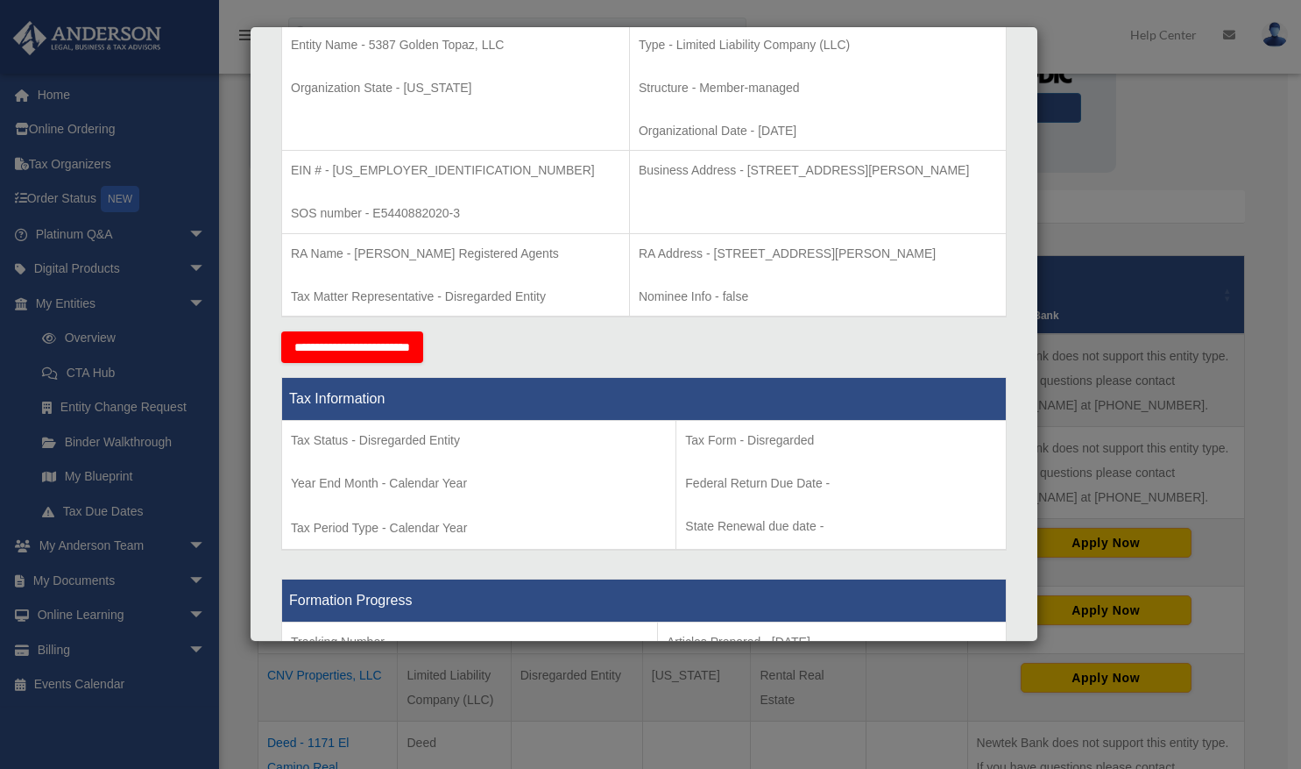
click at [698, 351] on div "**********" at bounding box center [644, 347] width 726 height 32
click at [108, 582] on div "Details × Articles Sent Organizational Date" at bounding box center [650, 384] width 1301 height 769
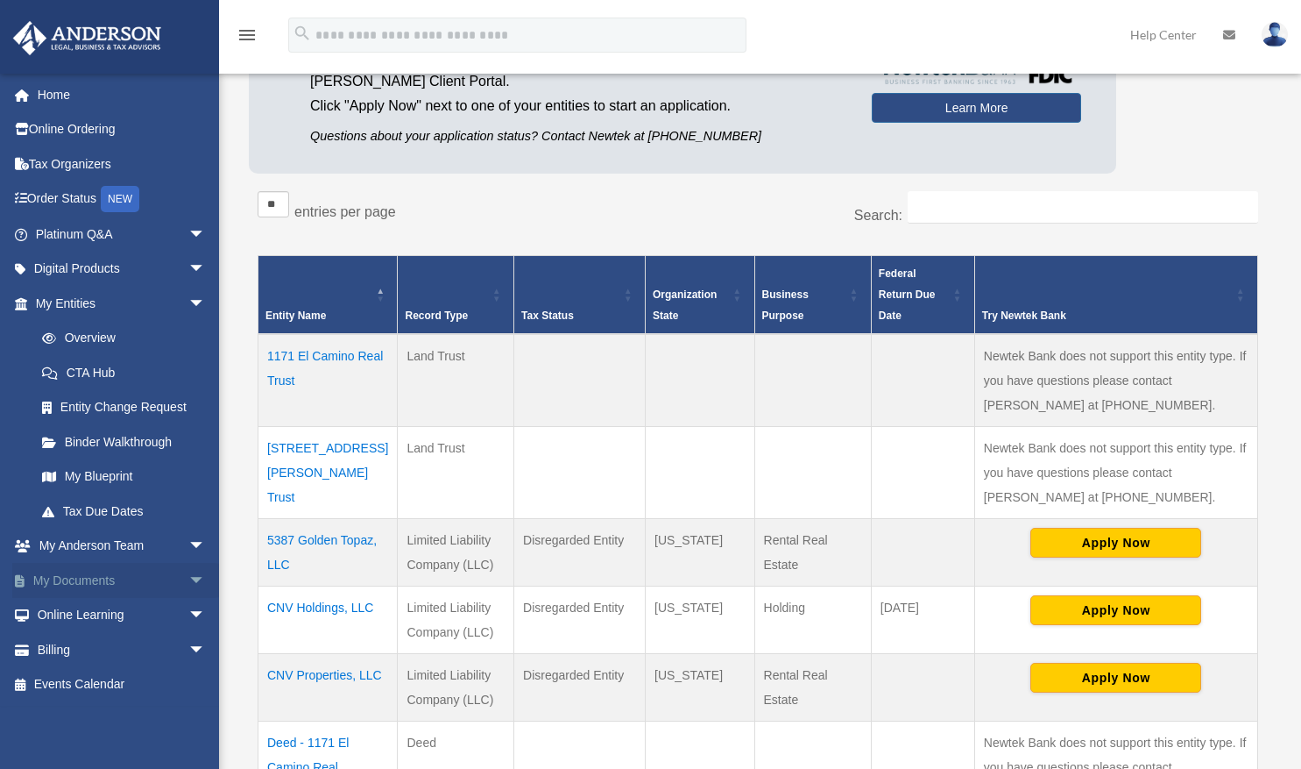
click at [110, 582] on link "My Documents arrow_drop_down" at bounding box center [122, 580] width 220 height 35
click at [188, 580] on span "arrow_drop_down" at bounding box center [205, 581] width 35 height 36
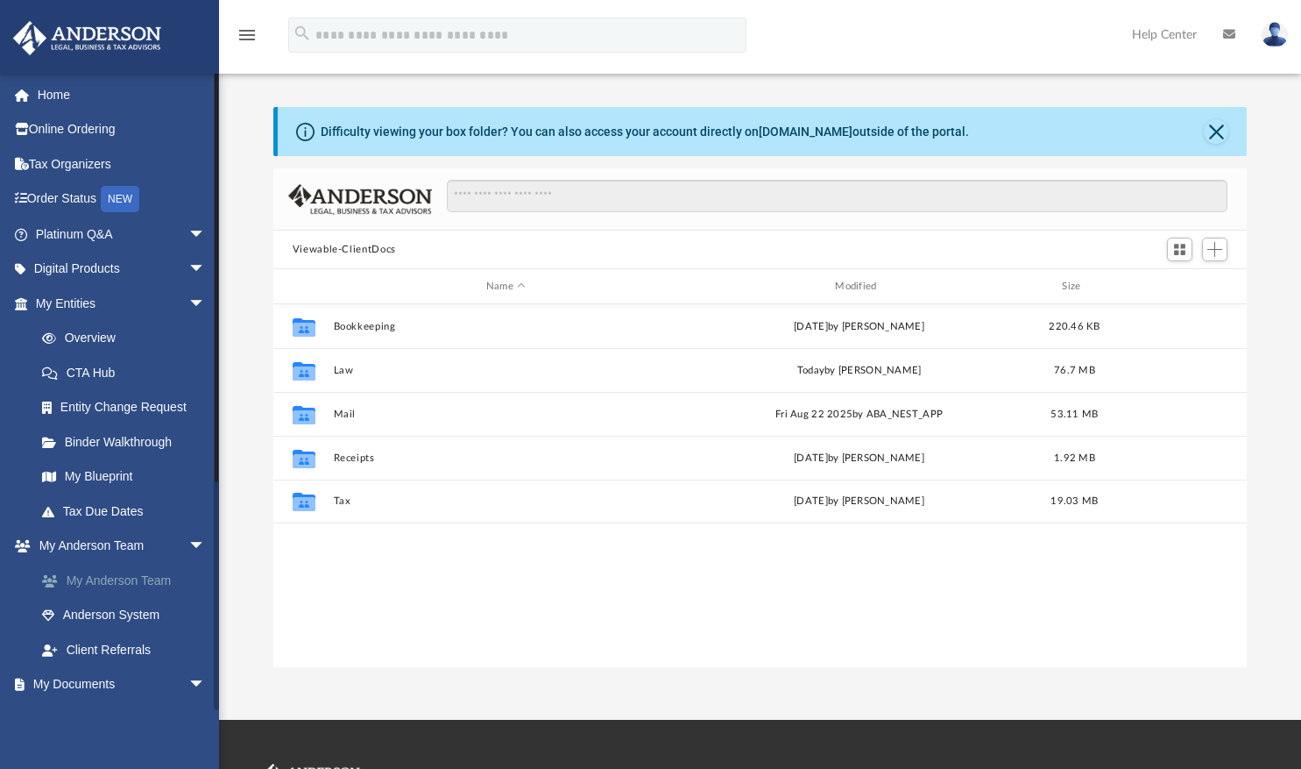
scroll to position [385, 961]
click at [188, 683] on span "arrow_drop_down" at bounding box center [205, 685] width 35 height 36
click at [188, 683] on span "arrow_drop_up" at bounding box center [205, 685] width 35 height 36
click at [97, 686] on link "My Documents arrow_drop_down" at bounding box center [122, 684] width 220 height 35
click at [188, 682] on span "arrow_drop_down" at bounding box center [205, 685] width 35 height 36
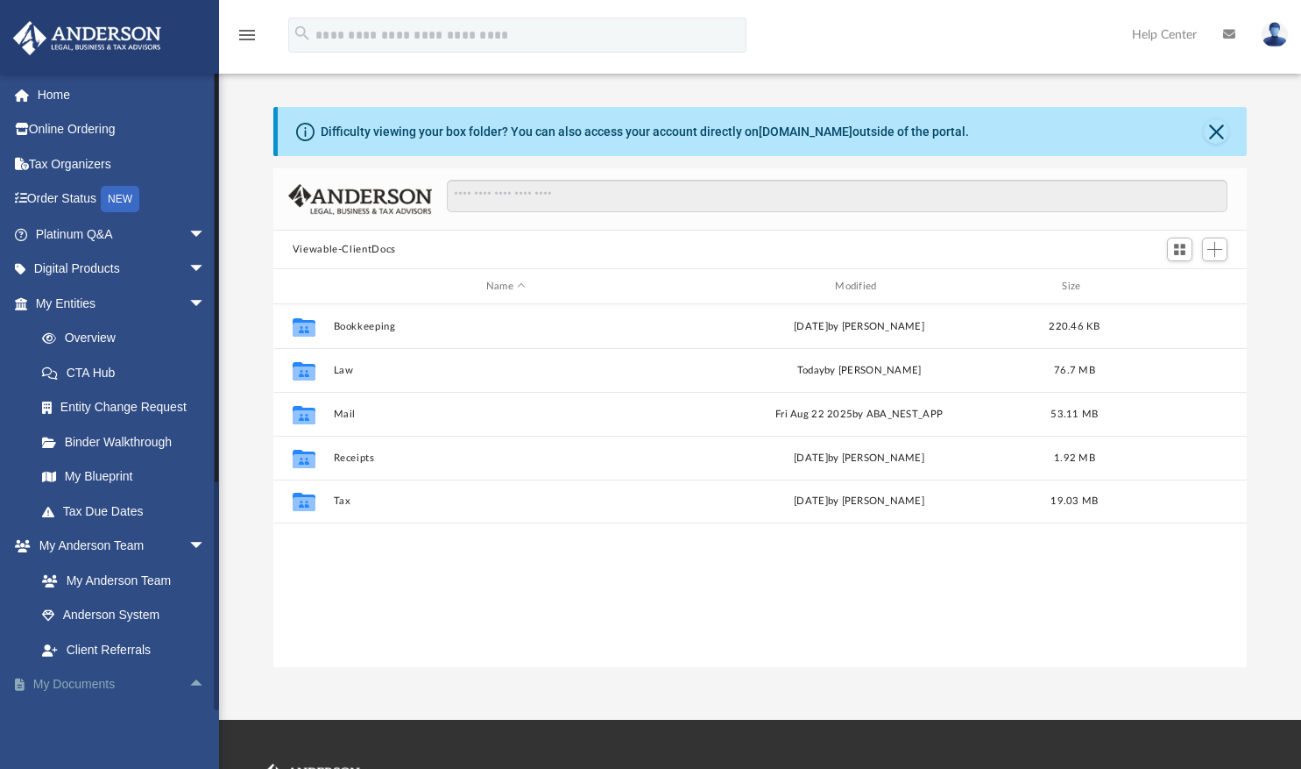
click at [188, 682] on span "arrow_drop_up" at bounding box center [205, 685] width 35 height 36
click at [188, 682] on span "arrow_drop_down" at bounding box center [205, 685] width 35 height 36
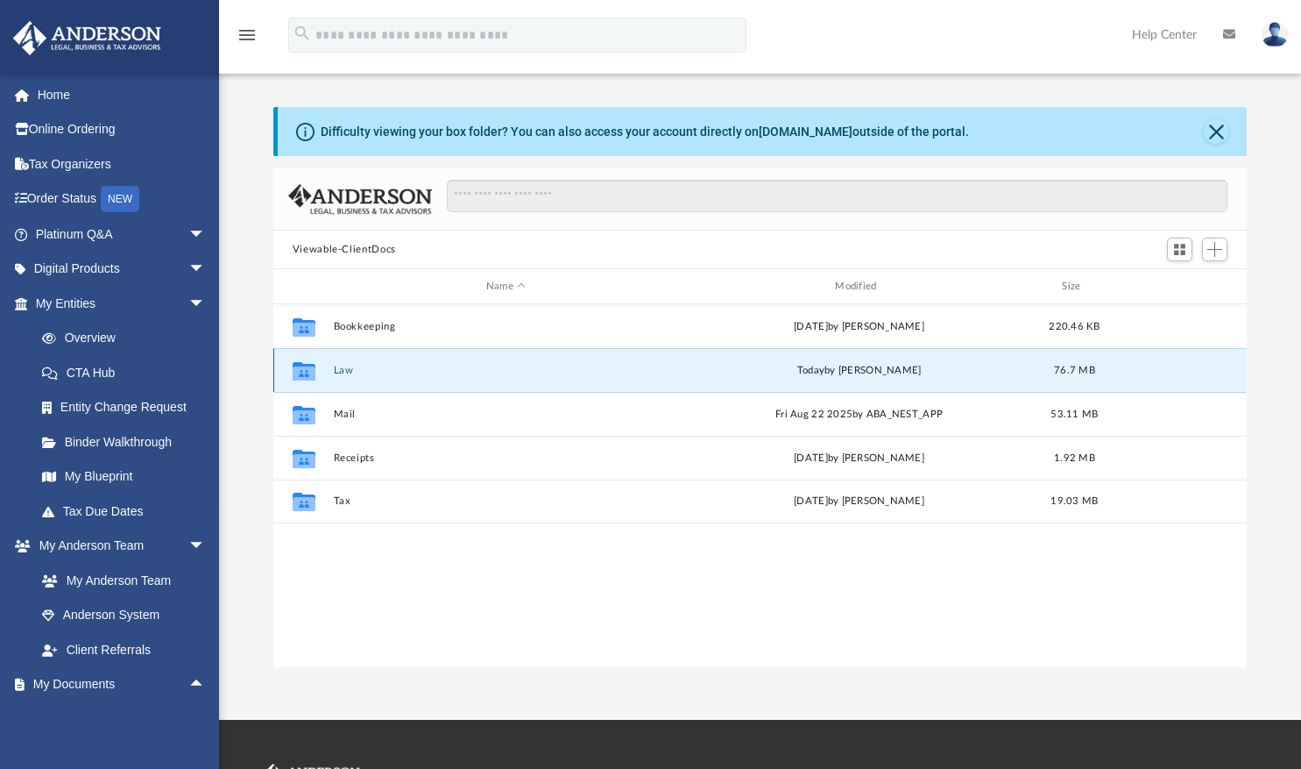
click at [351, 369] on button "Law" at bounding box center [505, 370] width 345 height 11
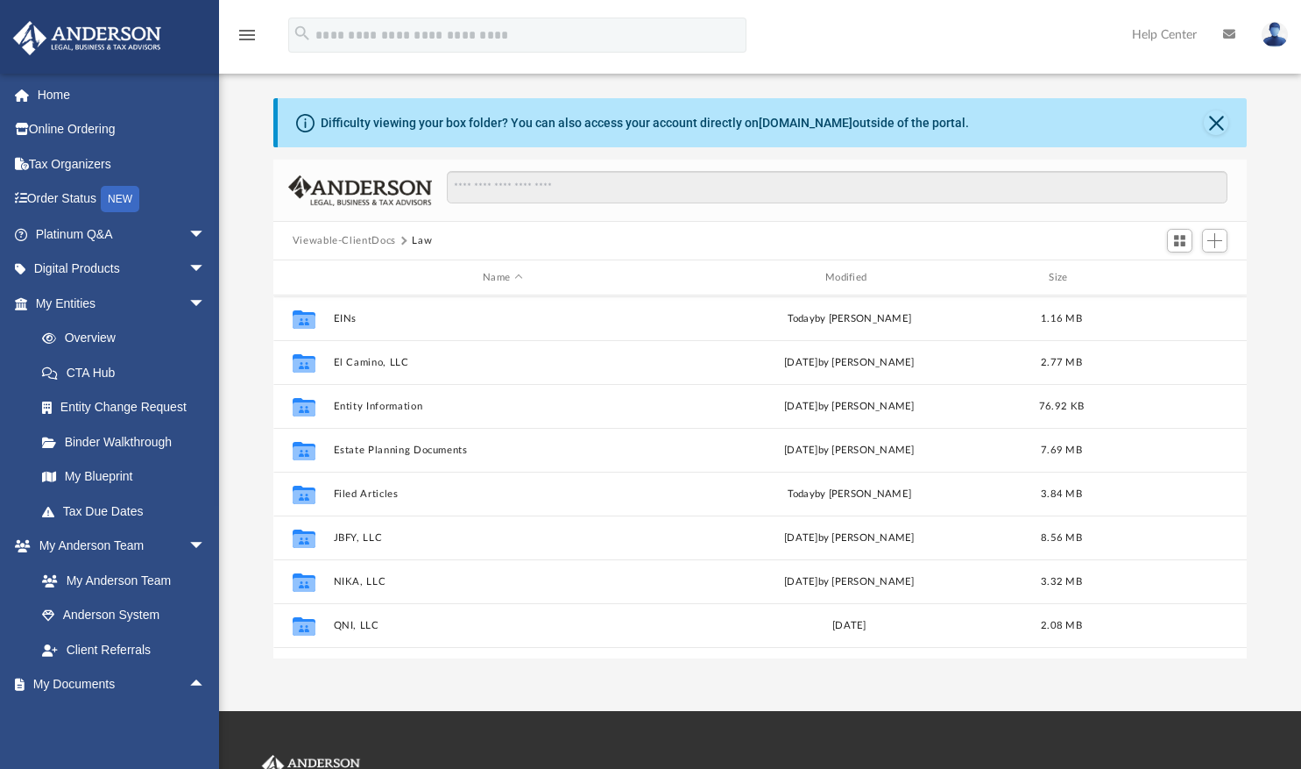
scroll to position [217, 0]
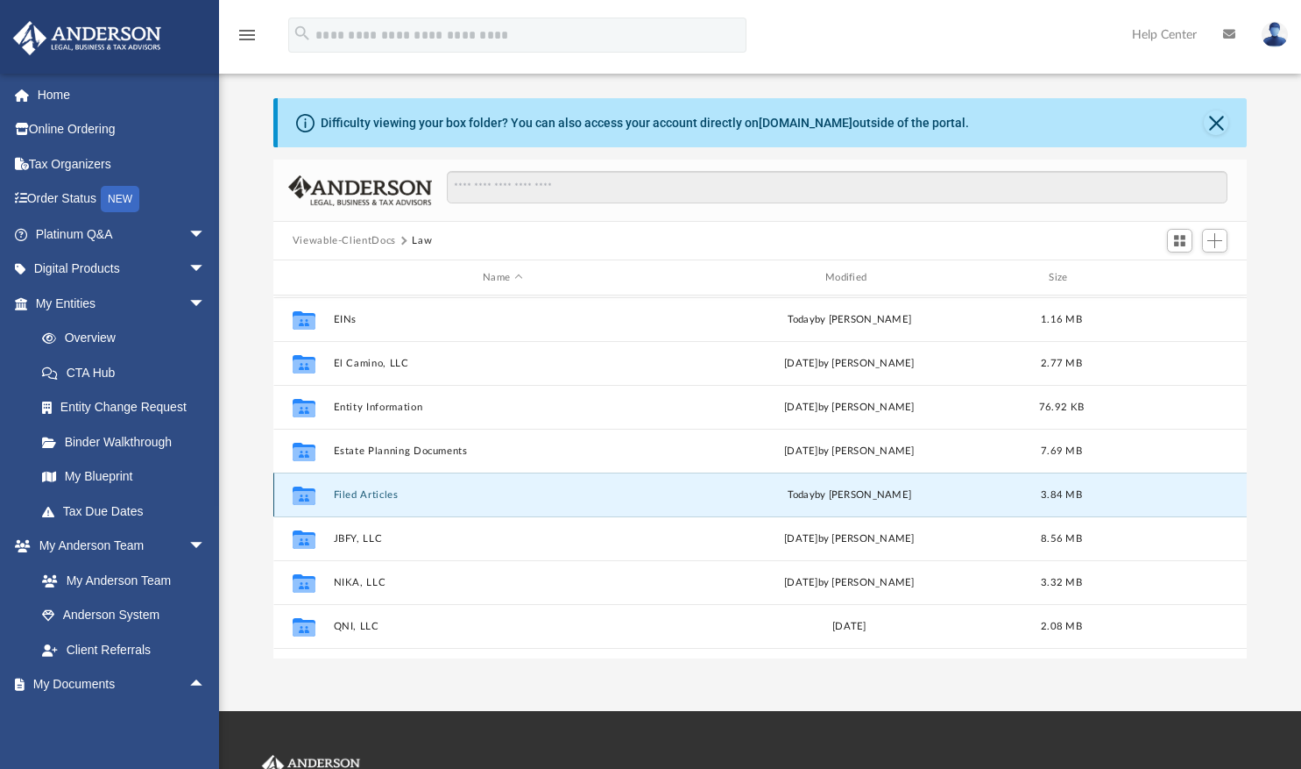
click at [385, 495] on button "Filed Articles" at bounding box center [502, 494] width 339 height 11
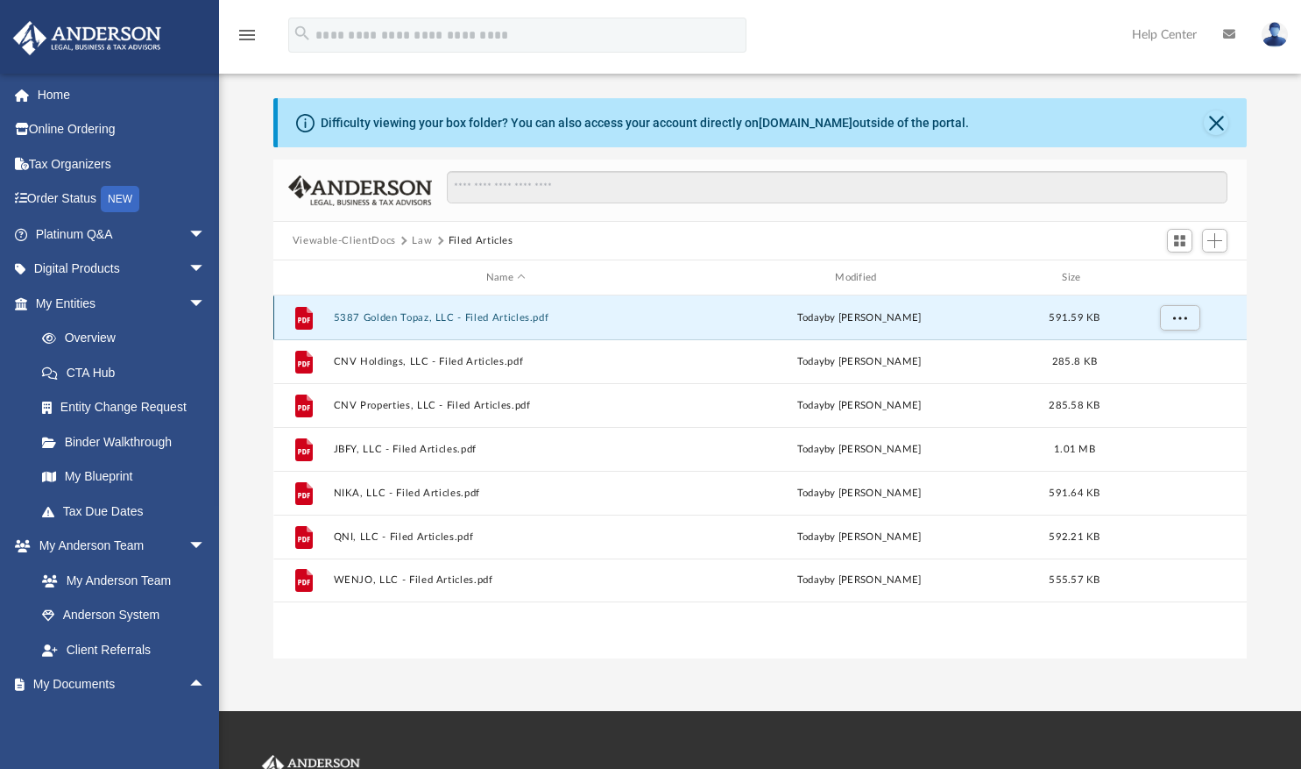
click at [397, 319] on button "5387 Golden Topaz, LLC - Filed Articles.pdf" at bounding box center [505, 317] width 345 height 11
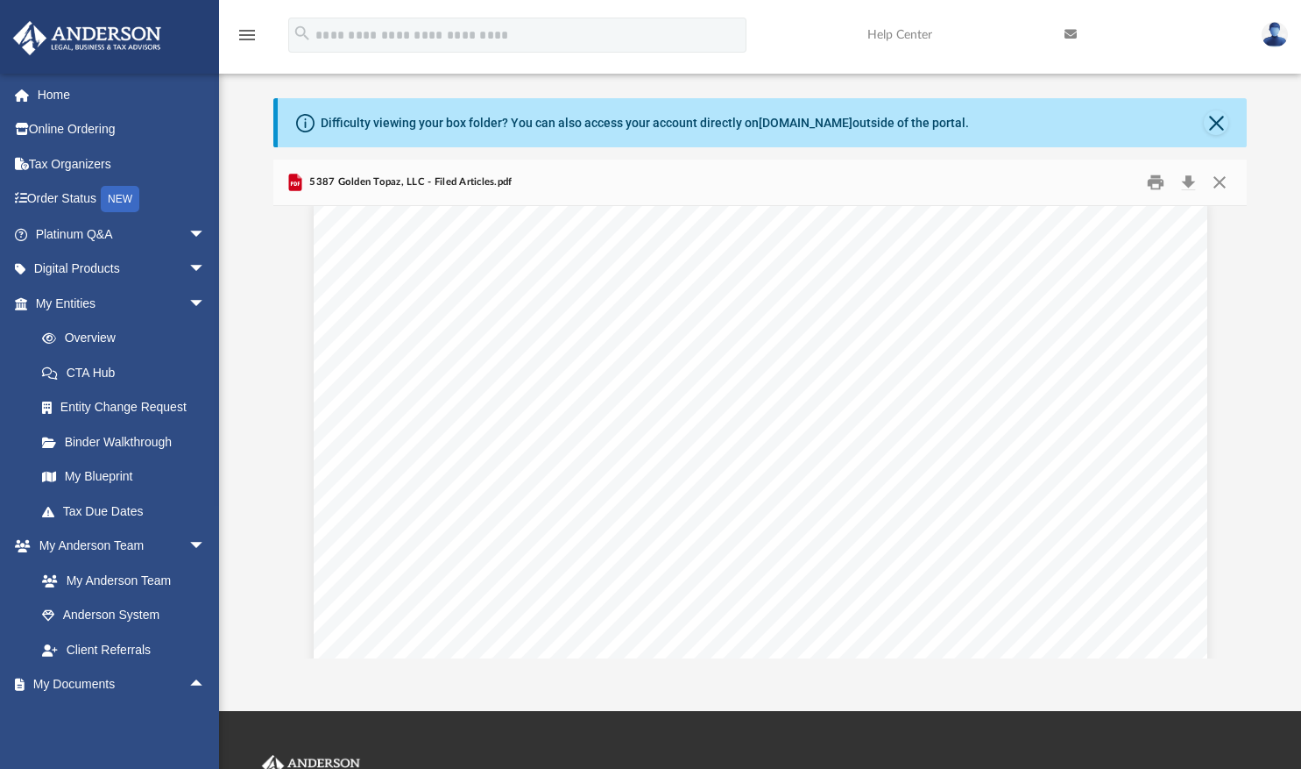
scroll to position [20, 0]
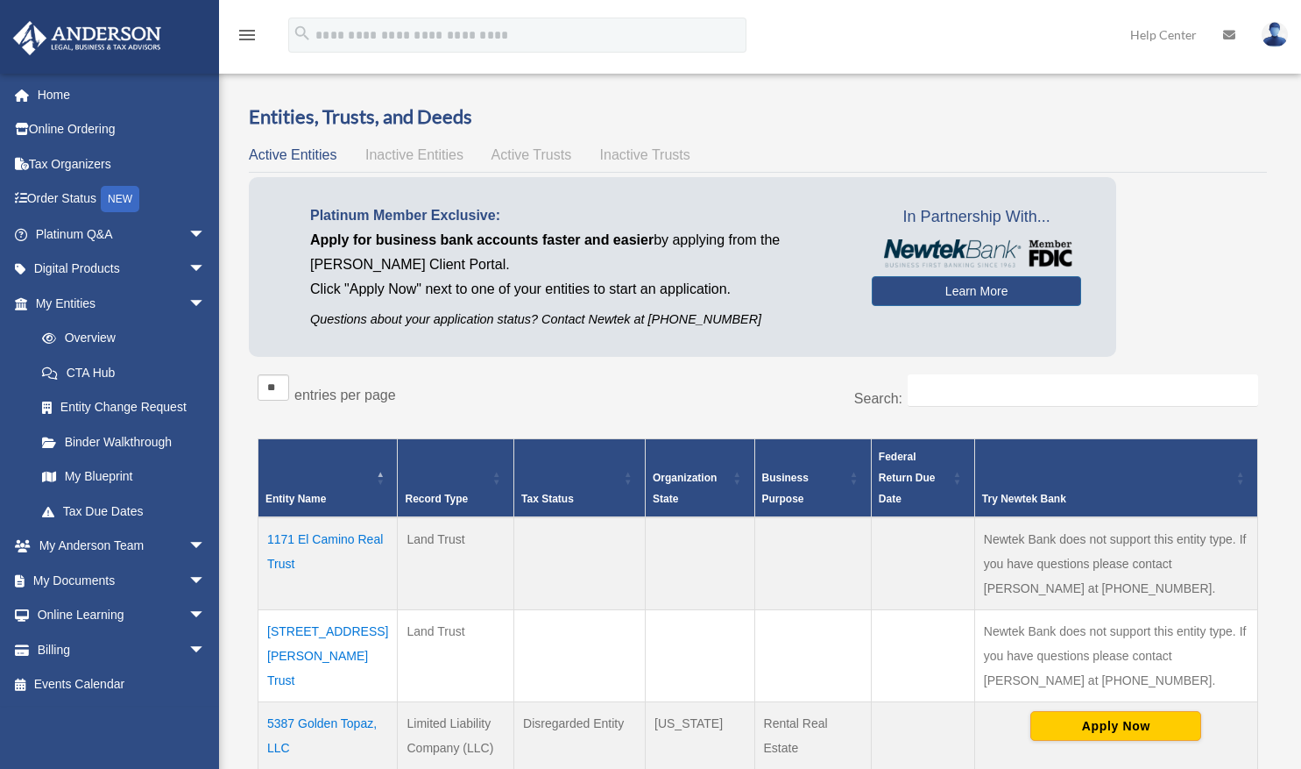
scroll to position [183, 0]
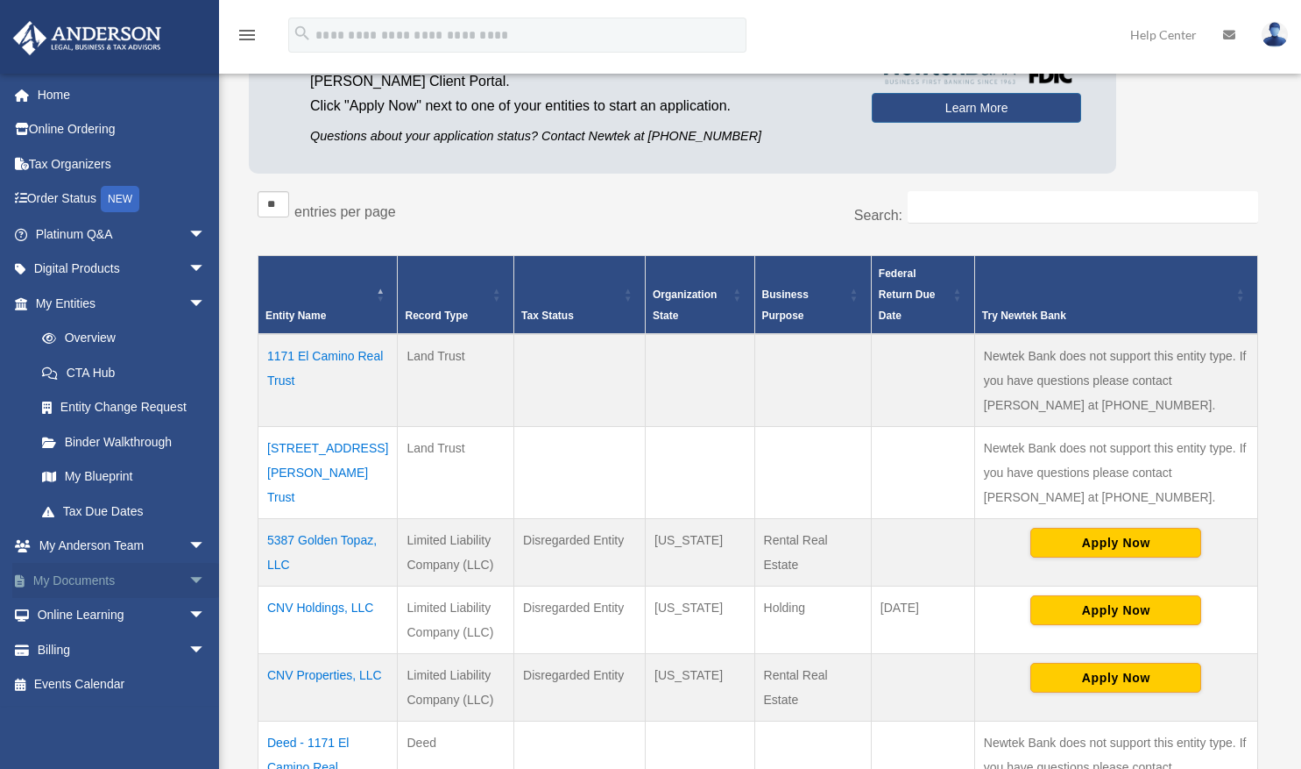
click at [188, 578] on span "arrow_drop_down" at bounding box center [205, 581] width 35 height 36
click at [79, 613] on link "Box" at bounding box center [129, 615] width 208 height 35
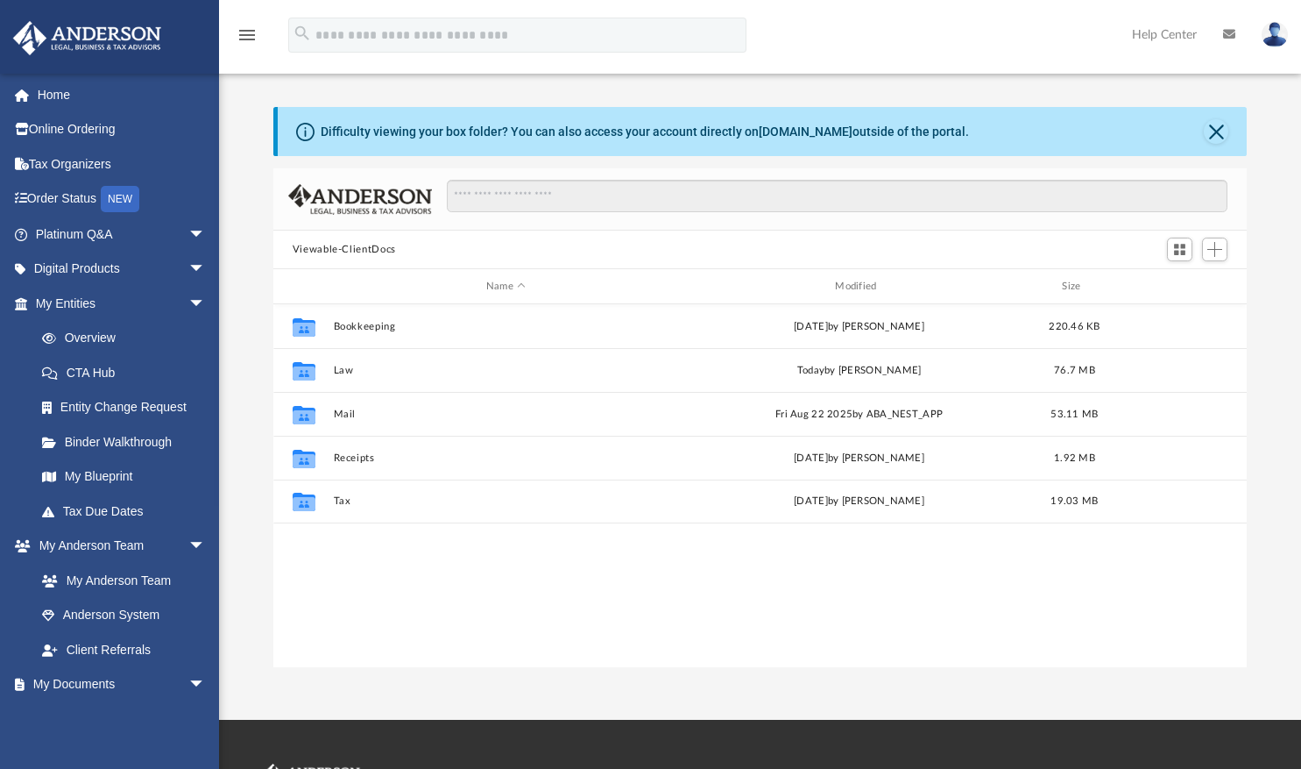
scroll to position [385, 961]
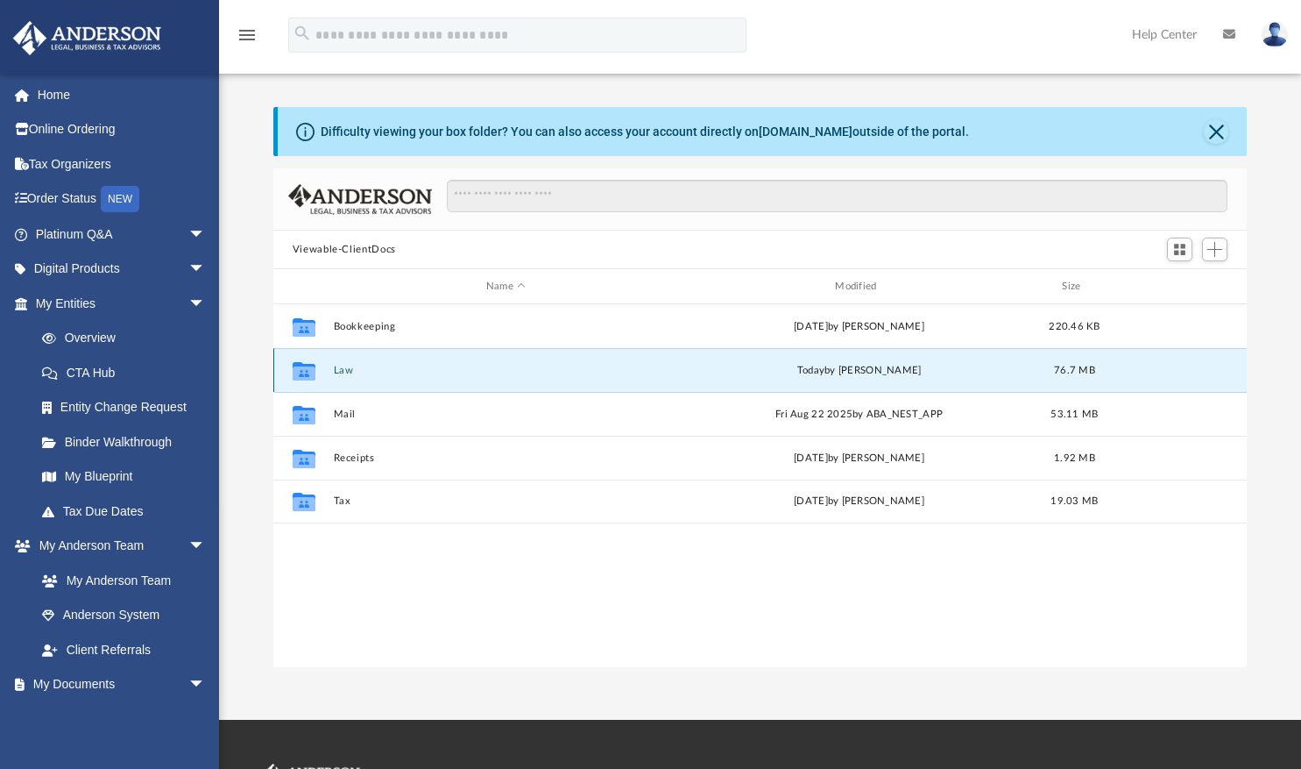
click at [341, 372] on button "Law" at bounding box center [505, 370] width 345 height 11
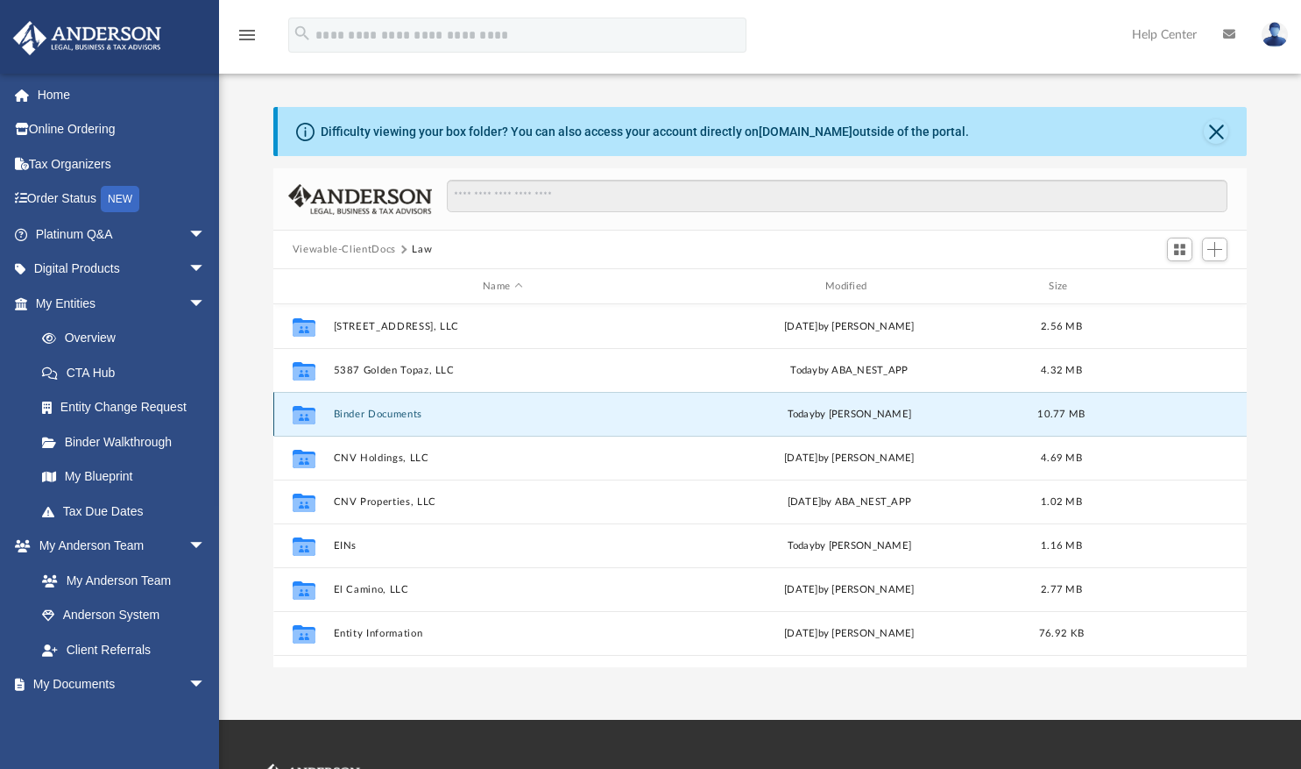
click at [352, 411] on button "Binder Documents" at bounding box center [502, 413] width 339 height 11
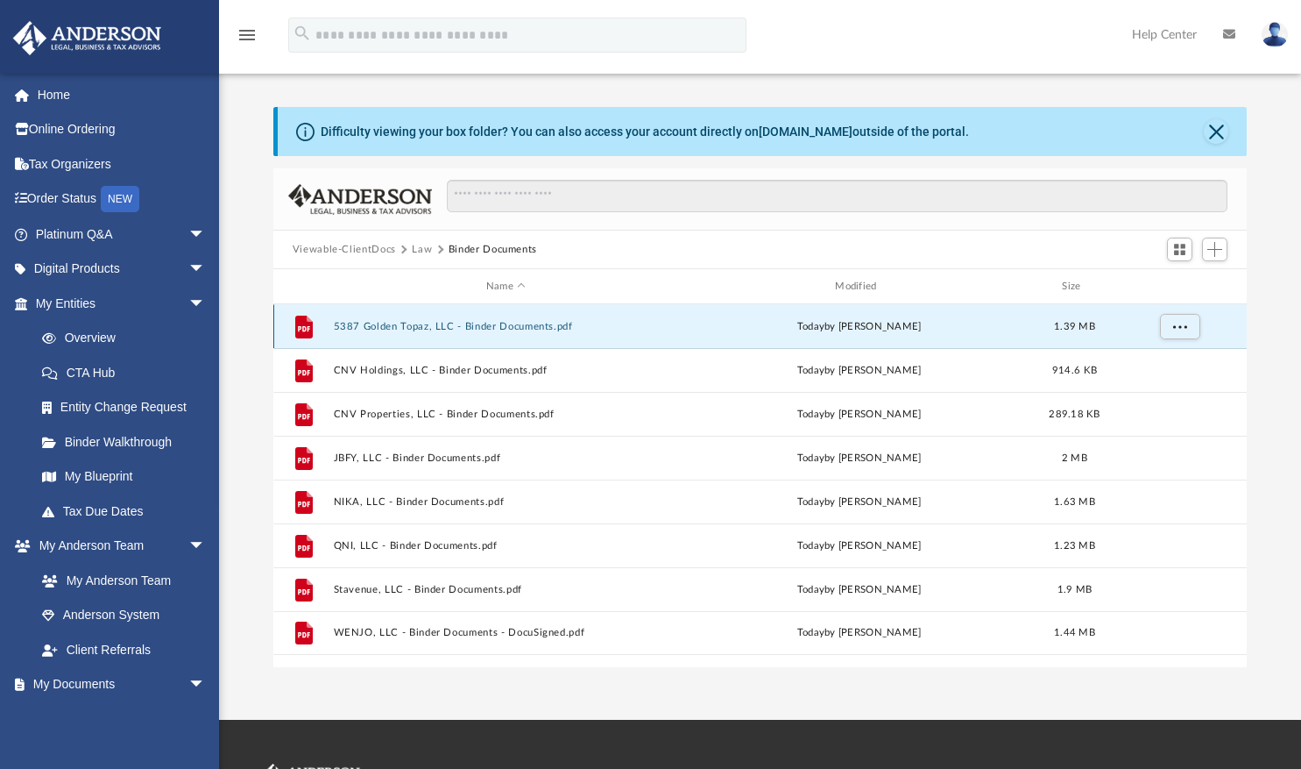
click at [388, 324] on button "5387 Golden Topaz, LLC - Binder Documents.pdf" at bounding box center [505, 326] width 345 height 11
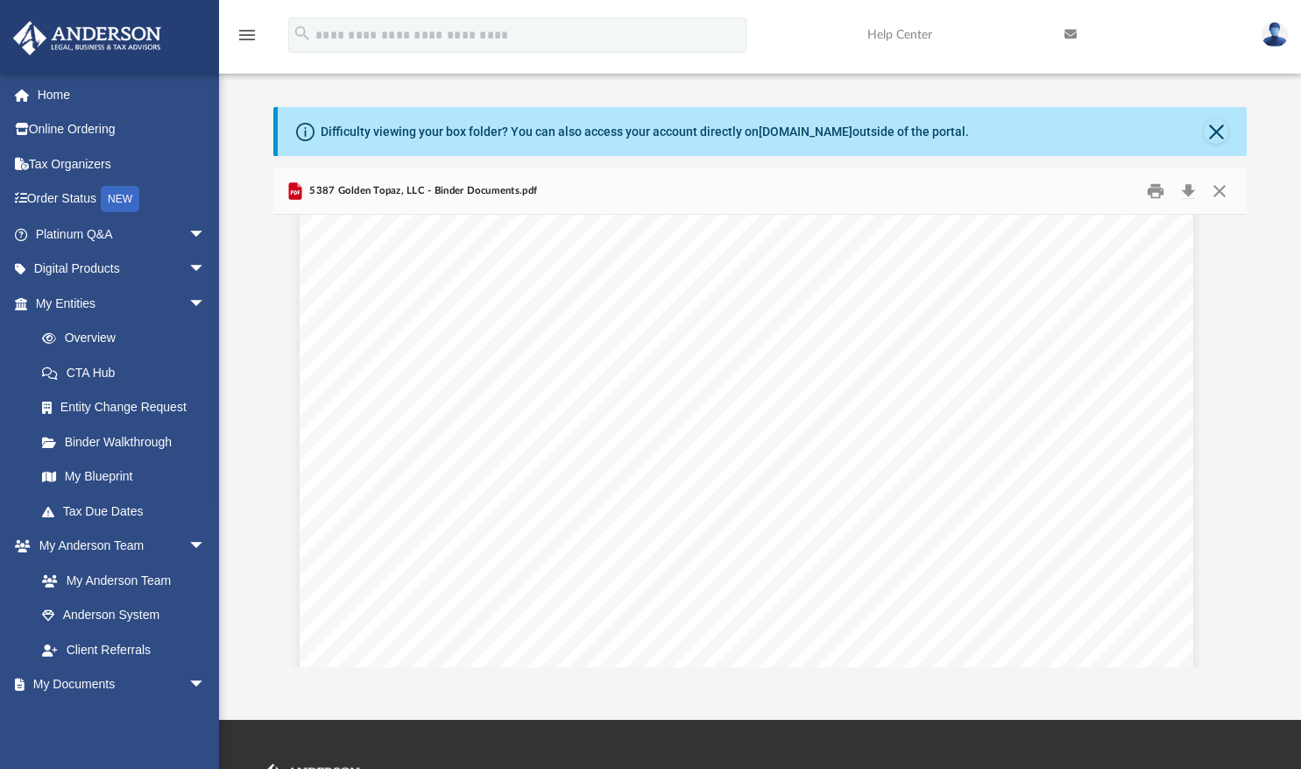
scroll to position [1373, 14]
click at [376, 431] on div "5387 Golden Topaz, LLC Entity Formation Information State of Formation: [US_STA…" at bounding box center [747, 616] width 894 height 1157
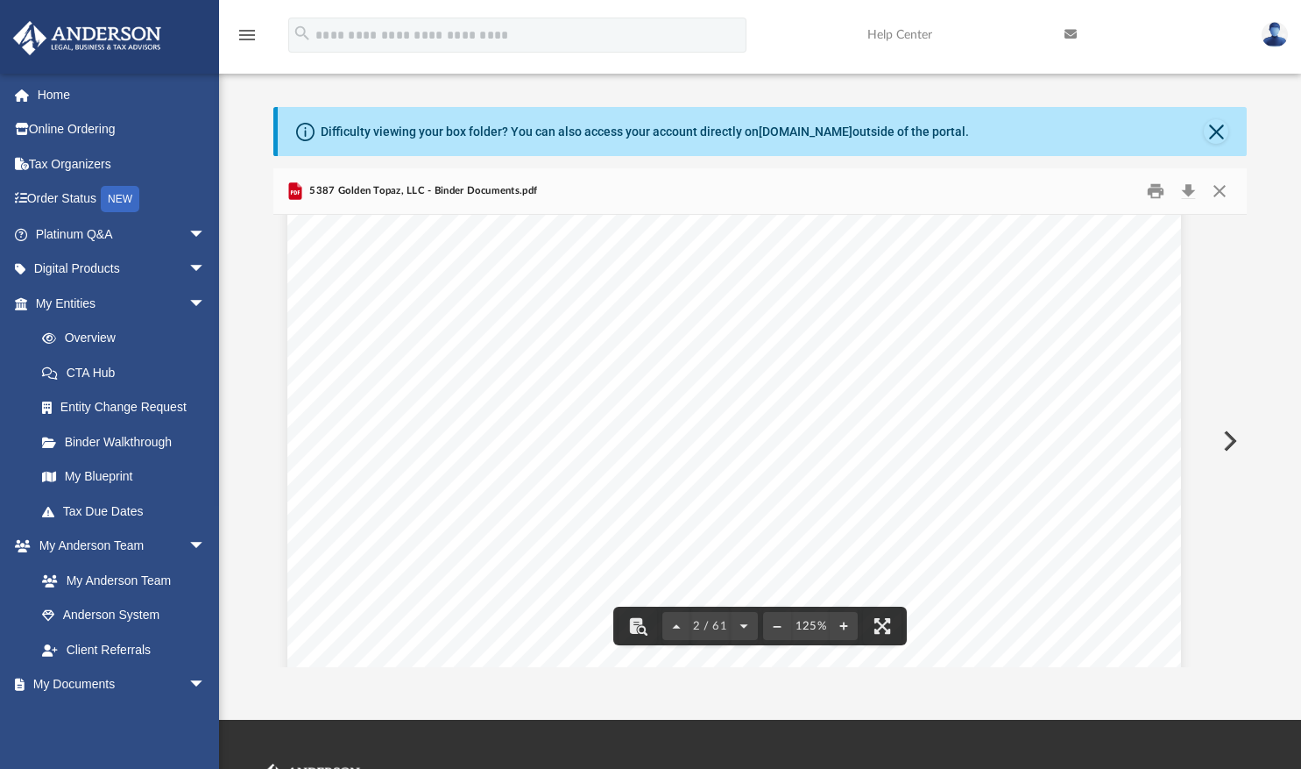
scroll to position [1389, 29]
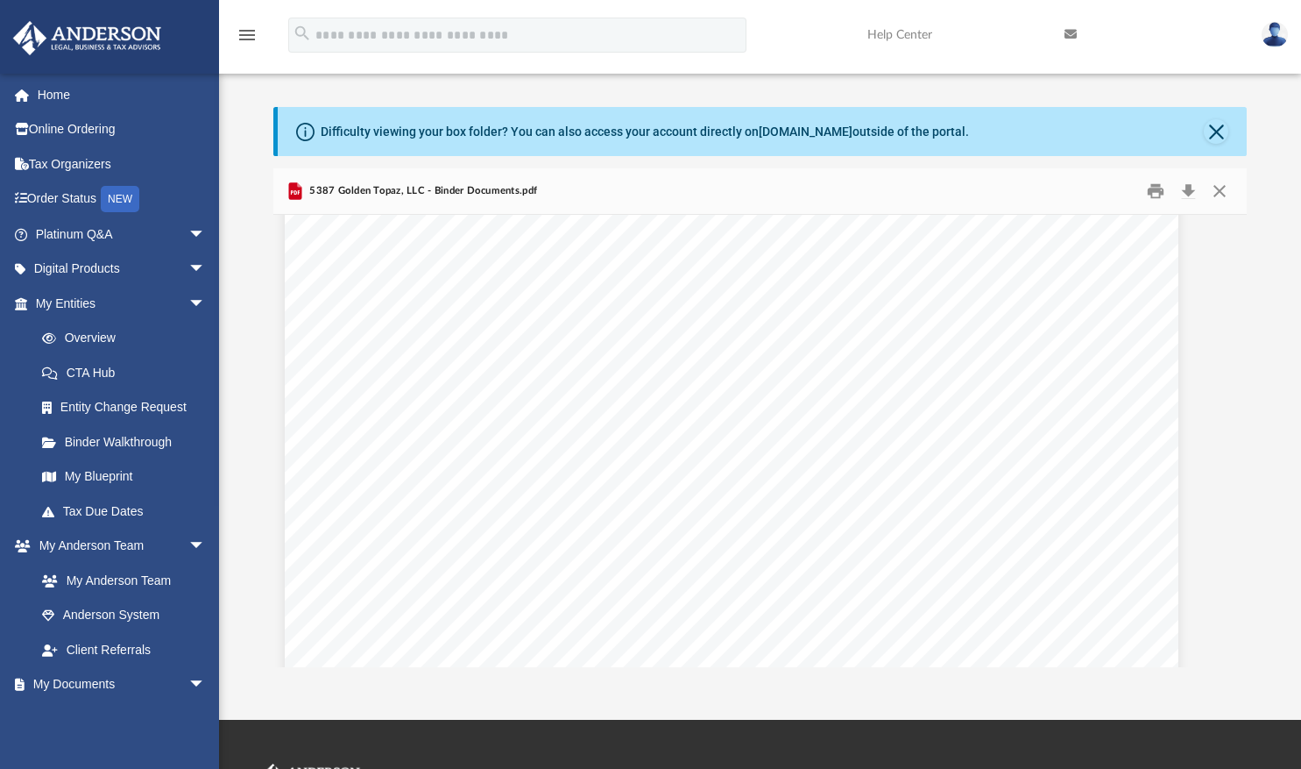
click at [1270, 37] on img at bounding box center [1275, 34] width 26 height 25
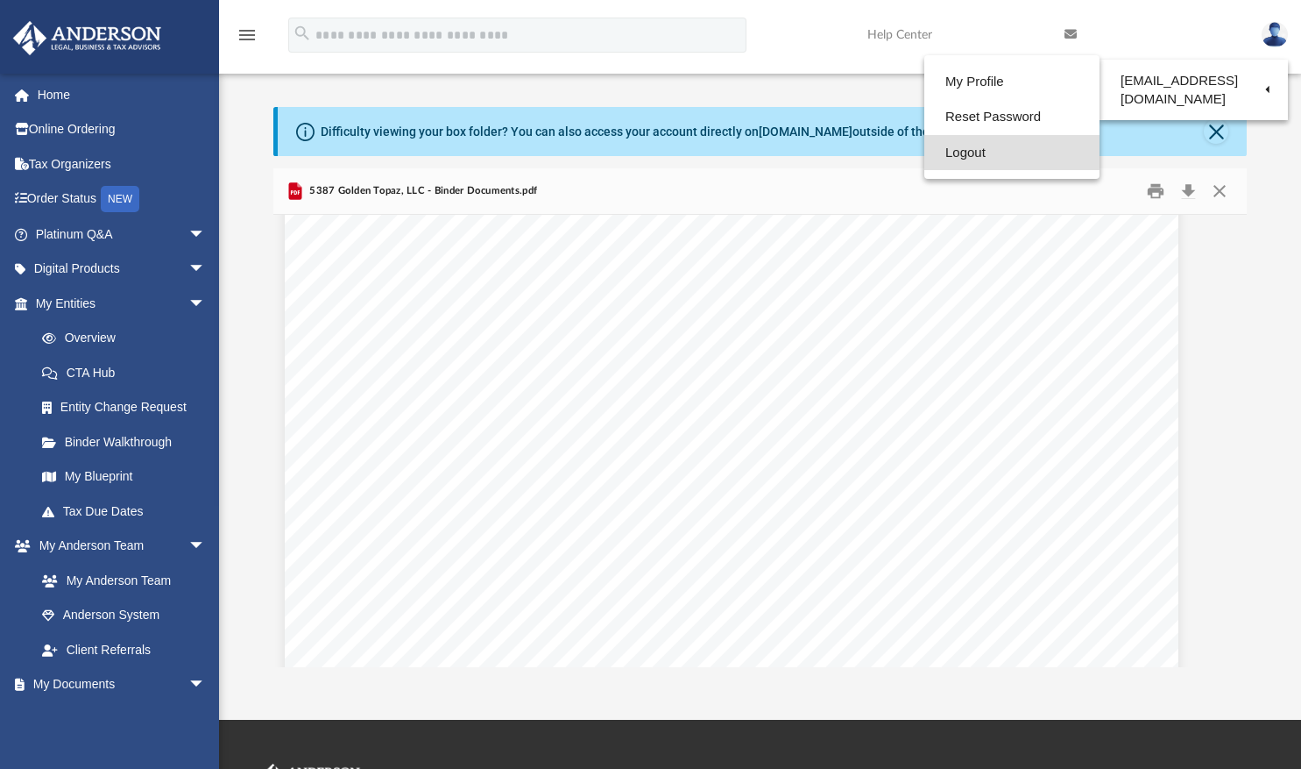
click at [970, 160] on link "Logout" at bounding box center [1012, 153] width 175 height 36
